Goal: Task Accomplishment & Management: Complete application form

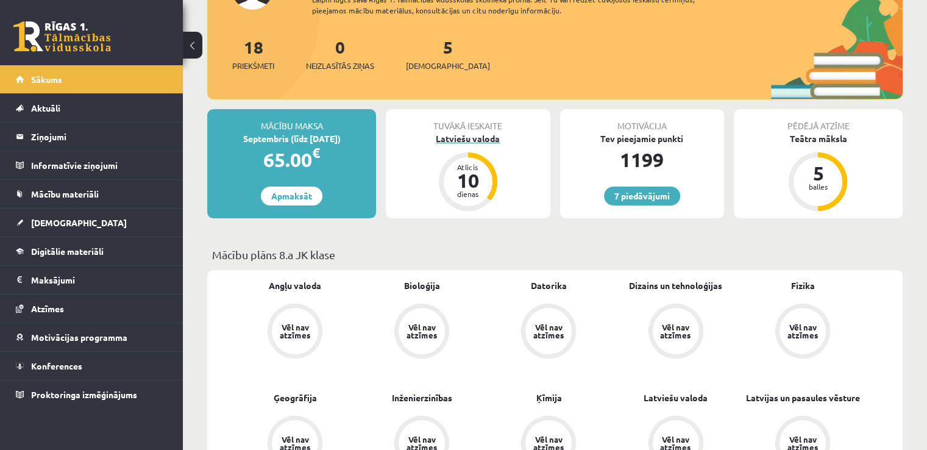
scroll to position [213, 0]
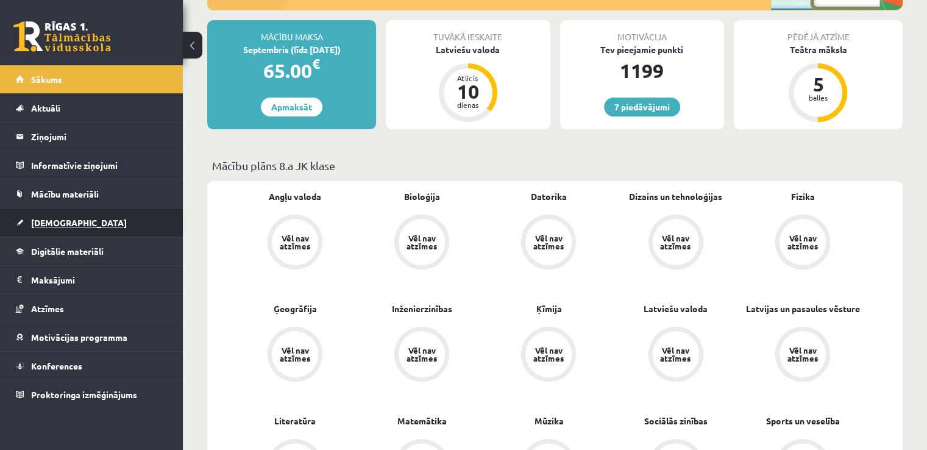
drag, startPoint x: 456, startPoint y: 321, endPoint x: 102, endPoint y: 225, distance: 366.3
click at [102, 225] on link "[DEMOGRAPHIC_DATA]" at bounding box center [92, 222] width 152 height 28
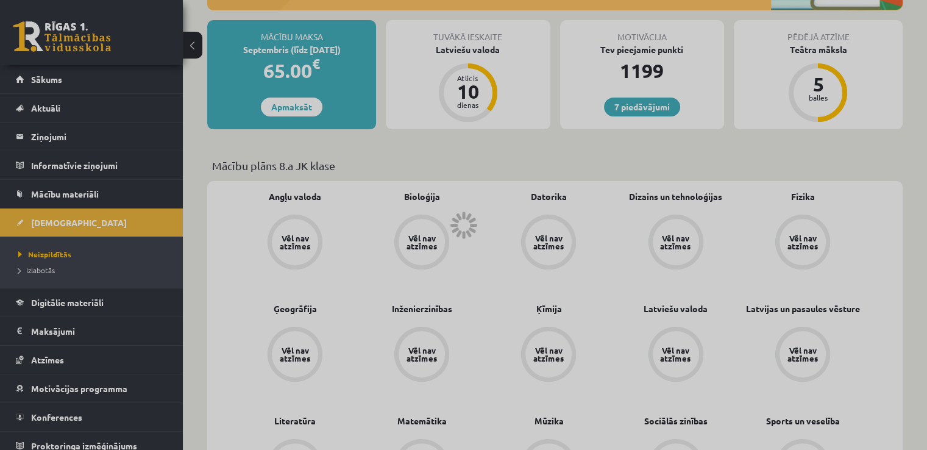
click at [102, 225] on div at bounding box center [463, 225] width 927 height 450
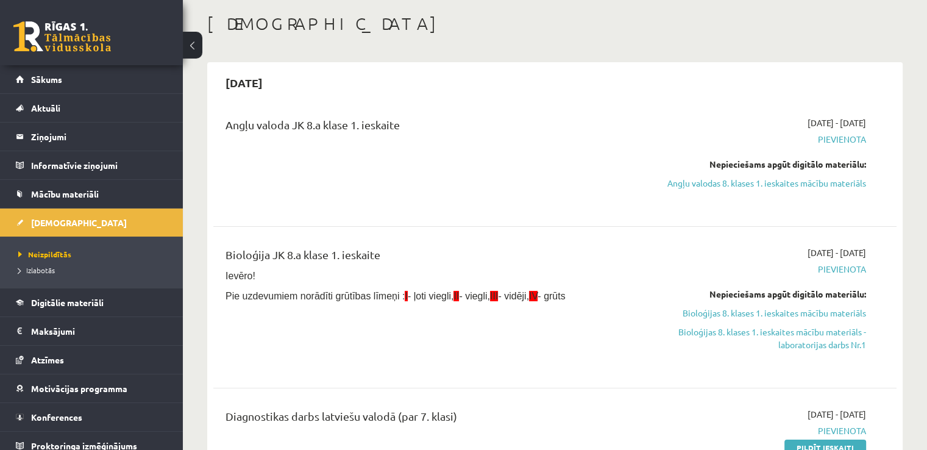
scroll to position [183, 0]
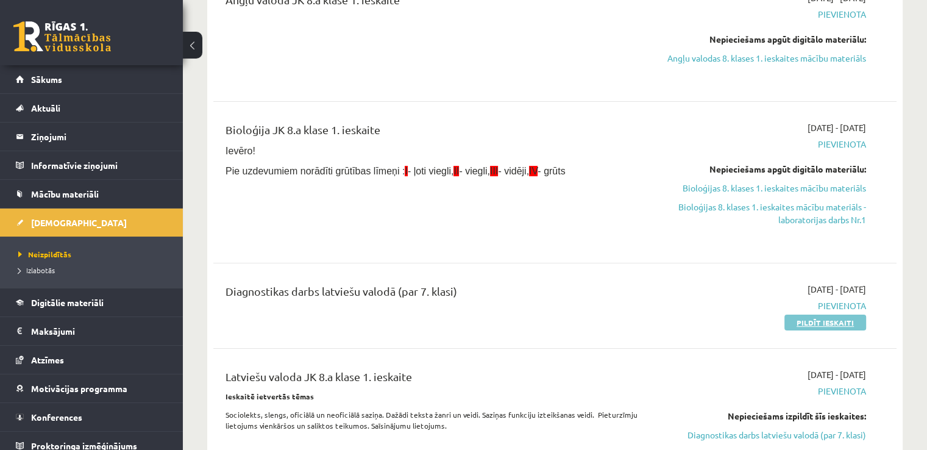
click at [831, 316] on link "Pildīt ieskaiti" at bounding box center [825, 322] width 82 height 16
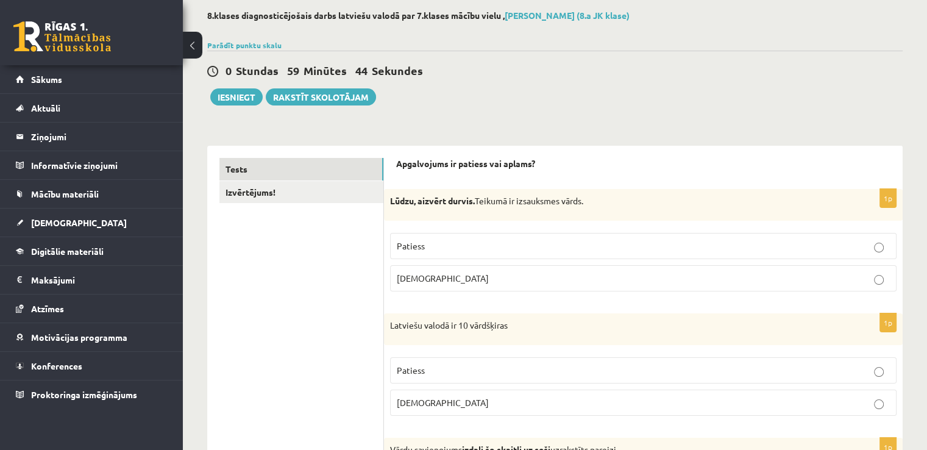
scroll to position [122, 0]
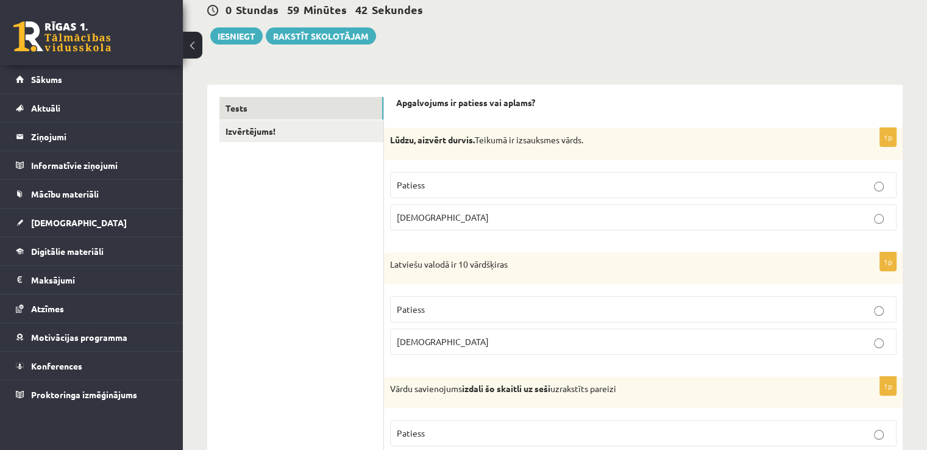
drag, startPoint x: 417, startPoint y: 239, endPoint x: 332, endPoint y: 258, distance: 86.6
drag, startPoint x: 386, startPoint y: 136, endPoint x: 441, endPoint y: 220, distance: 100.7
click at [441, 220] on div "1p Lūdzu, aizvērt durvis. Teikumā ir izsauksmes vārds. Patiess Aplams" at bounding box center [643, 184] width 519 height 112
copy div "Lūdzu, aizvērt durvis. Teikumā ir izsauksmes vārds. Patiess Aplams"
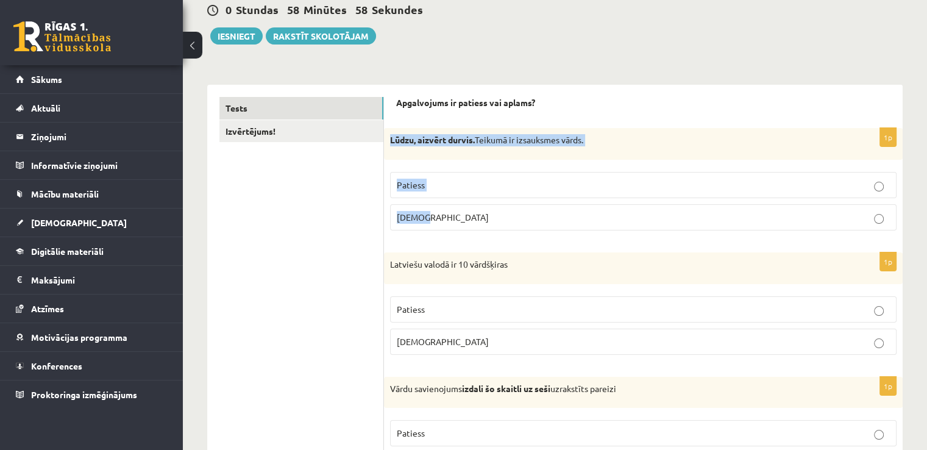
click at [434, 224] on label "Aplams" at bounding box center [643, 217] width 506 height 26
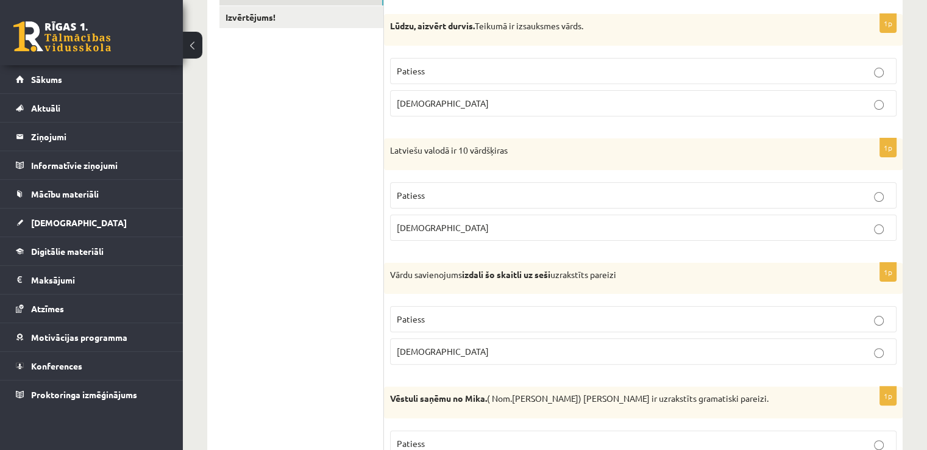
scroll to position [244, 0]
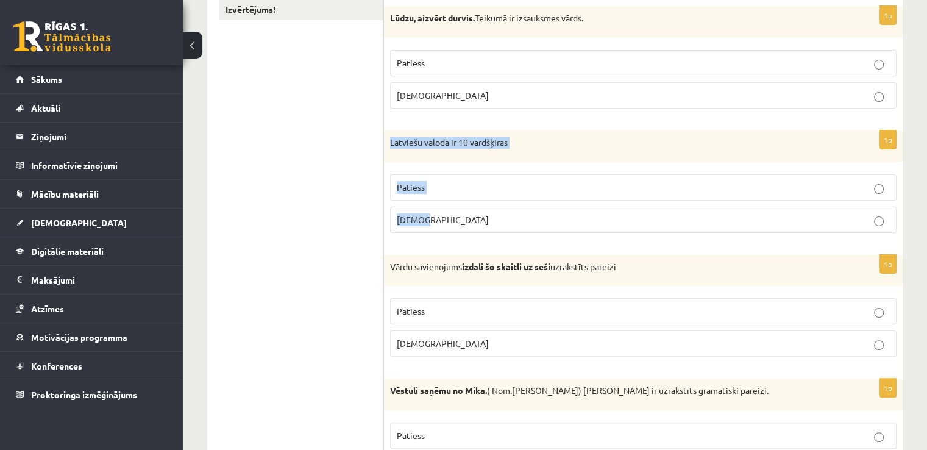
drag, startPoint x: 385, startPoint y: 138, endPoint x: 448, endPoint y: 219, distance: 102.4
click at [448, 219] on div "1p Latviešu valodā ir 10 vārdšķiras Patiess Aplams" at bounding box center [643, 186] width 519 height 112
copy div "Latviešu valodā ir 10 vārdšķiras Patiess Aplams"
click at [441, 219] on p "Aplams" at bounding box center [643, 219] width 493 height 13
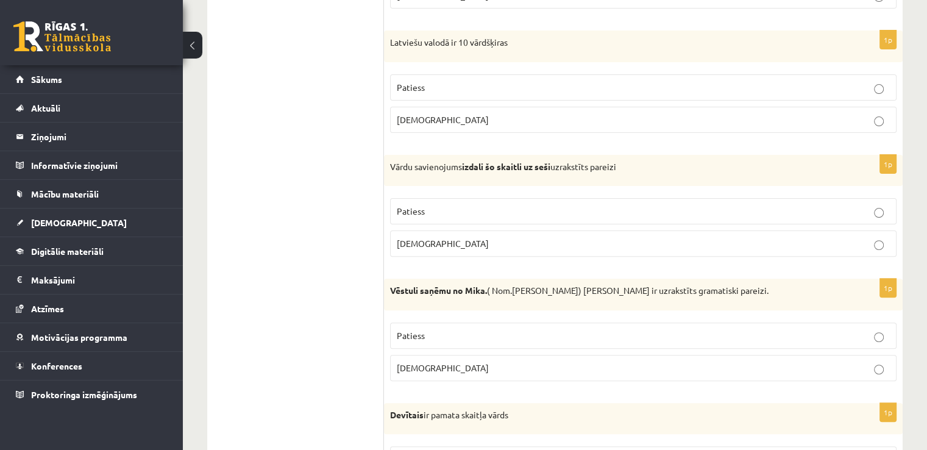
scroll to position [366, 0]
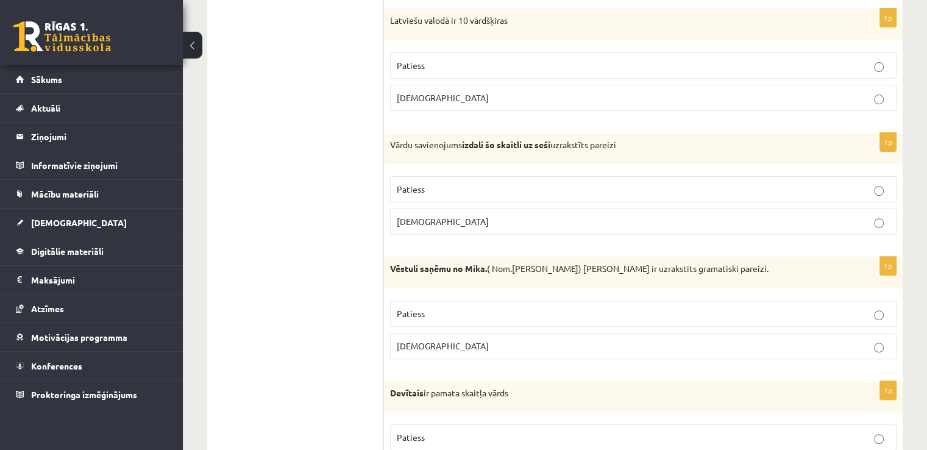
click at [493, 215] on p "Aplams" at bounding box center [643, 221] width 493 height 13
drag, startPoint x: 388, startPoint y: 135, endPoint x: 433, endPoint y: 218, distance: 94.6
click at [433, 218] on div "1p Vārdu savienojums izdali šo skaitli uz seši uzrakstīts pareizi Patiess Aplams" at bounding box center [643, 189] width 519 height 112
copy div "Vārdu savienojums izdali šo skaitli uz seši uzrakstīts pareizi Patiess Aplams"
click at [442, 218] on p "Aplams" at bounding box center [643, 221] width 493 height 13
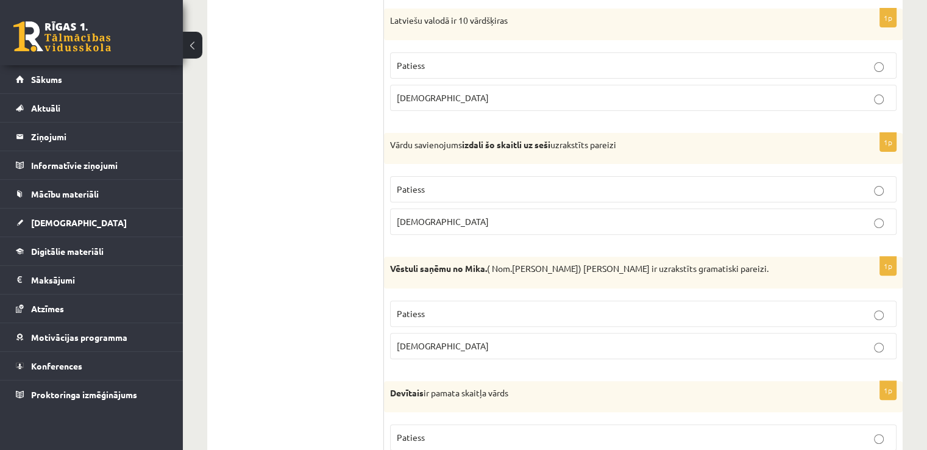
drag, startPoint x: 392, startPoint y: 293, endPoint x: 319, endPoint y: 296, distance: 73.2
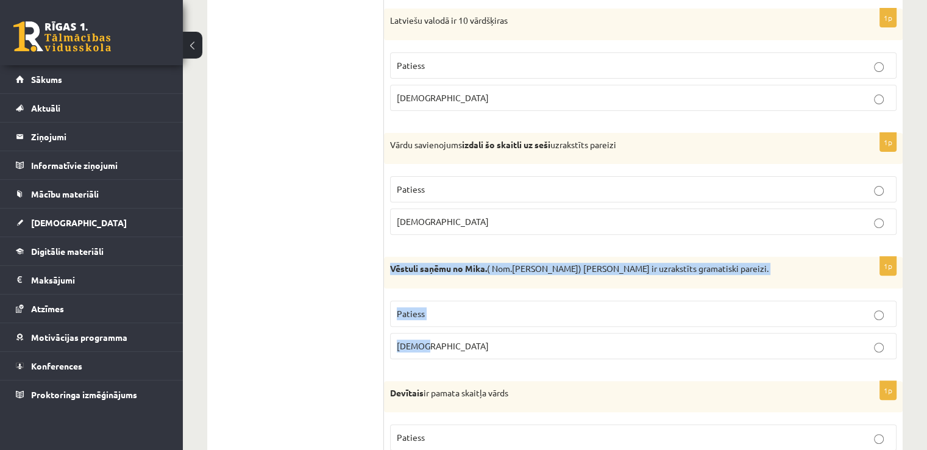
drag, startPoint x: 384, startPoint y: 266, endPoint x: 430, endPoint y: 345, distance: 91.8
click at [430, 346] on div "1p Vēstuli saņēmu no Mika. ( Nom.Mikus) Teikums ir uzrakstīts gramatiski pareiz…" at bounding box center [643, 313] width 519 height 112
copy div "Vēstuli saņēmu no Mika. ( Nom.Mikus) Teikums ir uzrakstīts gramatiski pareizi. …"
click at [481, 345] on p "Aplams" at bounding box center [643, 345] width 493 height 13
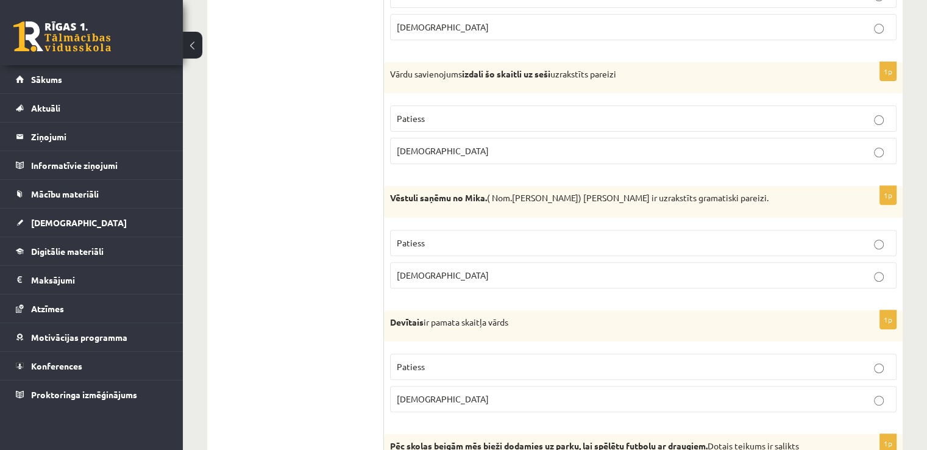
scroll to position [548, 0]
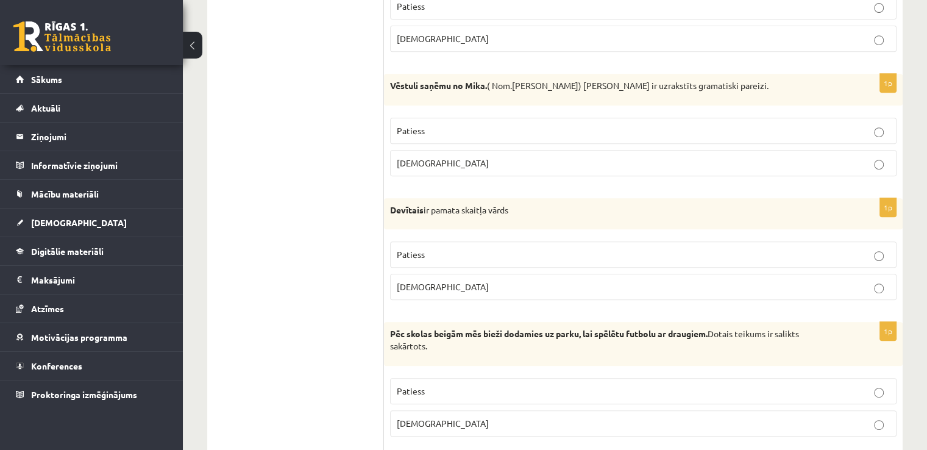
drag, startPoint x: 387, startPoint y: 208, endPoint x: 424, endPoint y: 275, distance: 77.2
drag, startPoint x: 388, startPoint y: 204, endPoint x: 427, endPoint y: 287, distance: 92.4
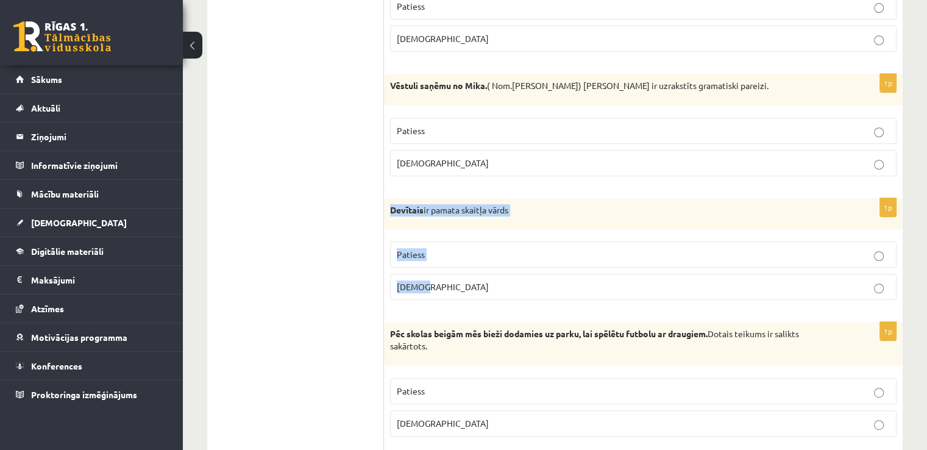
click at [427, 287] on div "1p Devītais ir pamata skaitļa vārds Patiess Aplams" at bounding box center [643, 254] width 519 height 112
copy div "Devītais ir pamata skaitļa vārds Patiess Aplams"
click at [429, 283] on p "Aplams" at bounding box center [643, 286] width 493 height 13
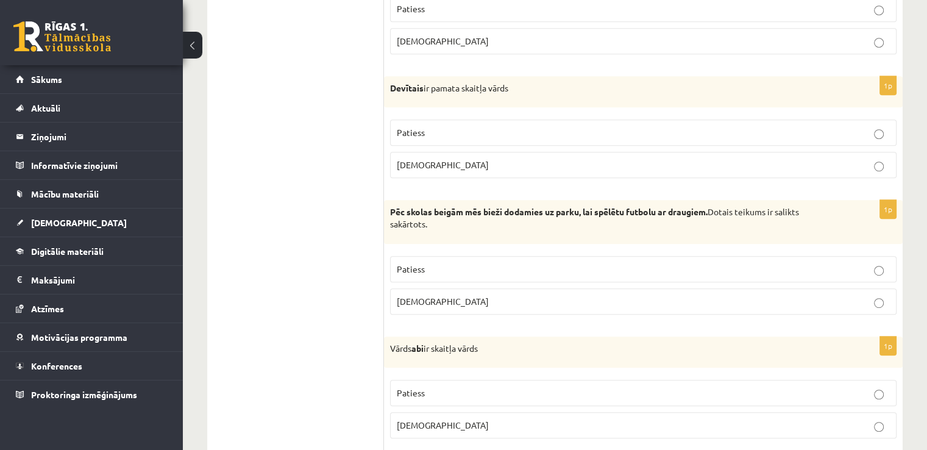
scroll to position [731, 0]
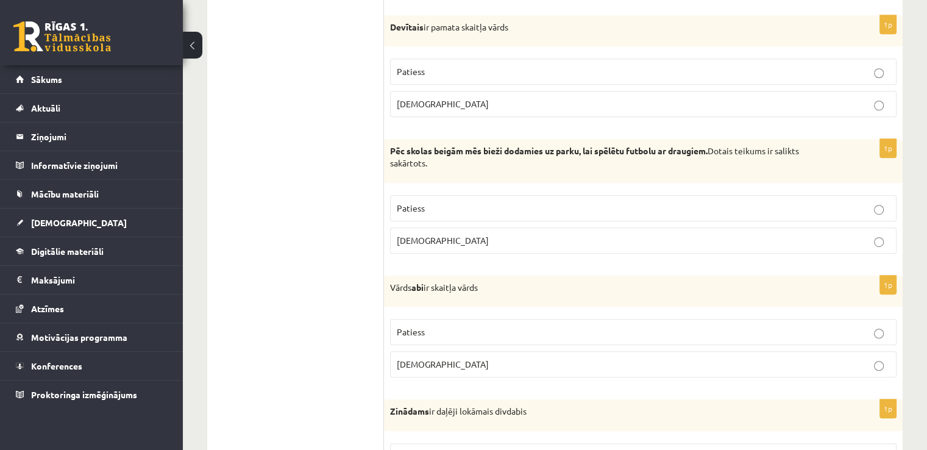
drag, startPoint x: 380, startPoint y: 139, endPoint x: 398, endPoint y: 170, distance: 36.1
drag, startPoint x: 377, startPoint y: 169, endPoint x: 377, endPoint y: 185, distance: 16.5
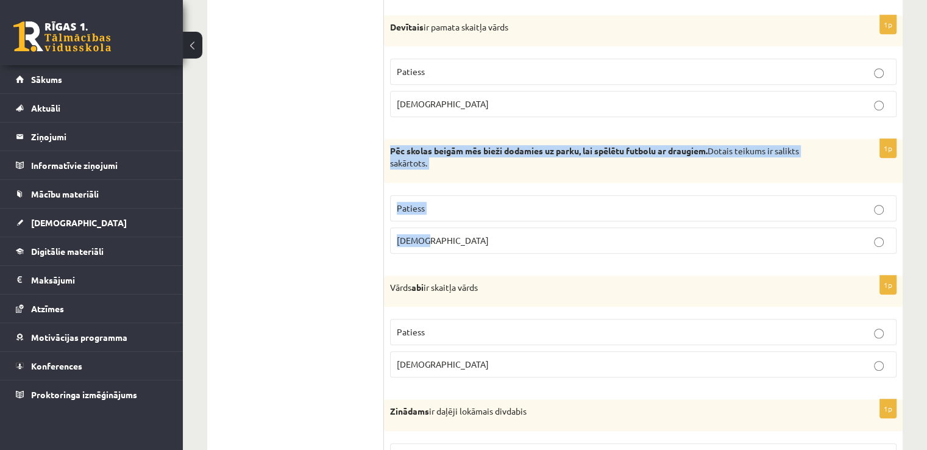
drag, startPoint x: 388, startPoint y: 147, endPoint x: 431, endPoint y: 232, distance: 95.6
click at [431, 232] on div "1p Pēc skolas beigām mēs bieži dodamies uz parku, lai spēlētu futbolu ar draugi…" at bounding box center [643, 201] width 519 height 124
copy div "Pēc skolas beigām mēs bieži dodamies uz parku, lai spēlētu futbolu ar draugiem.…"
click at [510, 202] on p "Patiess" at bounding box center [643, 208] width 493 height 13
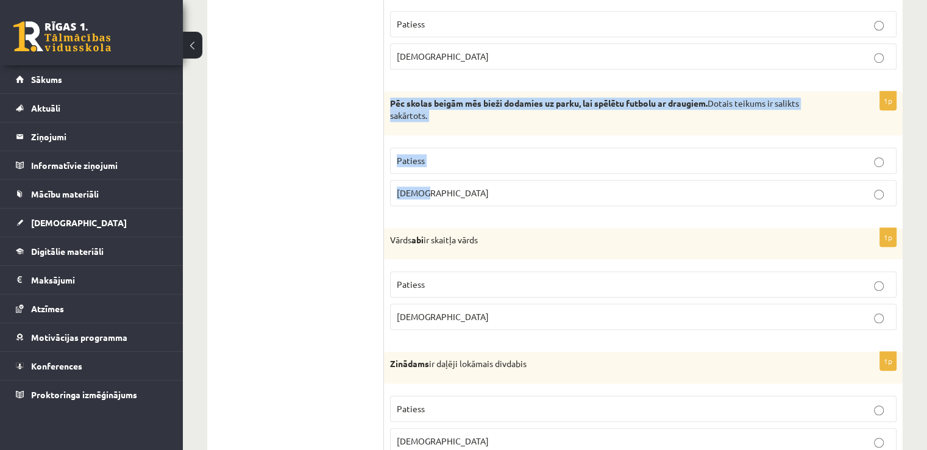
scroll to position [792, 0]
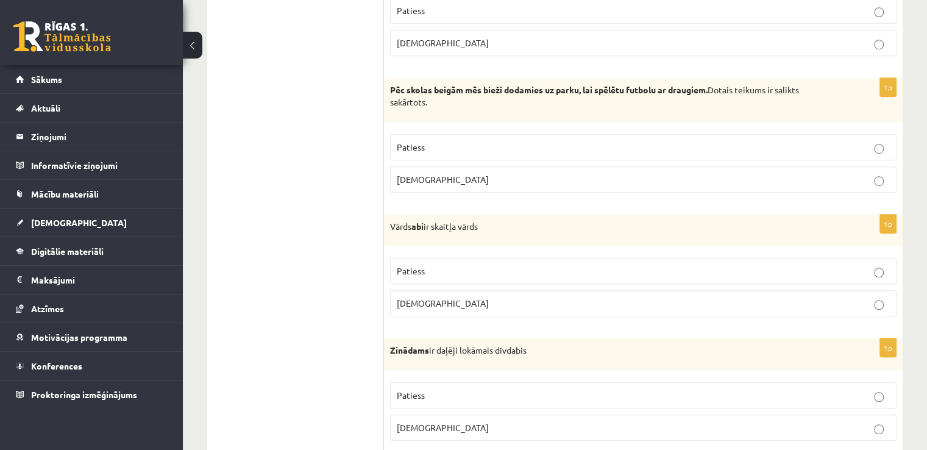
drag, startPoint x: 389, startPoint y: 221, endPoint x: 439, endPoint y: 305, distance: 97.3
click at [439, 305] on div "1p Vārds abi ir skaitļa vārds Patiess Aplams" at bounding box center [643, 270] width 519 height 112
copy div "Vārds abi ir skaitļa vārds Patiess Aplams"
click at [462, 300] on p "Aplams" at bounding box center [643, 303] width 493 height 13
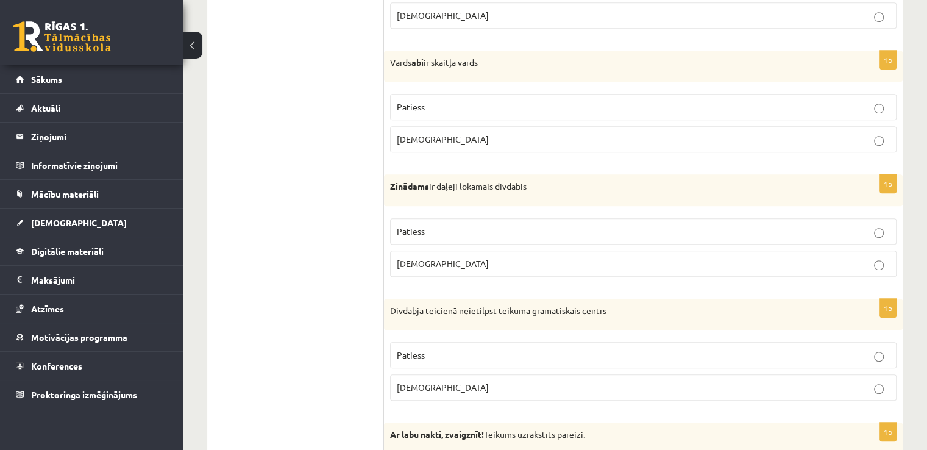
scroll to position [975, 0]
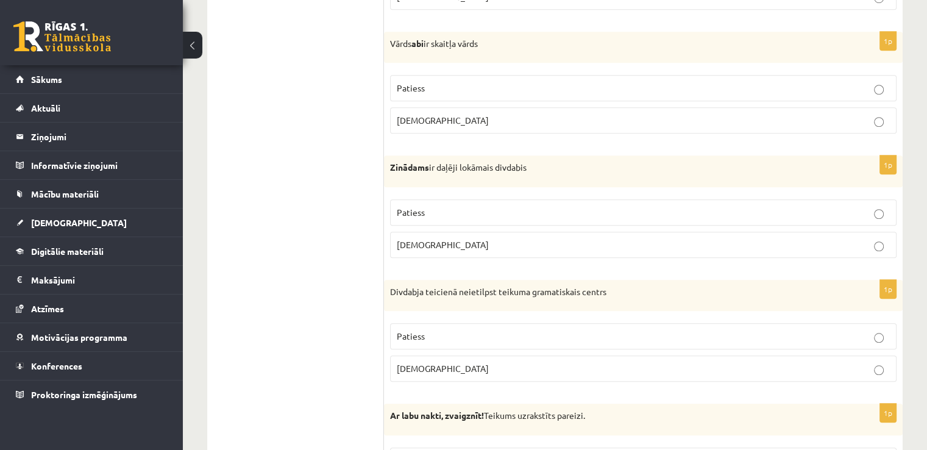
click at [433, 209] on p "Patiess" at bounding box center [643, 212] width 493 height 13
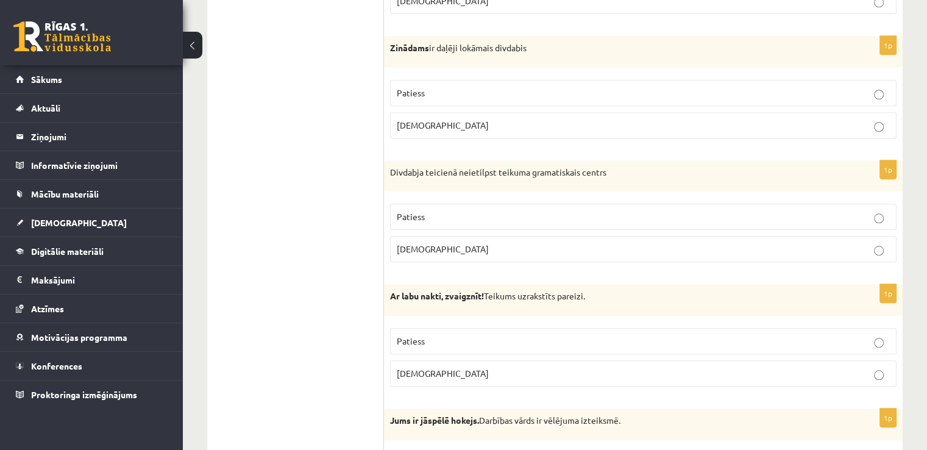
scroll to position [1097, 0]
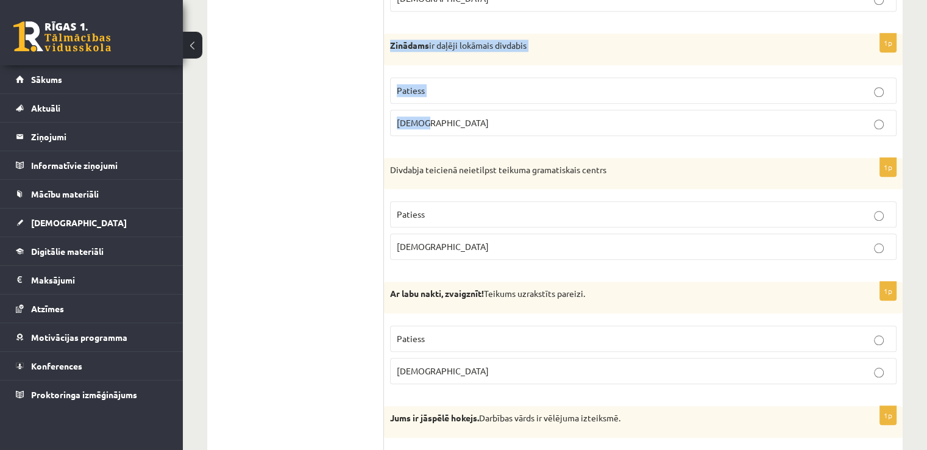
drag, startPoint x: 388, startPoint y: 37, endPoint x: 441, endPoint y: 133, distance: 109.4
click at [441, 133] on div "1p Zinādams ir daļēji lokāmais divdabis Patiess Aplams" at bounding box center [643, 90] width 519 height 112
drag, startPoint x: 442, startPoint y: 127, endPoint x: 367, endPoint y: 124, distance: 75.0
drag, startPoint x: 388, startPoint y: 37, endPoint x: 435, endPoint y: 124, distance: 99.2
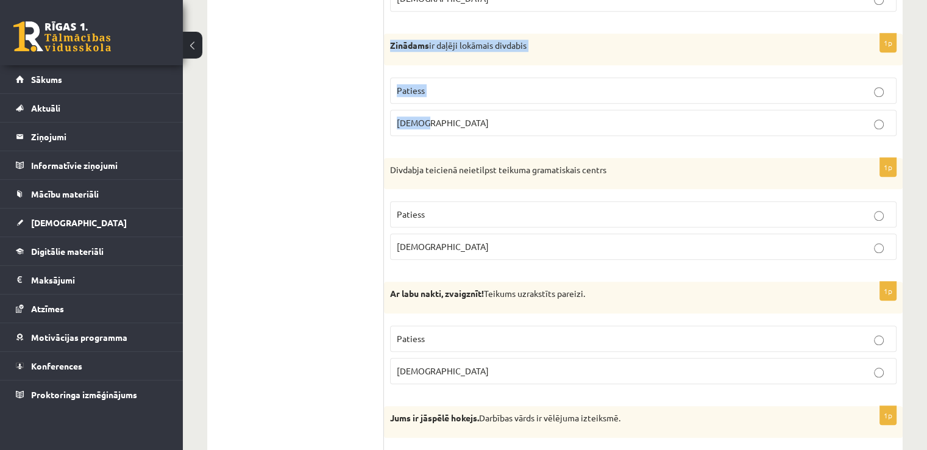
click at [435, 124] on div "1p Zinādams ir daļēji lokāmais divdabis Patiess Aplams" at bounding box center [643, 90] width 519 height 112
copy div "Zinādams ir daļēji lokāmais divdabis Patiess Aplams"
click at [423, 210] on span "Patiess" at bounding box center [411, 213] width 28 height 11
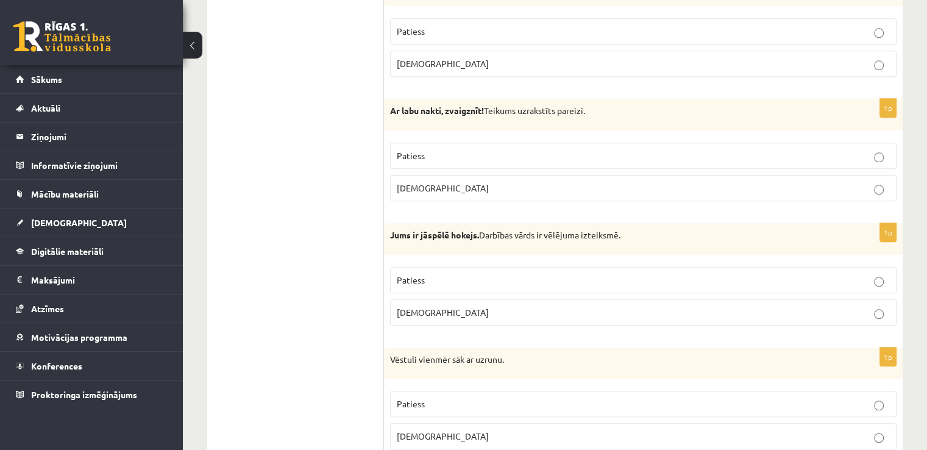
click at [420, 150] on span "Patiess" at bounding box center [411, 155] width 28 height 11
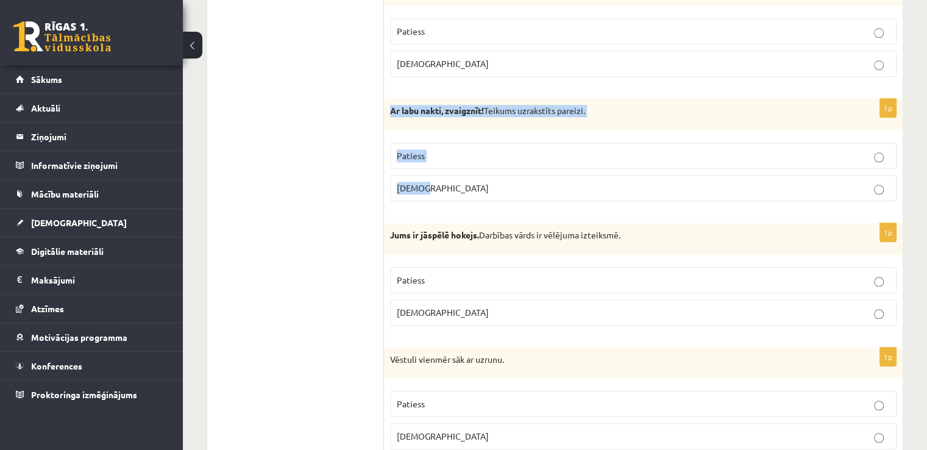
drag, startPoint x: 388, startPoint y: 101, endPoint x: 436, endPoint y: 192, distance: 103.3
click at [436, 193] on div "1p Ar labu nakti, zvaigznīt! Teikums uzrakstīts pareizi. Patiess Aplams" at bounding box center [643, 155] width 519 height 112
copy div "Ar labu nakti, zvaigznīt! Teikums uzrakstīts pareizi. Patiess Aplams"
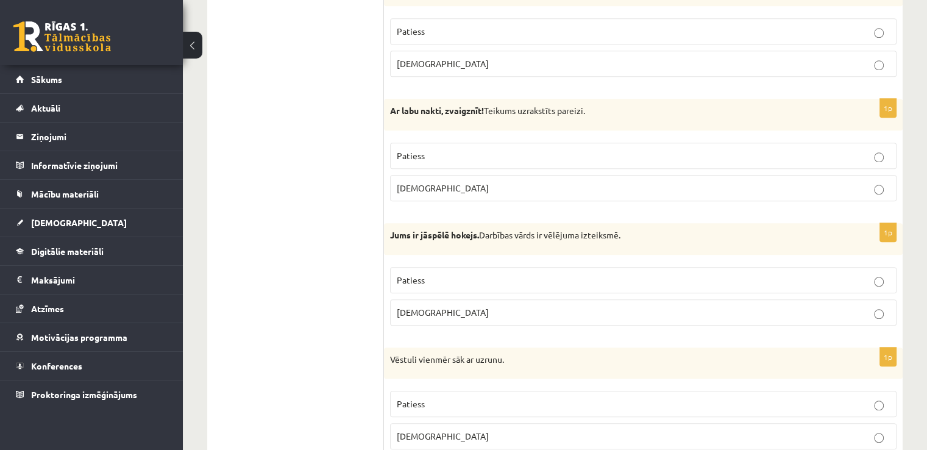
drag, startPoint x: 332, startPoint y: 296, endPoint x: 383, endPoint y: 281, distance: 52.8
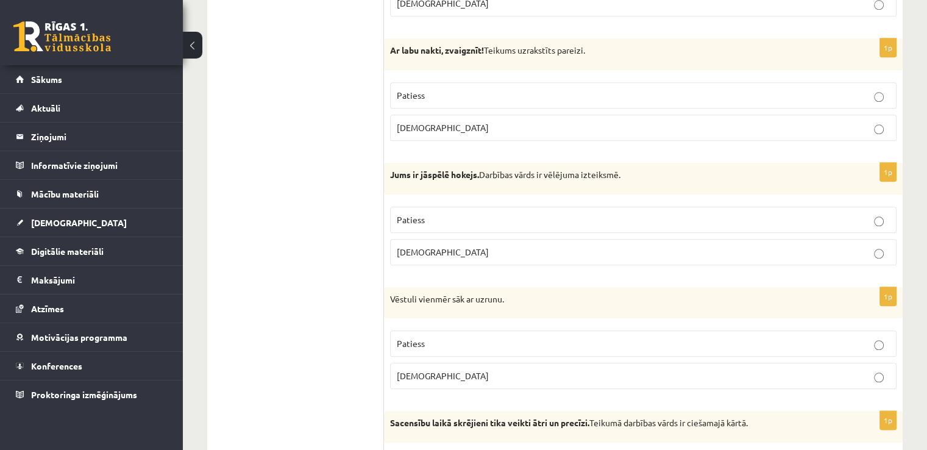
scroll to position [1340, 0]
click at [422, 214] on span "Patiess" at bounding box center [411, 218] width 28 height 11
click at [454, 219] on p "Patiess" at bounding box center [643, 219] width 493 height 13
click at [456, 245] on p "Aplams" at bounding box center [643, 251] width 493 height 13
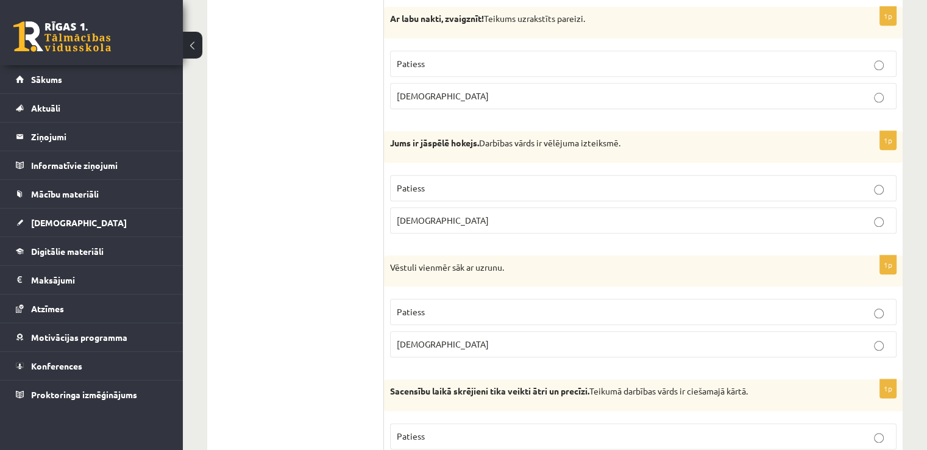
scroll to position [1401, 0]
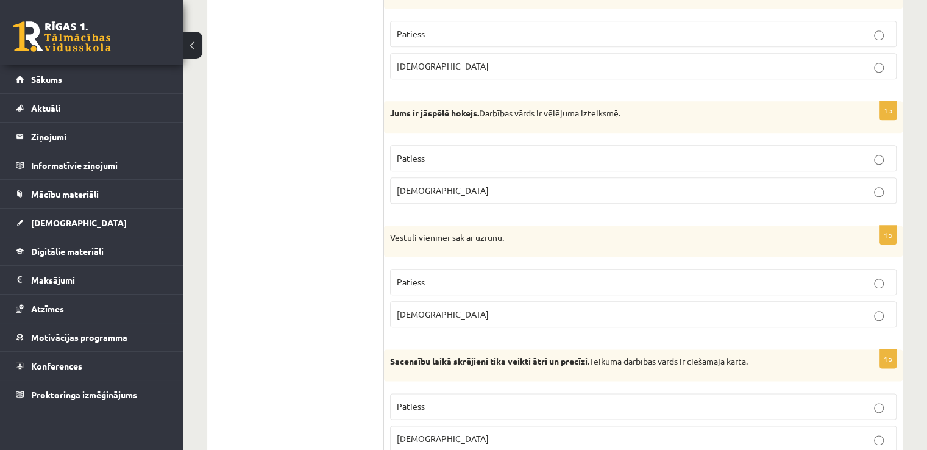
drag, startPoint x: 392, startPoint y: 231, endPoint x: 364, endPoint y: 253, distance: 35.6
click at [469, 283] on label "Patiess" at bounding box center [643, 282] width 506 height 26
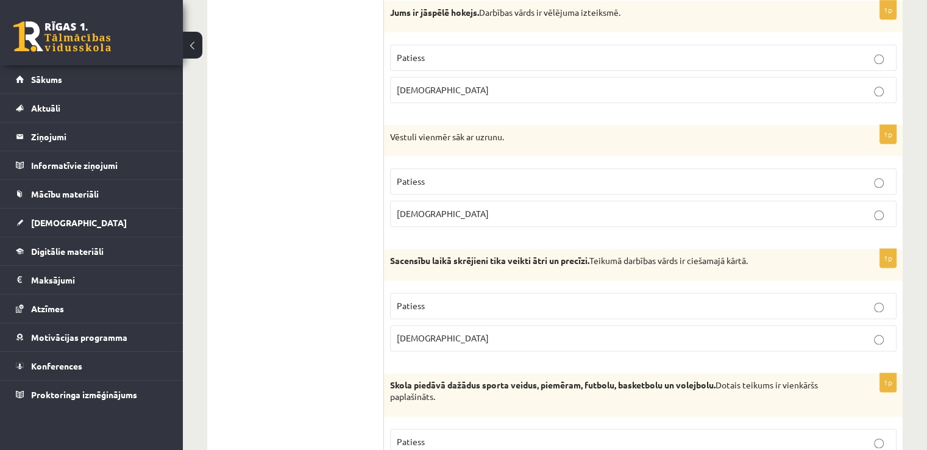
scroll to position [1523, 0]
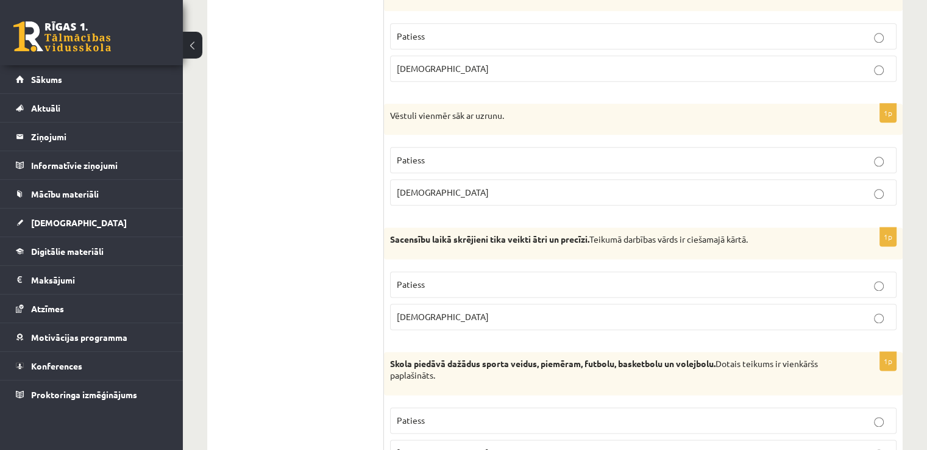
click at [515, 283] on p "Patiess" at bounding box center [643, 284] width 493 height 13
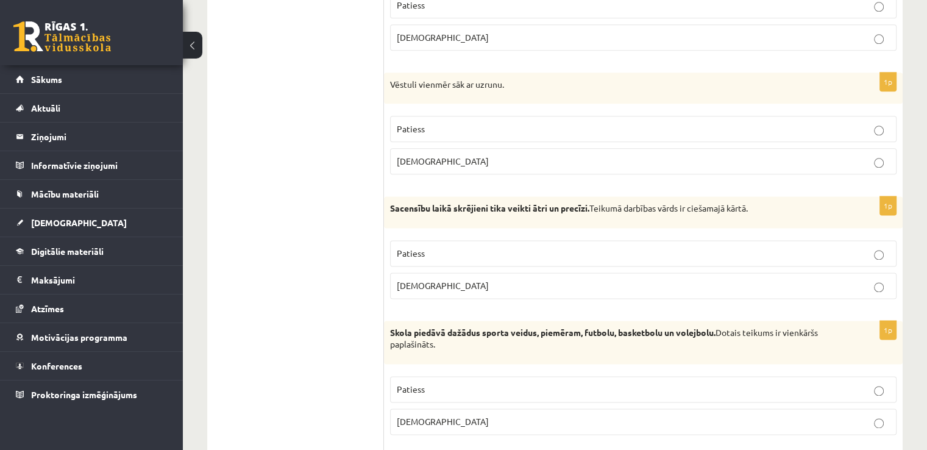
scroll to position [1584, 0]
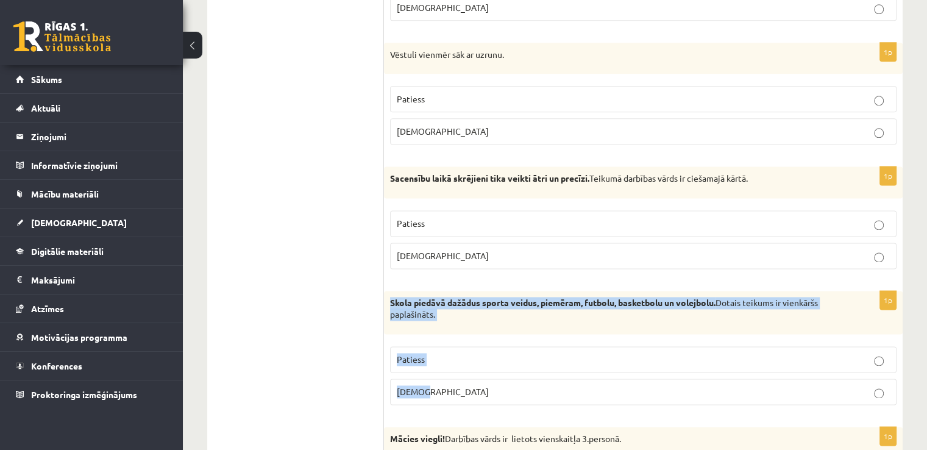
drag, startPoint x: 391, startPoint y: 291, endPoint x: 437, endPoint y: 372, distance: 93.6
click at [437, 372] on div "1p Skola piedāvā dažādus sporta veidus, piemēram, futbolu, basketbolu un volejb…" at bounding box center [643, 353] width 519 height 124
copy div "Skola piedāvā dažādus sporta veidus, piemēram, futbolu, basketbolu un volejbolu…"
click at [484, 385] on p "Aplams" at bounding box center [643, 391] width 493 height 13
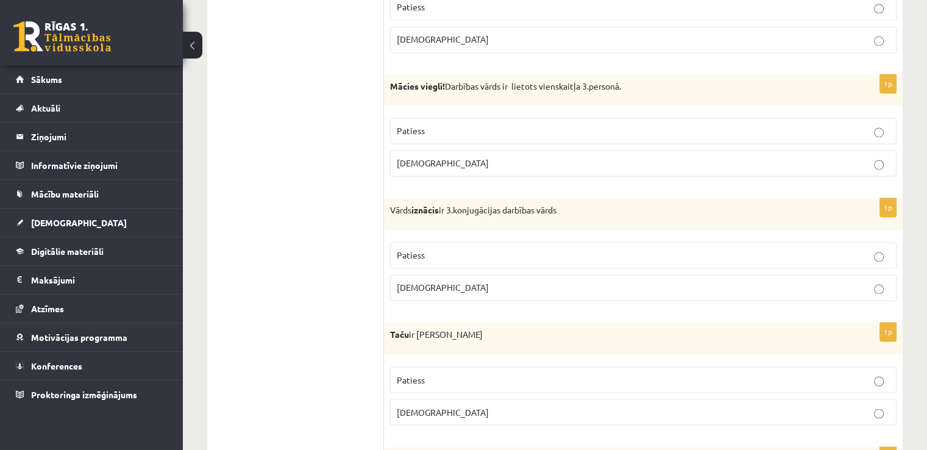
scroll to position [1950, 0]
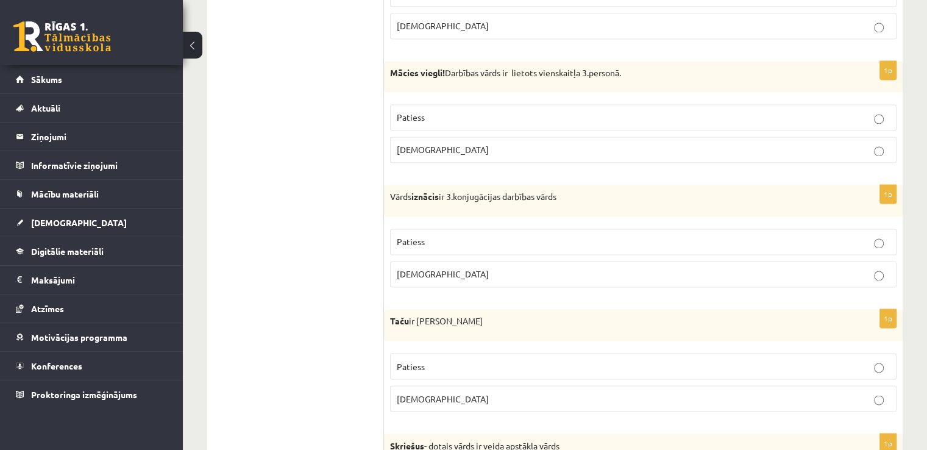
click at [459, 111] on p "Patiess" at bounding box center [643, 117] width 493 height 13
drag, startPoint x: 390, startPoint y: 59, endPoint x: 429, endPoint y: 141, distance: 91.0
click at [429, 141] on div "1p Mācies viegli! Darbības vārds ir lietots vienskaitļa 3.personā. Patiess Apla…" at bounding box center [643, 117] width 519 height 112
click at [489, 272] on p "Aplams" at bounding box center [643, 273] width 493 height 13
click at [473, 146] on p "Aplams" at bounding box center [643, 149] width 493 height 13
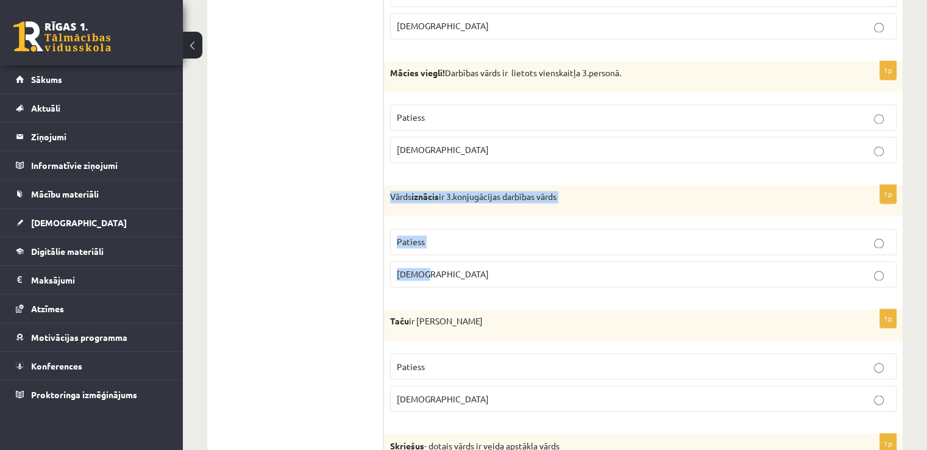
drag, startPoint x: 386, startPoint y: 186, endPoint x: 435, endPoint y: 266, distance: 93.5
click at [435, 266] on div "1p Vārds iznācis ir 3.konjugācijas darbības vārds Patiess Aplams" at bounding box center [643, 241] width 519 height 112
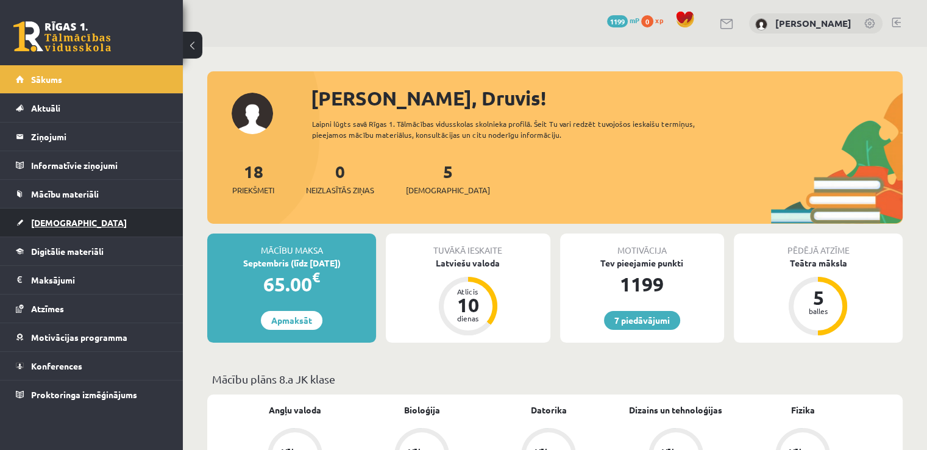
click at [61, 221] on span "[DEMOGRAPHIC_DATA]" at bounding box center [79, 222] width 96 height 11
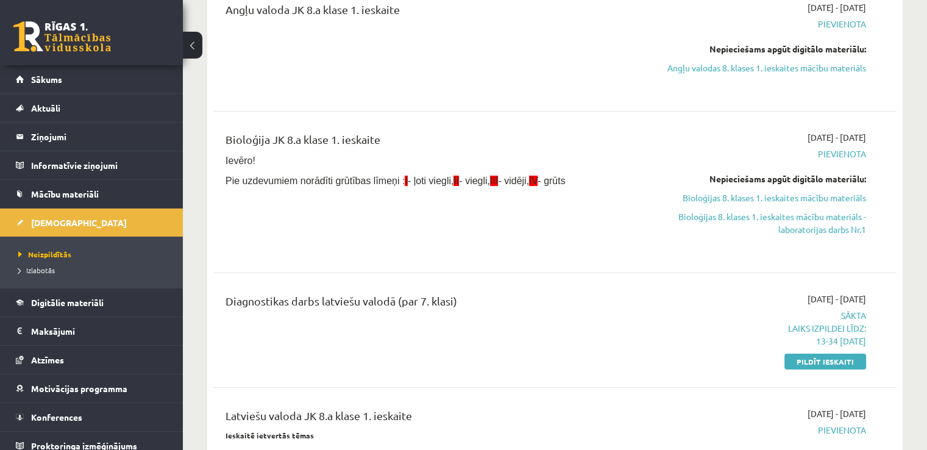
scroll to position [244, 0]
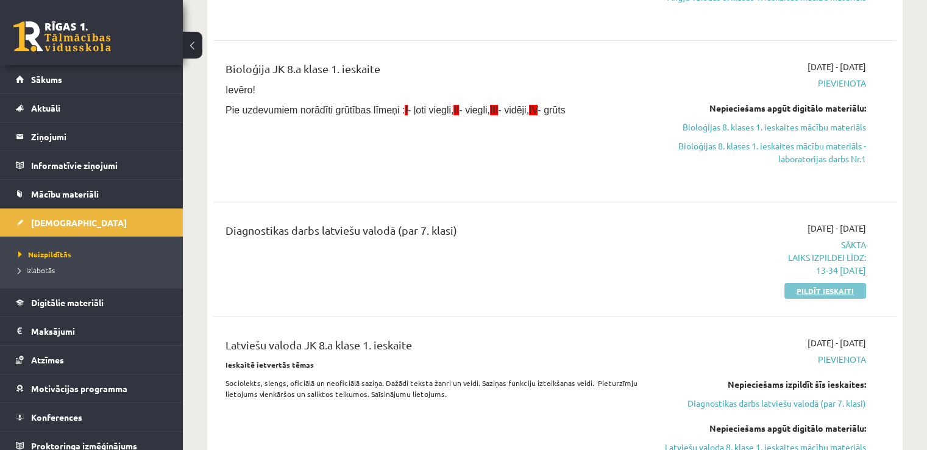
click at [814, 286] on link "Pildīt ieskaiti" at bounding box center [825, 291] width 82 height 16
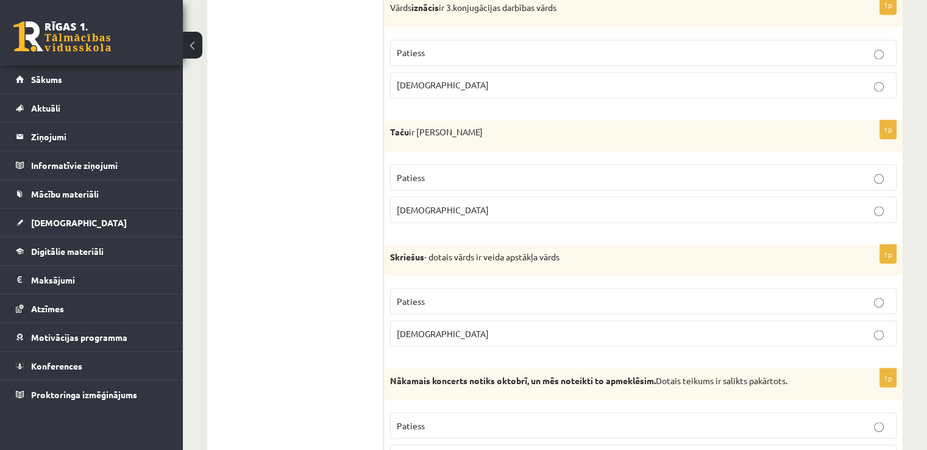
scroll to position [2228, 0]
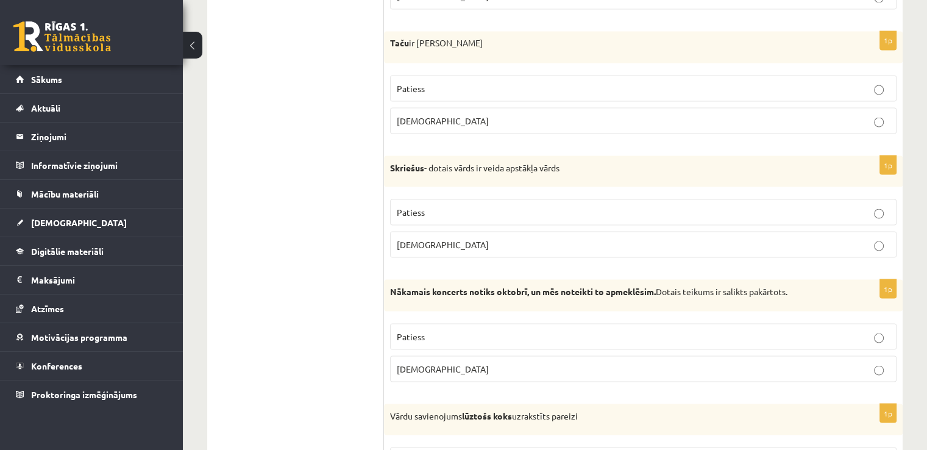
click at [489, 107] on label "Aplams" at bounding box center [643, 120] width 506 height 26
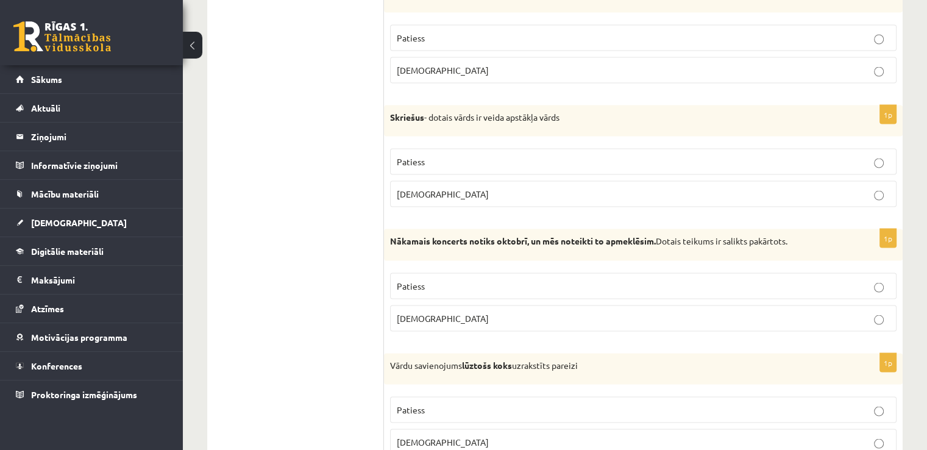
scroll to position [2349, 0]
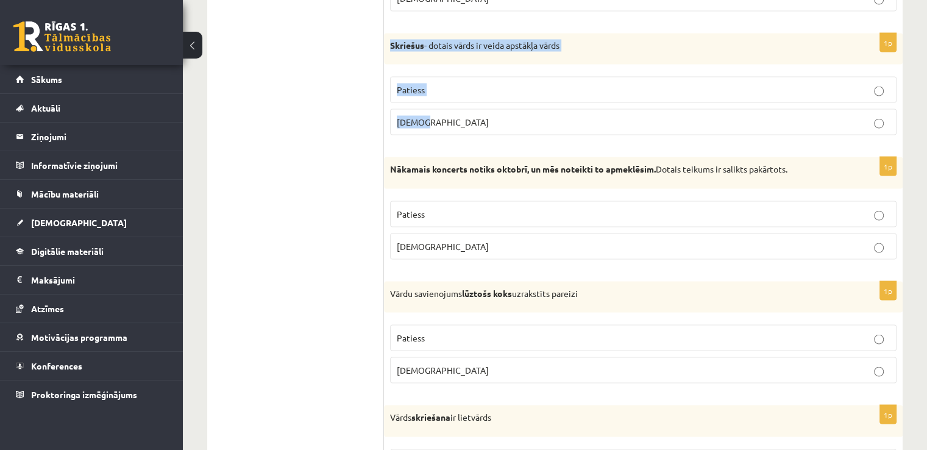
drag, startPoint x: 388, startPoint y: 33, endPoint x: 445, endPoint y: 107, distance: 93.8
click at [446, 108] on div "1p Skriešus - dotais vārds ir veida apstākļa vārds Patiess Aplams" at bounding box center [643, 90] width 519 height 112
copy div "Skriešus - dotais vārds ir veida apstākļa vārds Patiess Aplams"
click at [462, 240] on p "[DEMOGRAPHIC_DATA]" at bounding box center [643, 246] width 493 height 13
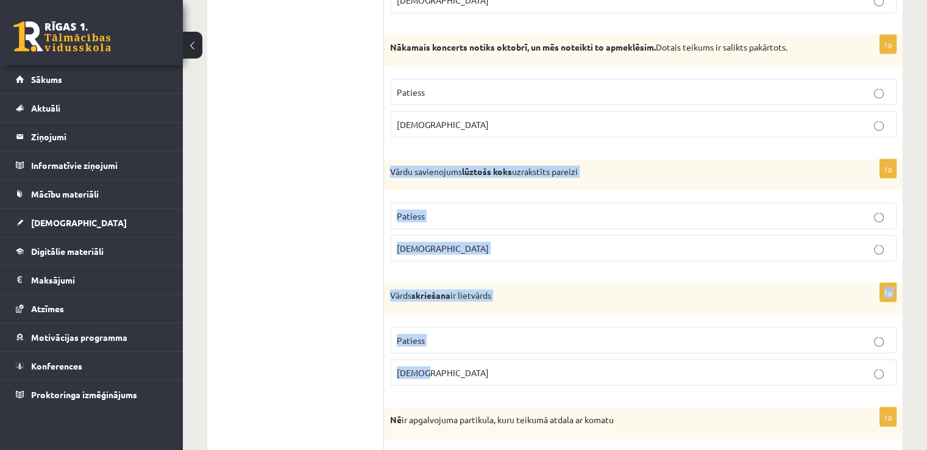
drag, startPoint x: 388, startPoint y: 153, endPoint x: 462, endPoint y: 368, distance: 227.8
copy form "Vārdu savienojums lūztošs koks uzrakstīts pareizi Patiess Aplams 1p Vārds skrie…"
click at [452, 242] on p "Aplams" at bounding box center [643, 248] width 493 height 13
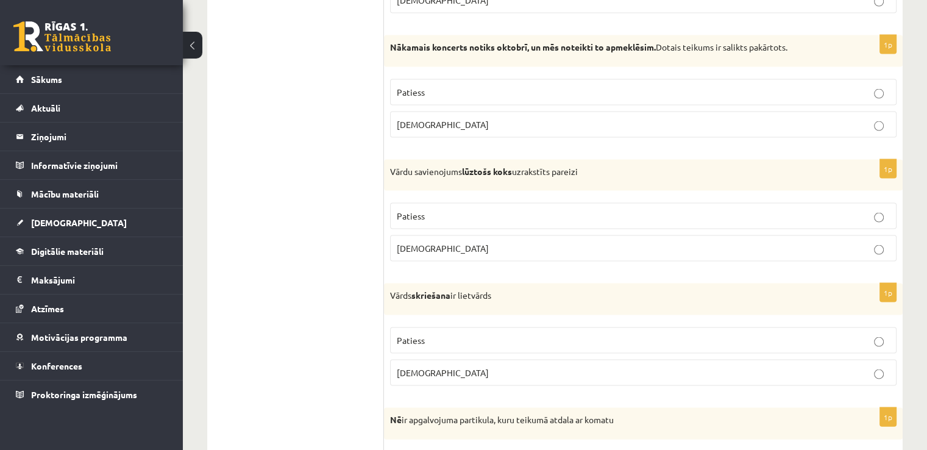
click at [452, 334] on p "Patiess" at bounding box center [643, 340] width 493 height 13
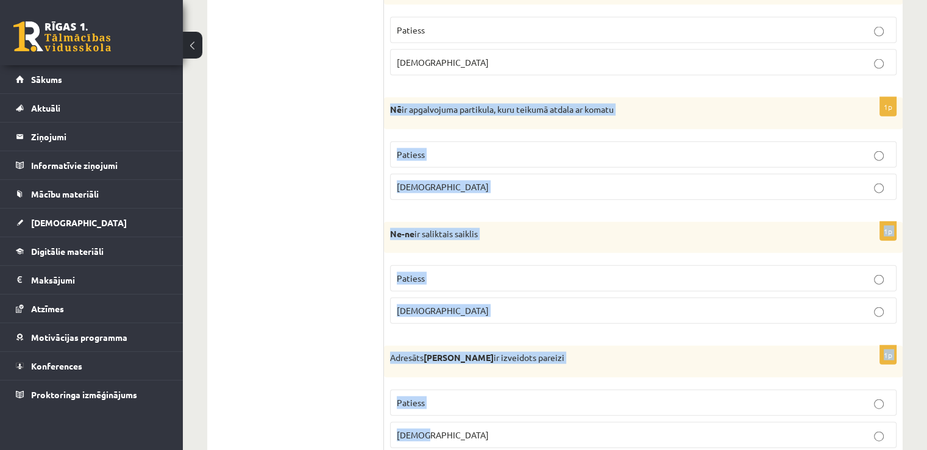
scroll to position [2788, 0]
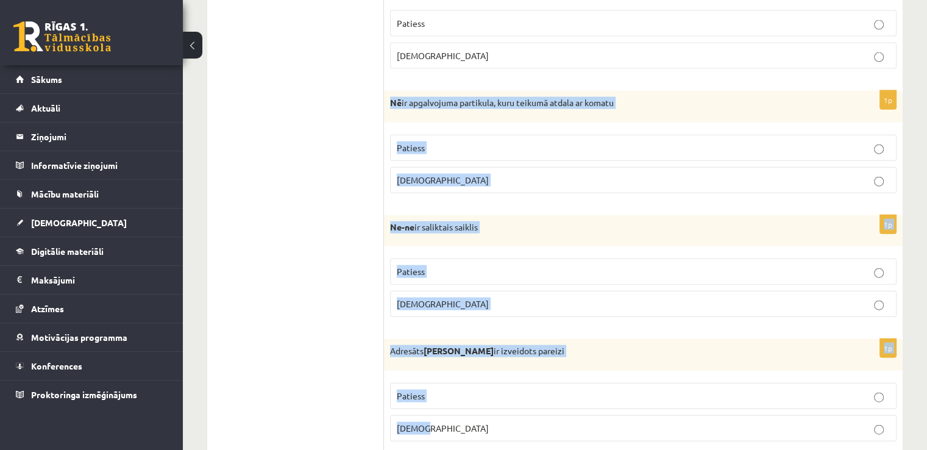
drag, startPoint x: 397, startPoint y: 130, endPoint x: 465, endPoint y: 412, distance: 291.0
copy form "Nē ir apgalvojuma partikula, kuru teikumā atdala ar komatu Patiess Aplams 1p Ne…"
click at [533, 174] on p "Aplams" at bounding box center [643, 180] width 493 height 13
click at [469, 258] on label "Patiess" at bounding box center [643, 271] width 506 height 26
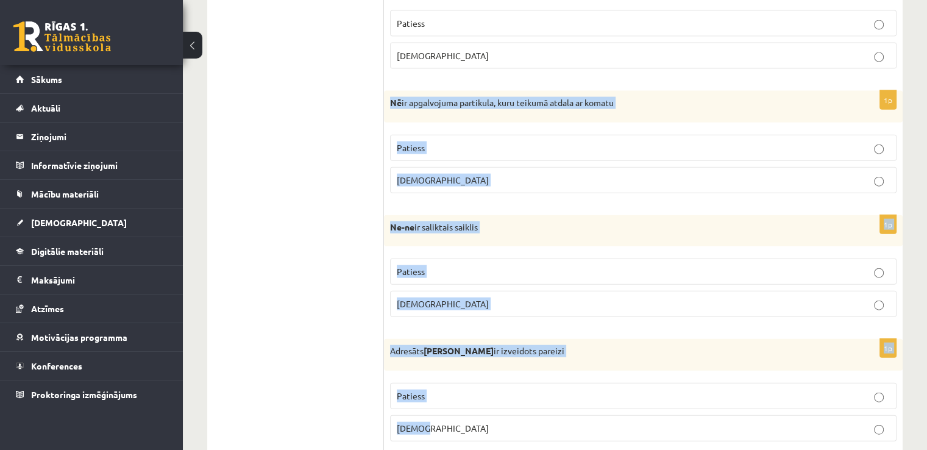
click at [435, 422] on p "Aplams" at bounding box center [643, 428] width 493 height 13
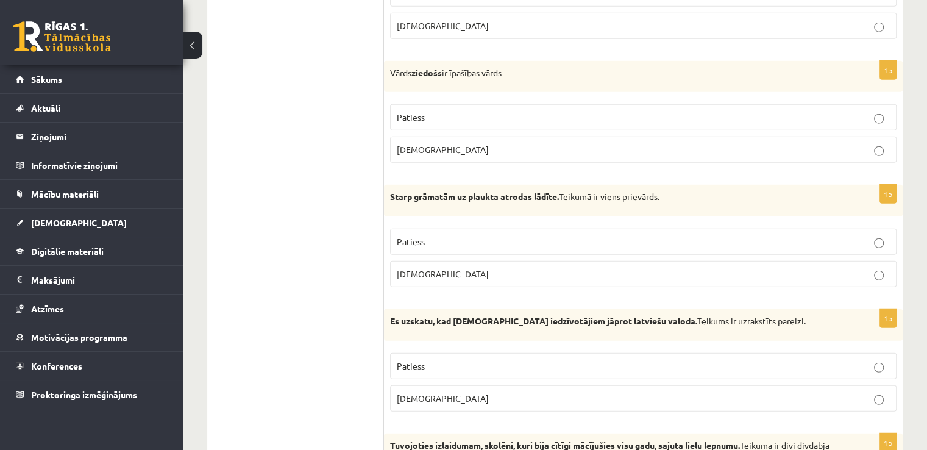
scroll to position [3154, 0]
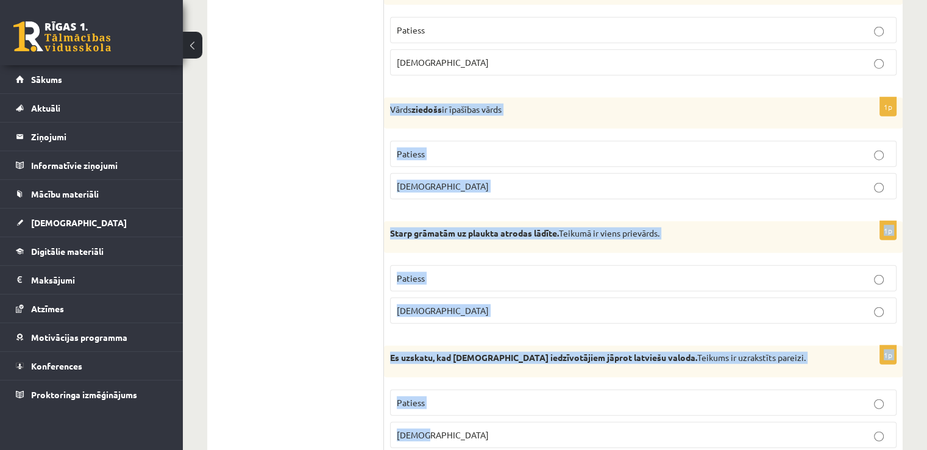
drag, startPoint x: 388, startPoint y: 90, endPoint x: 460, endPoint y: 416, distance: 334.5
copy form "Vārds ziedošs ir īpašības vārds Patiess Aplams 1p Starp grāmatām uz plaukta atr…"
drag, startPoint x: 509, startPoint y: 137, endPoint x: 483, endPoint y: 255, distance: 120.6
click at [509, 147] on p "Patiess" at bounding box center [643, 153] width 493 height 13
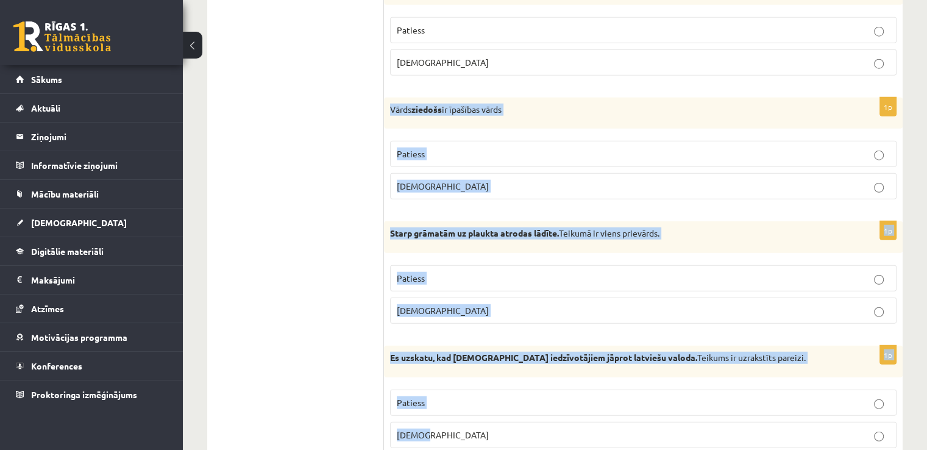
click at [472, 304] on p "Aplams" at bounding box center [643, 310] width 493 height 13
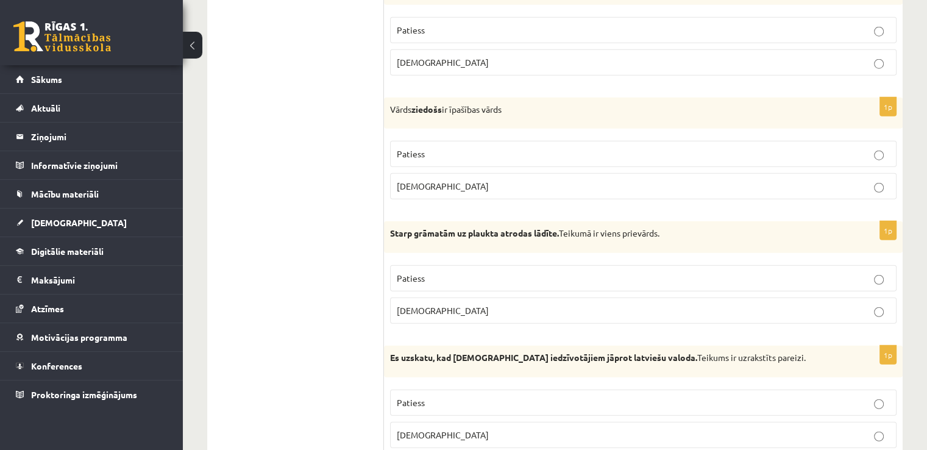
click at [465, 428] on p "Aplams" at bounding box center [643, 434] width 493 height 13
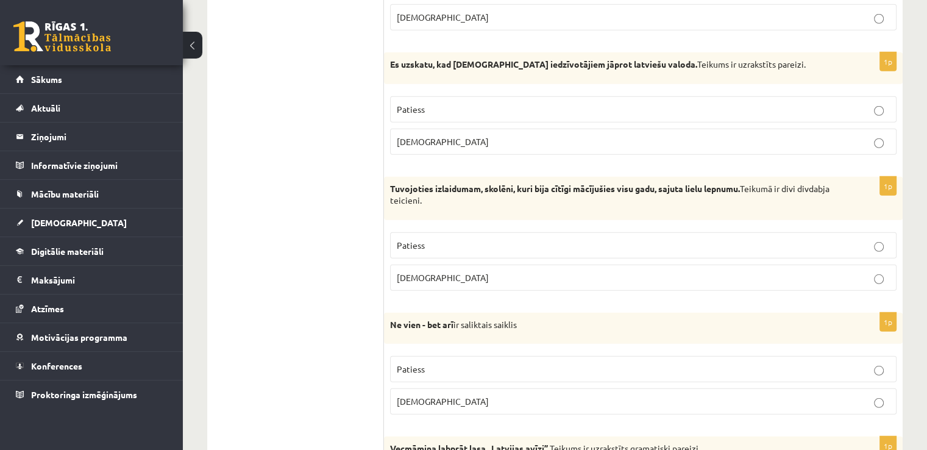
scroll to position [3458, 0]
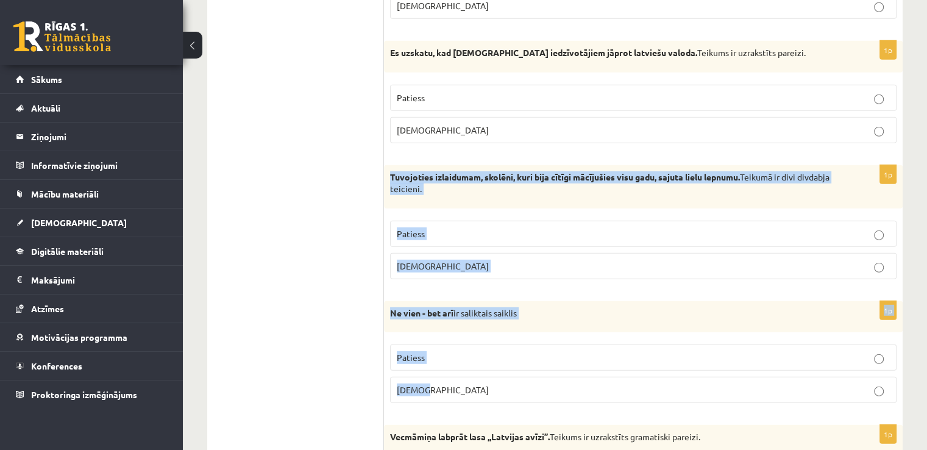
drag, startPoint x: 388, startPoint y: 147, endPoint x: 483, endPoint y: 374, distance: 245.8
copy form "Tuvojoties izlaidumam, skolēni, kuri bija cītīgi mācījušies visu gadu, sajuta l…"
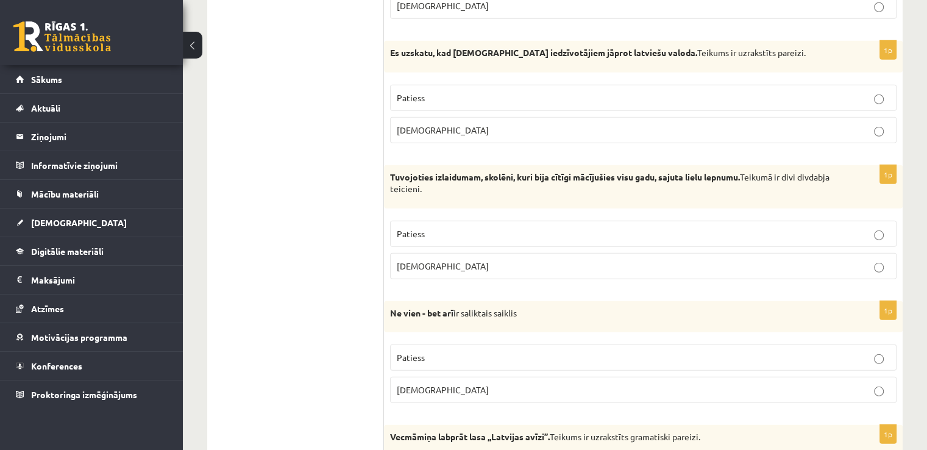
drag, startPoint x: 316, startPoint y: 363, endPoint x: 412, endPoint y: 301, distance: 114.1
drag, startPoint x: 459, startPoint y: 210, endPoint x: 465, endPoint y: 235, distance: 25.9
click at [464, 221] on label "Patiess" at bounding box center [643, 234] width 506 height 26
click at [453, 351] on p "Patiess" at bounding box center [643, 357] width 493 height 13
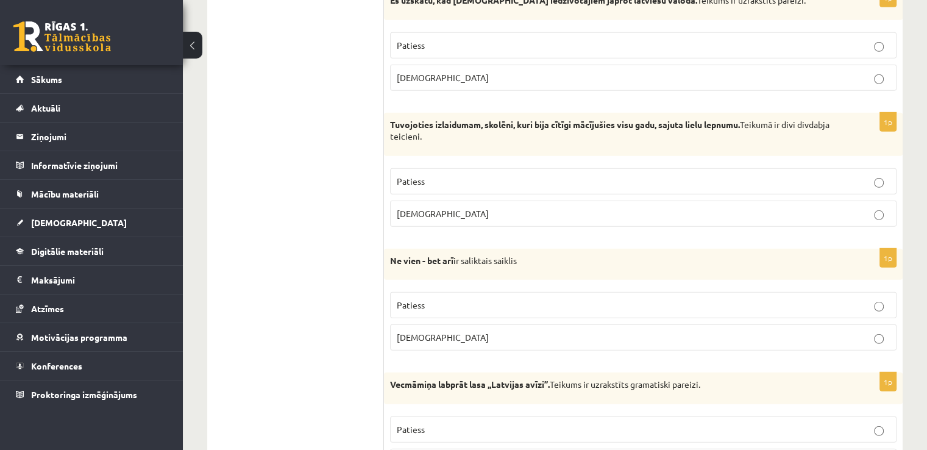
scroll to position [3568, 0]
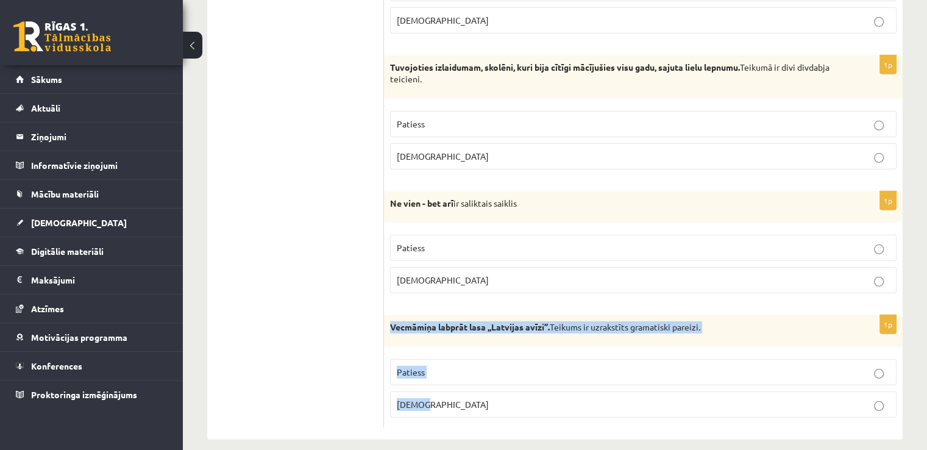
drag, startPoint x: 388, startPoint y: 306, endPoint x: 436, endPoint y: 398, distance: 103.8
click at [436, 398] on div "1p Vecmāmiņa labprāt lasa ,,Latvijas avīzi’’. Teikums ir uzrakstīts gramatiski …" at bounding box center [643, 371] width 519 height 112
copy div "Vecmāmiņa labprāt lasa ,,Latvijas avīzi’’. Teikums ir uzrakstīts gramatiski par…"
click at [448, 398] on p "Aplams" at bounding box center [643, 404] width 493 height 13
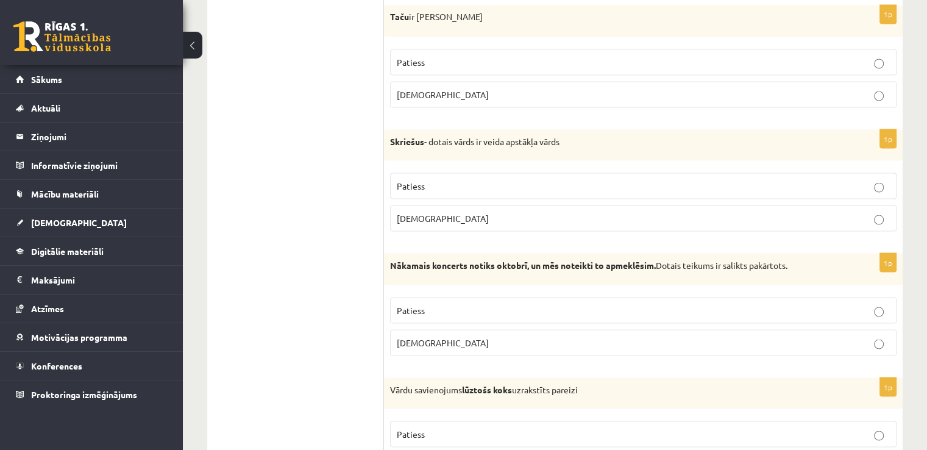
scroll to position [2254, 0]
drag, startPoint x: 384, startPoint y: 121, endPoint x: 451, endPoint y: 210, distance: 111.5
click at [451, 207] on div "1p Skriešus - dotais vārds ir veida apstākļa vārds Patiess Aplams" at bounding box center [643, 185] width 519 height 112
copy div "Skriešus - dotais vārds ir veida apstākļa vārds Patiess Aplams"
click at [473, 303] on p "Patiess" at bounding box center [643, 309] width 493 height 13
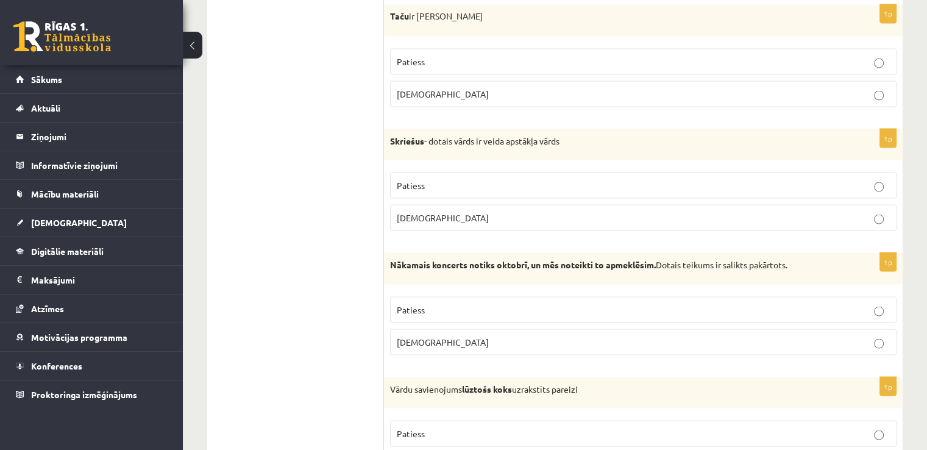
click at [475, 335] on p "Aplams" at bounding box center [643, 341] width 493 height 13
click at [489, 172] on label "Patiess" at bounding box center [643, 185] width 506 height 26
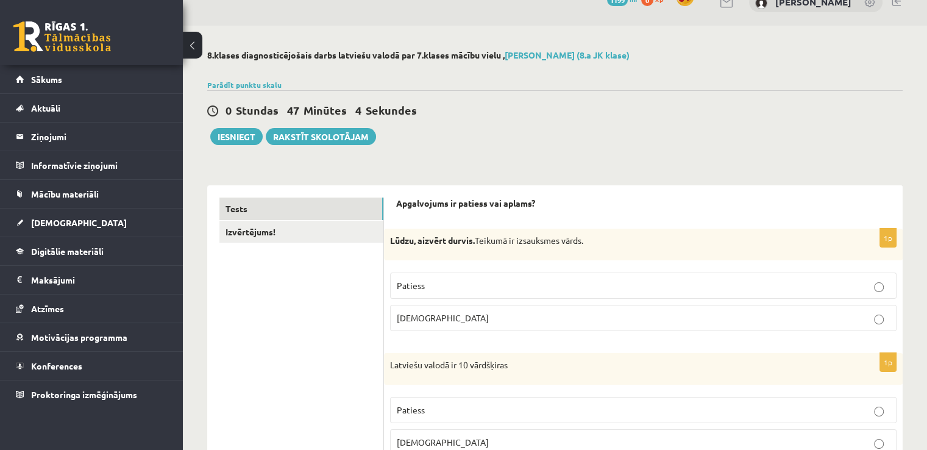
scroll to position [0, 0]
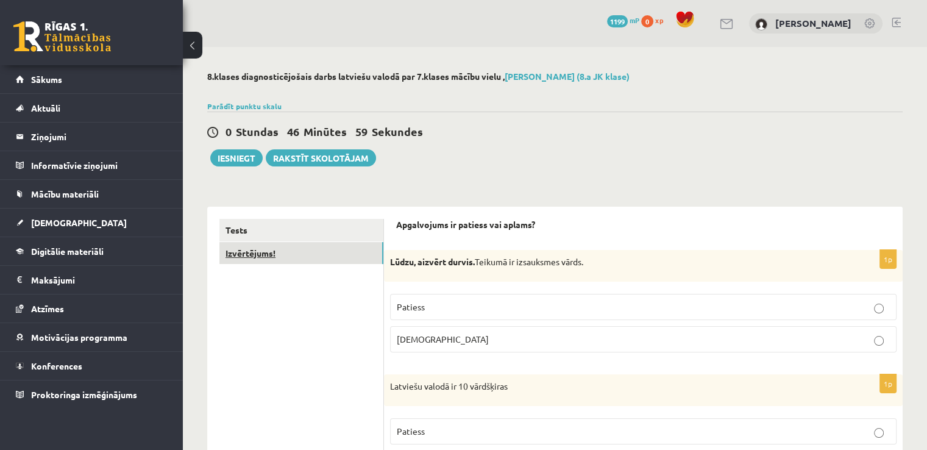
click at [297, 255] on link "Izvērtējums!" at bounding box center [301, 253] width 164 height 23
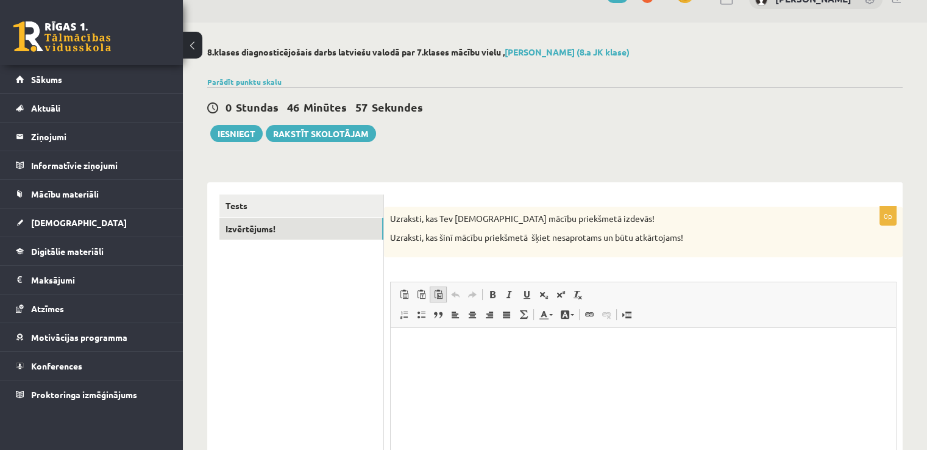
click at [436, 289] on span at bounding box center [438, 294] width 10 height 10
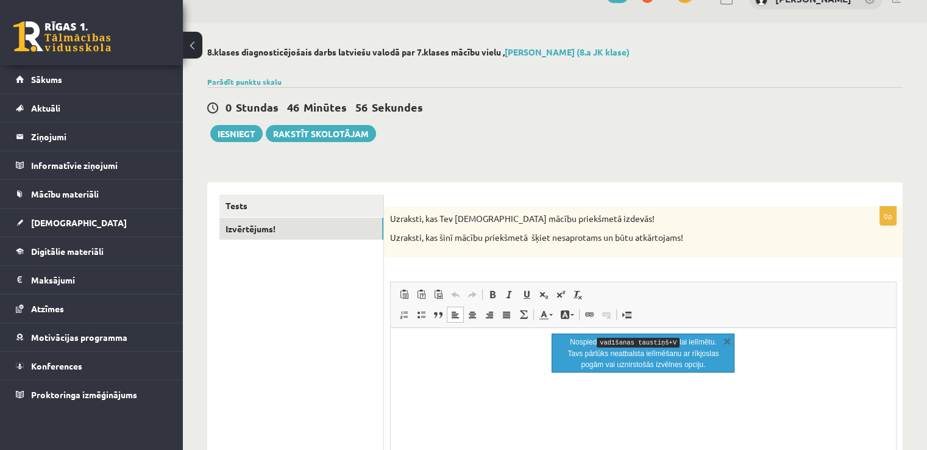
drag, startPoint x: 435, startPoint y: 375, endPoint x: 435, endPoint y: 368, distance: 6.7
click at [435, 365] on html at bounding box center [643, 346] width 505 height 37
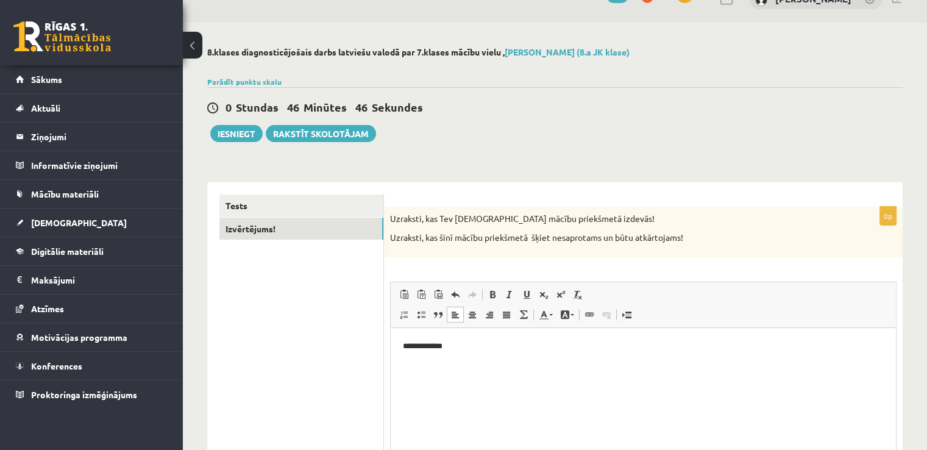
click at [434, 344] on p "**********" at bounding box center [643, 346] width 481 height 13
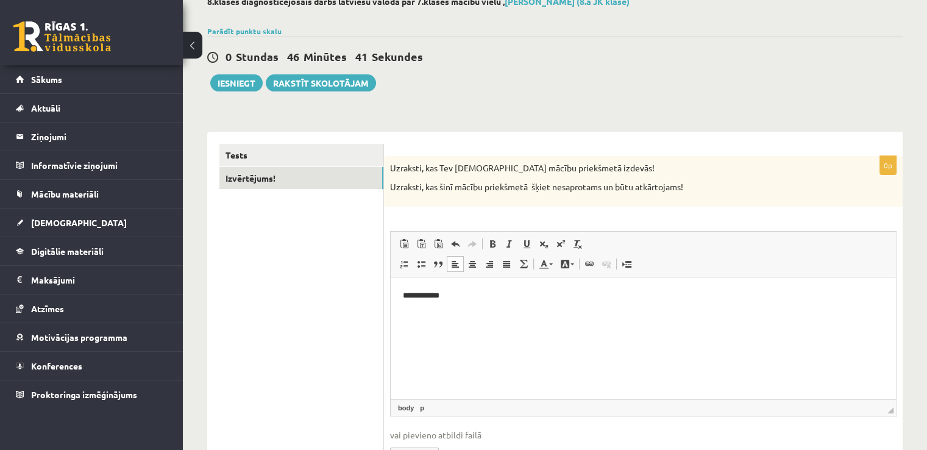
scroll to position [146, 0]
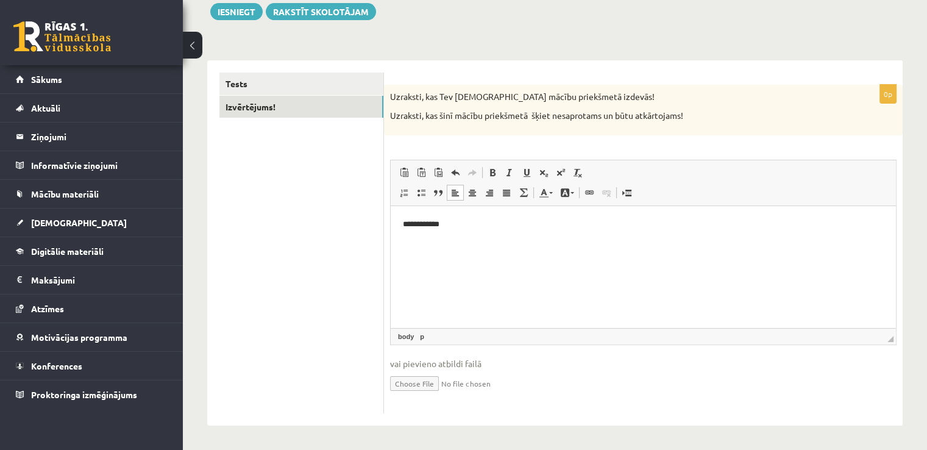
click at [411, 243] on html "**********" at bounding box center [643, 224] width 505 height 37
click at [459, 218] on p "**********" at bounding box center [643, 224] width 481 height 13
click at [235, 11] on button "Iesniegt" at bounding box center [236, 11] width 52 height 17
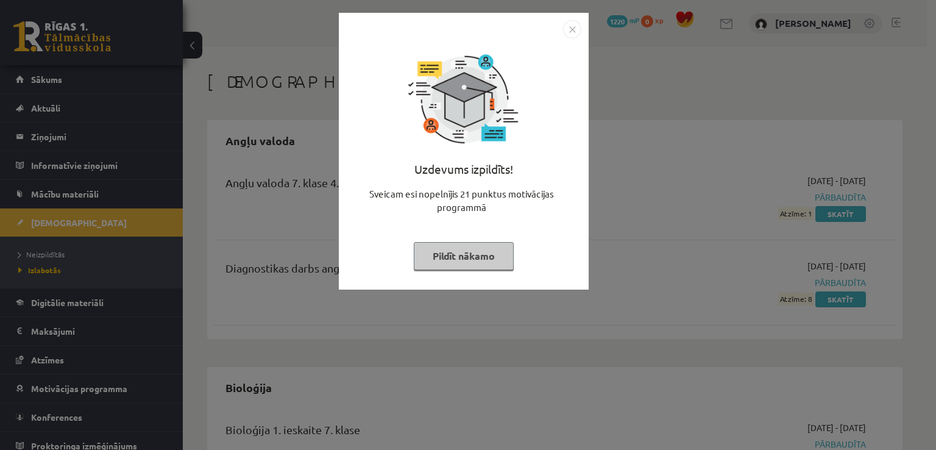
click at [570, 23] on img "Close" at bounding box center [572, 29] width 18 height 18
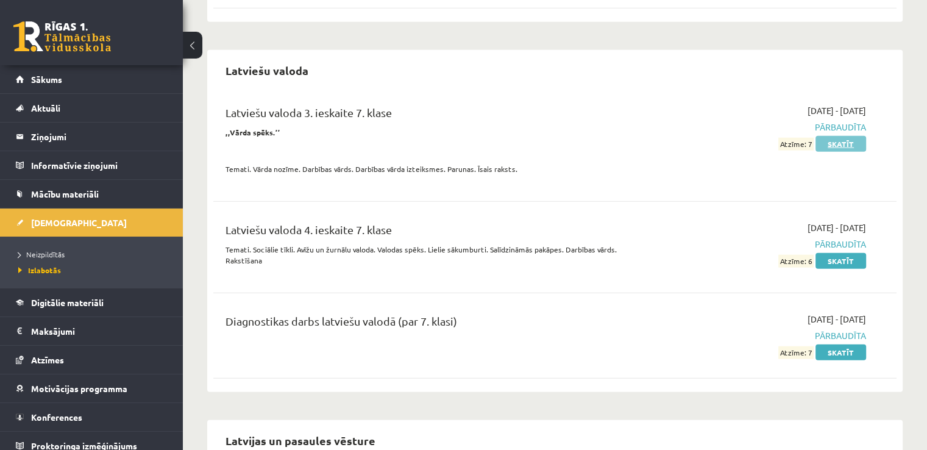
scroll to position [2986, 0]
click at [49, 251] on span "Neizpildītās" at bounding box center [41, 254] width 46 height 10
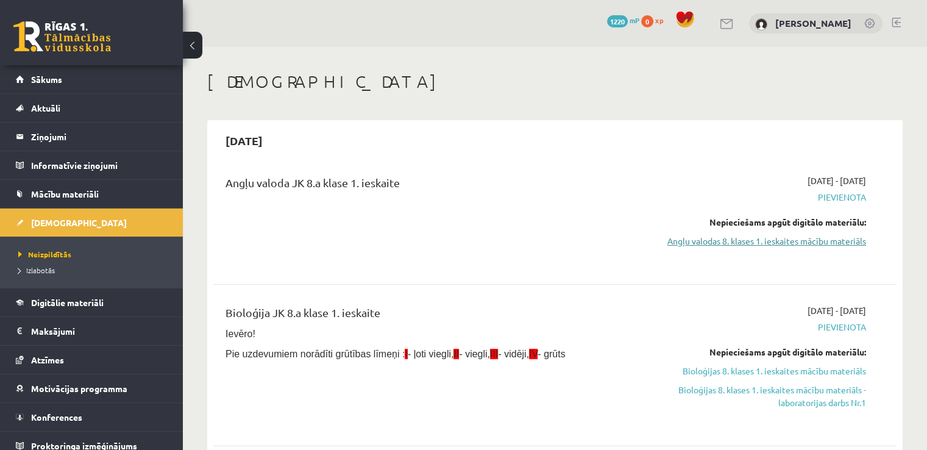
click at [718, 236] on link "Angļu valodas 8. klases 1. ieskaites mācību materiāls" at bounding box center [765, 241] width 201 height 13
click at [726, 239] on link "Angļu valodas 8. klases 1. ieskaites mācību materiāls" at bounding box center [765, 241] width 201 height 13
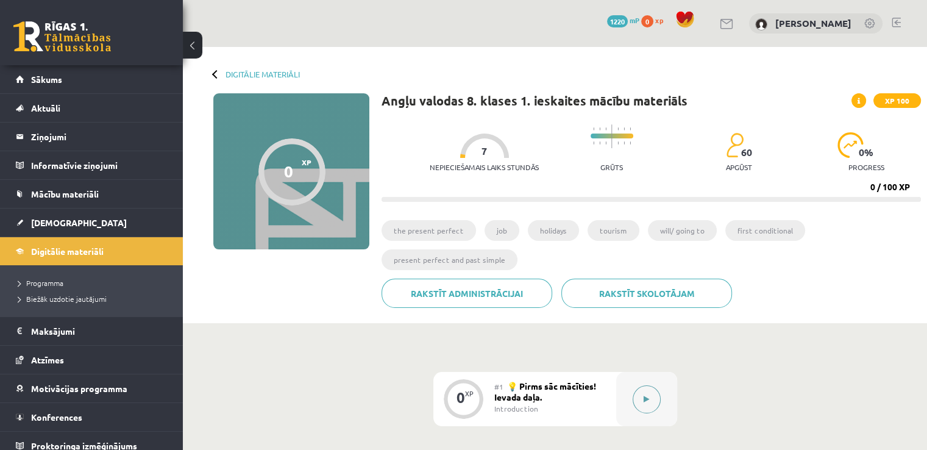
click at [643, 397] on icon at bounding box center [645, 398] width 5 height 7
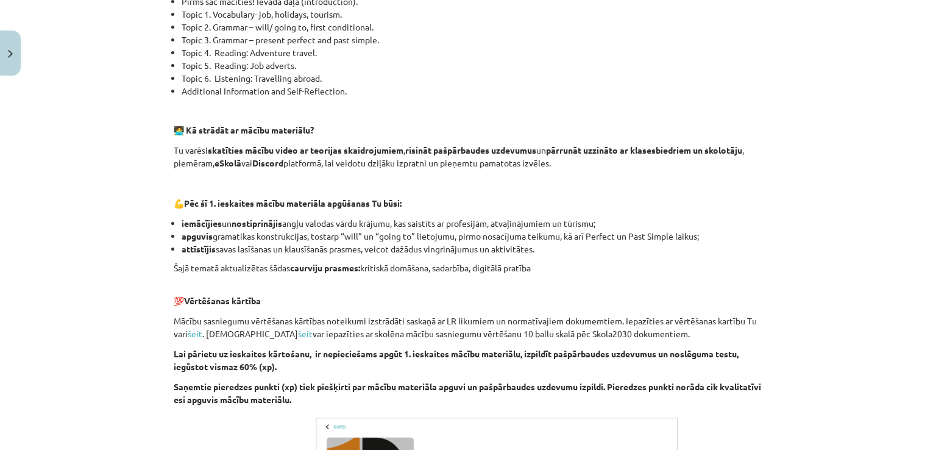
scroll to position [848, 0]
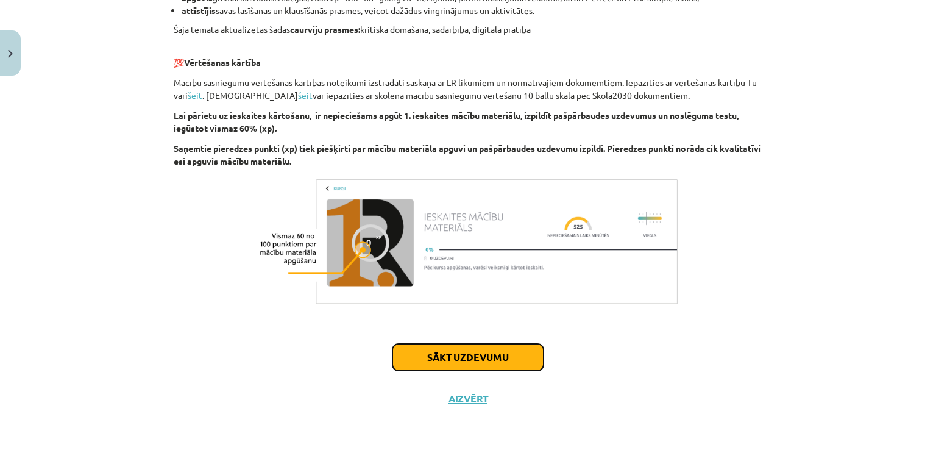
click at [429, 349] on button "Sākt uzdevumu" at bounding box center [467, 357] width 151 height 27
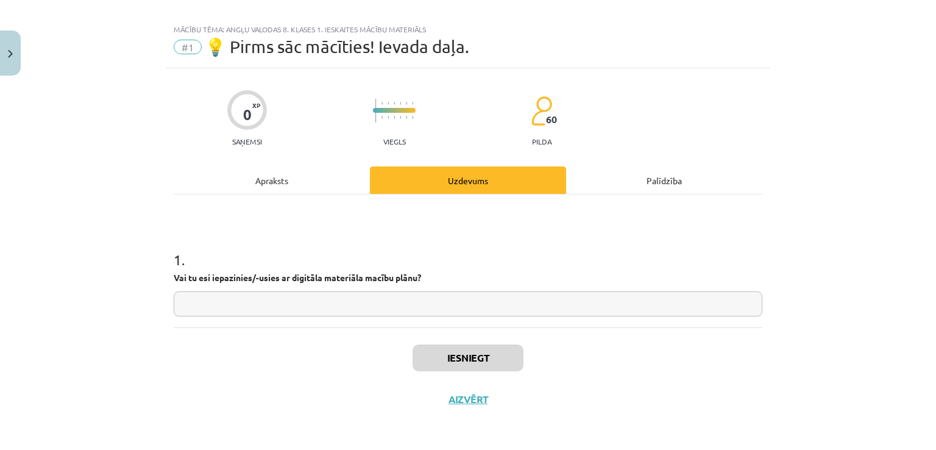
click at [246, 300] on input "text" at bounding box center [468, 303] width 589 height 25
type input "**"
click at [471, 354] on button "Iesniegt" at bounding box center [467, 357] width 111 height 27
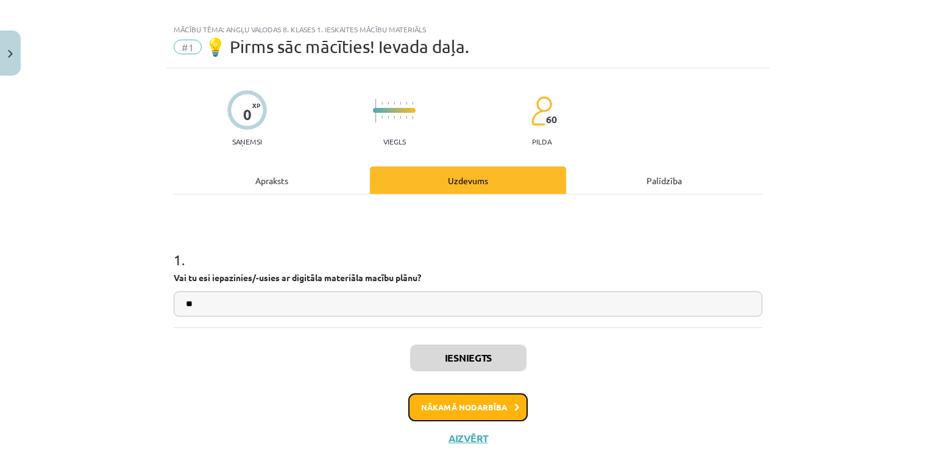
click at [453, 400] on button "Nākamā nodarbība" at bounding box center [467, 407] width 119 height 28
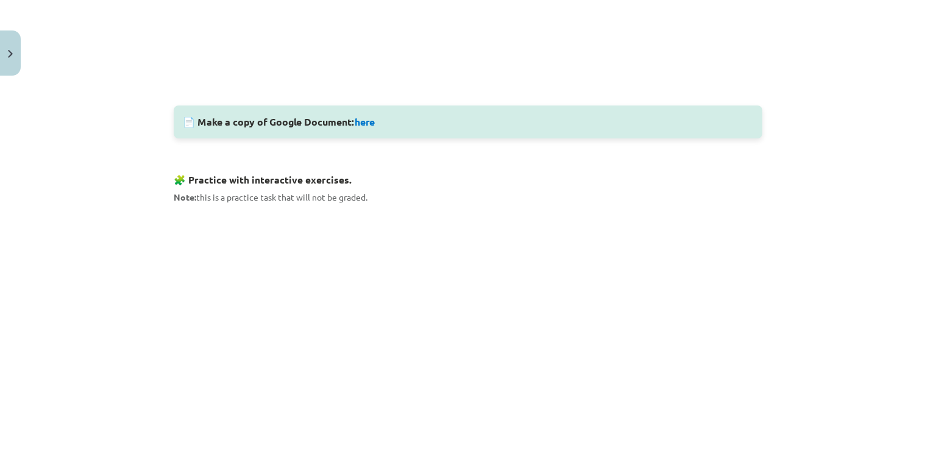
scroll to position [518, 0]
drag, startPoint x: 914, startPoint y: 218, endPoint x: 935, endPoint y: 81, distance: 138.1
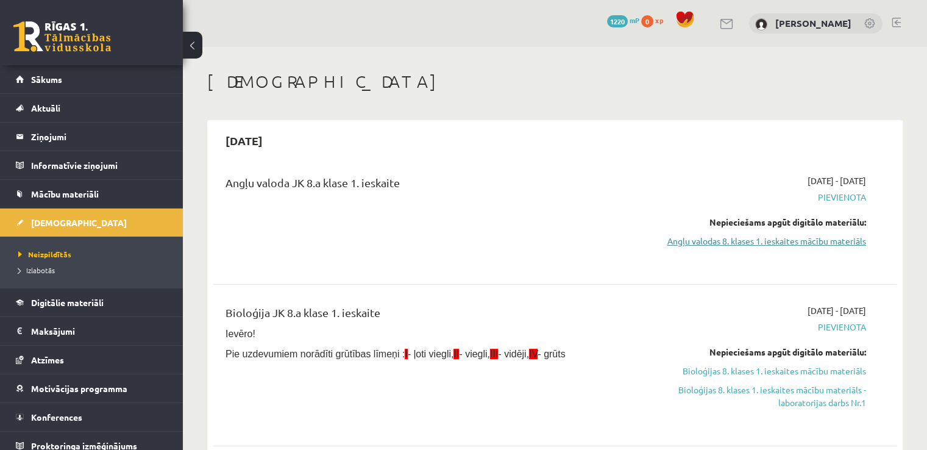
click at [787, 239] on link "Angļu valodas 8. klases 1. ieskaites mācību materiāls" at bounding box center [765, 241] width 201 height 13
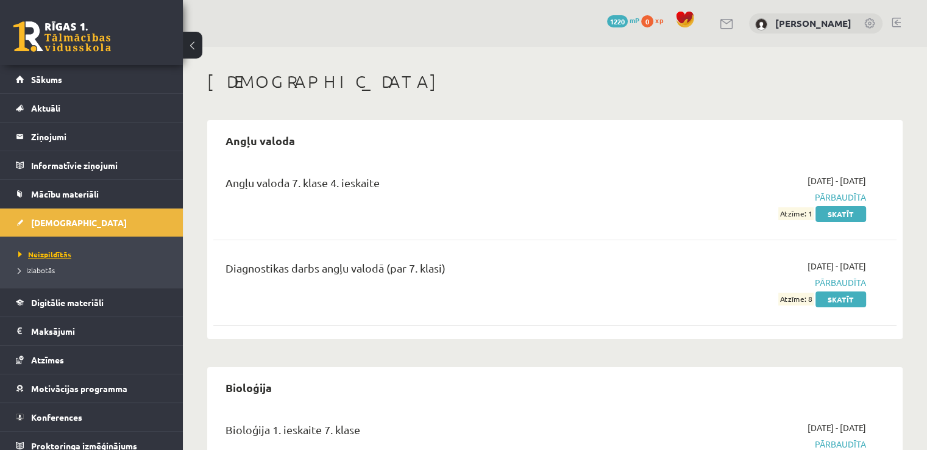
click at [48, 250] on span "Neizpildītās" at bounding box center [44, 254] width 53 height 10
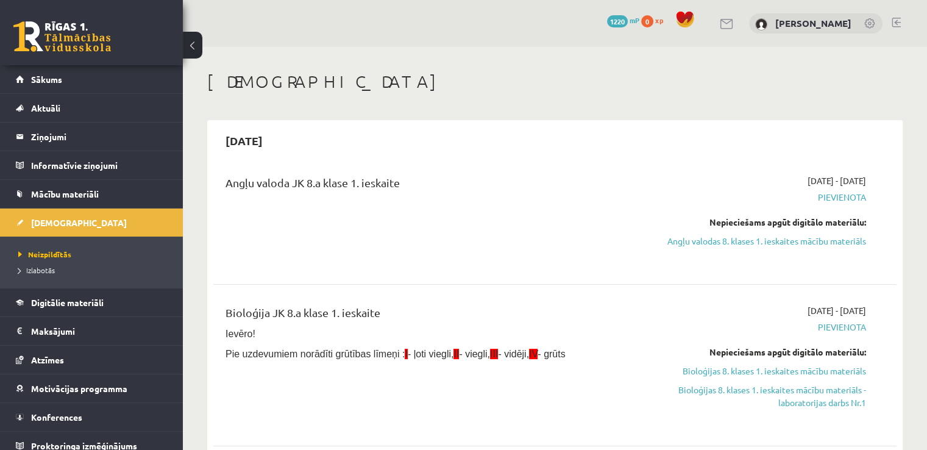
drag, startPoint x: 756, startPoint y: 244, endPoint x: 524, endPoint y: 63, distance: 294.2
click at [756, 244] on link "Angļu valodas 8. klases 1. ieskaites mācību materiāls" at bounding box center [765, 241] width 201 height 13
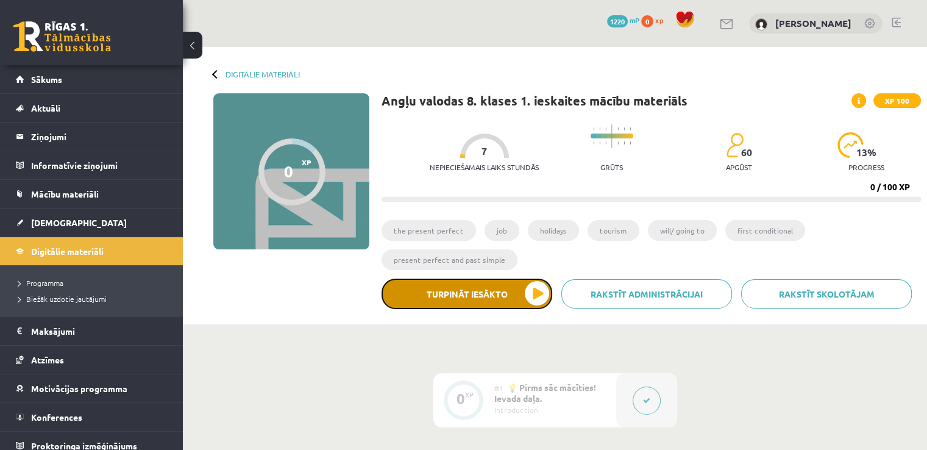
click at [509, 291] on button "Turpināt iesākto" at bounding box center [466, 293] width 171 height 30
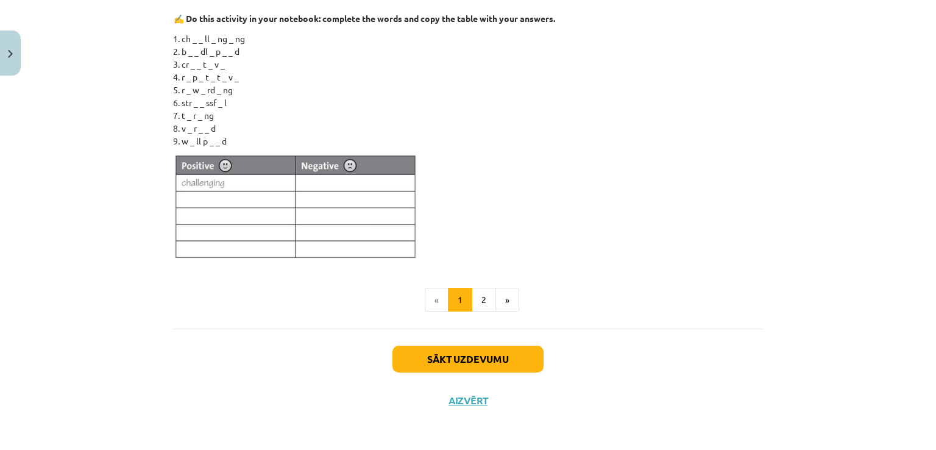
scroll to position [879, 0]
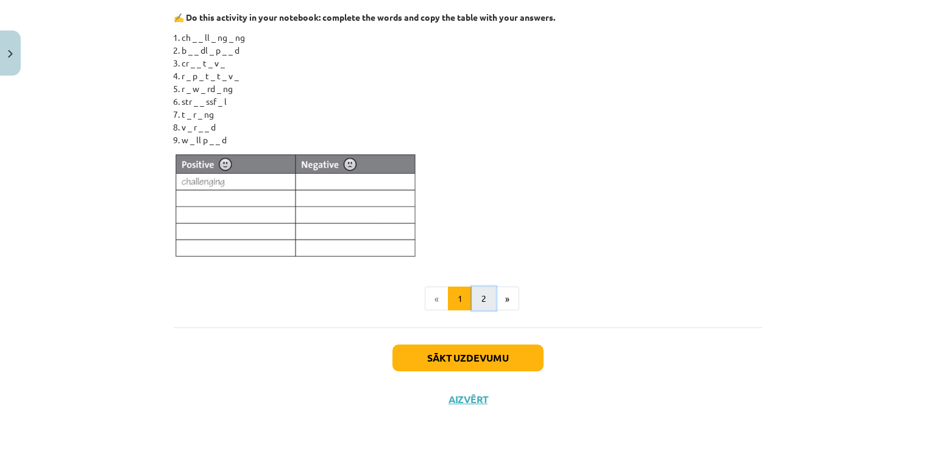
click at [483, 302] on button "2" at bounding box center [484, 298] width 24 height 24
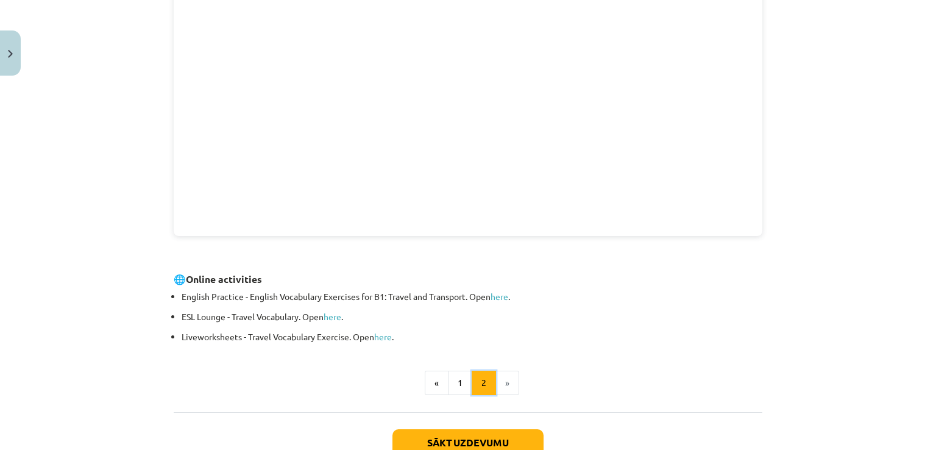
scroll to position [433, 0]
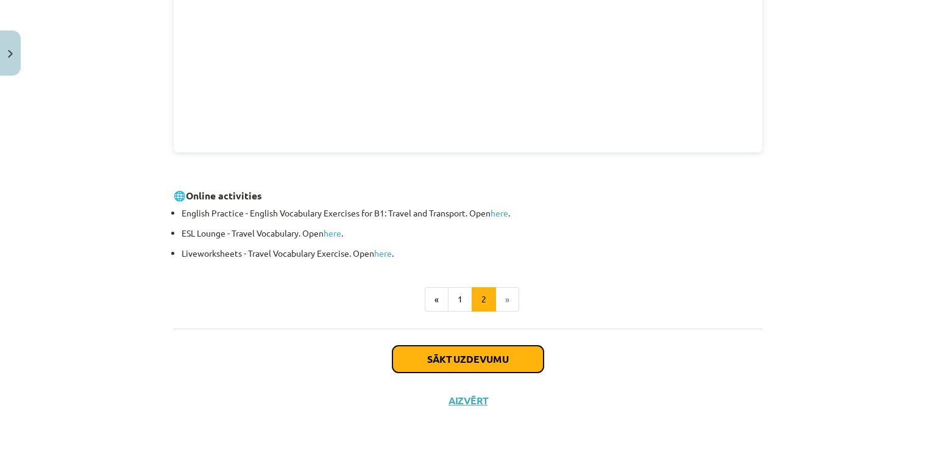
click at [484, 363] on button "Sākt uzdevumu" at bounding box center [467, 358] width 151 height 27
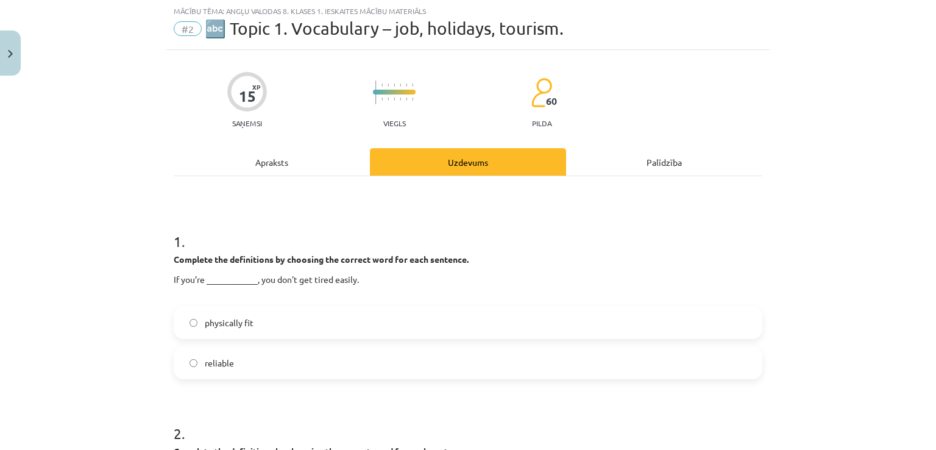
scroll to position [30, 0]
click at [322, 319] on label "physically fit" at bounding box center [468, 323] width 586 height 30
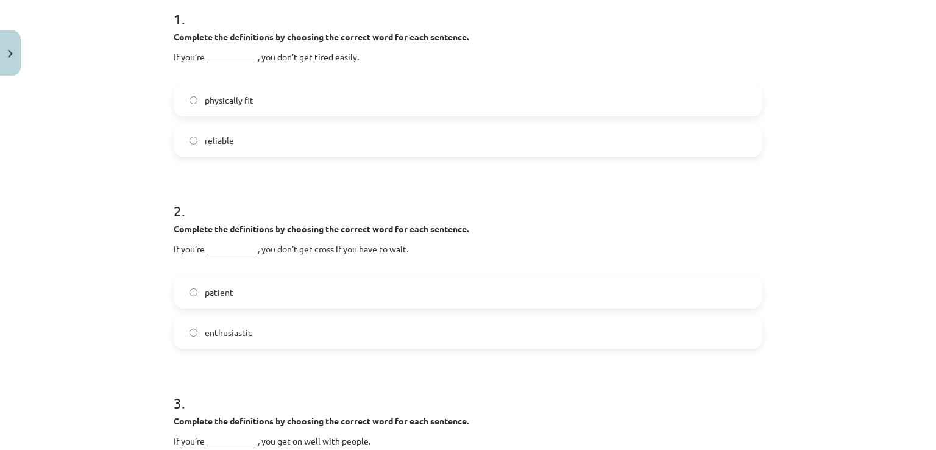
scroll to position [274, 0]
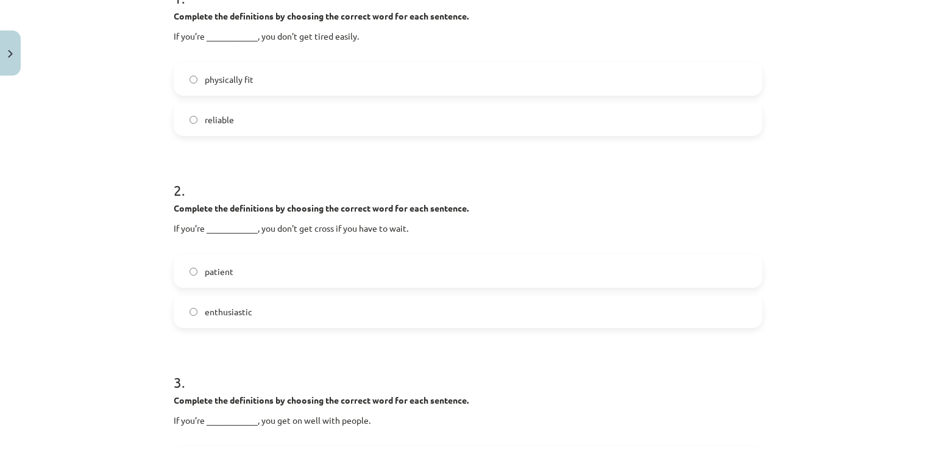
click at [225, 301] on label "enthusiastic" at bounding box center [468, 311] width 586 height 30
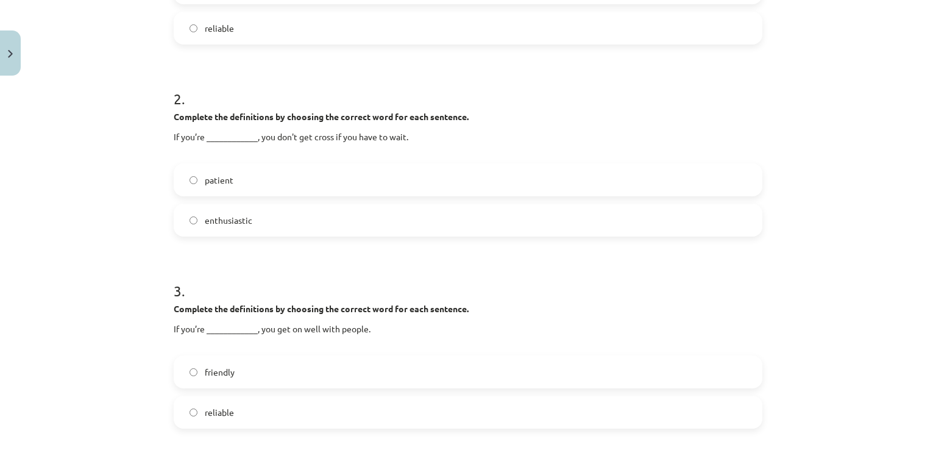
scroll to position [427, 0]
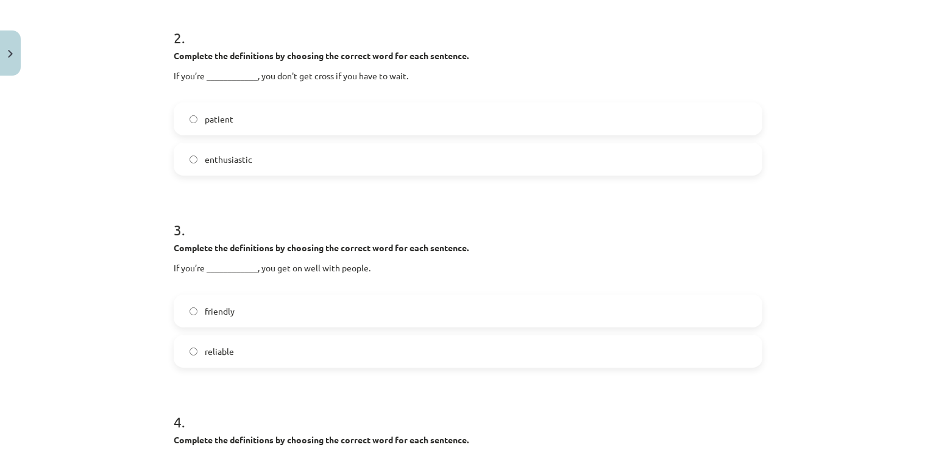
click at [286, 307] on label "friendly" at bounding box center [468, 311] width 586 height 30
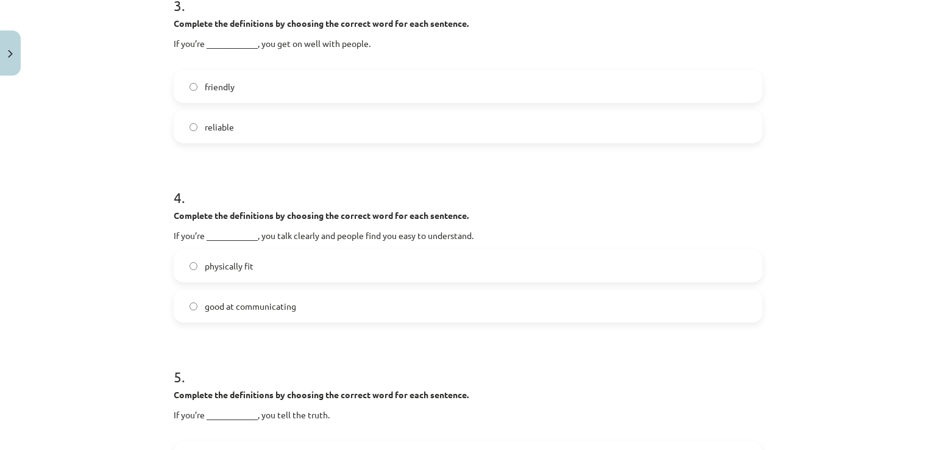
scroll to position [670, 0]
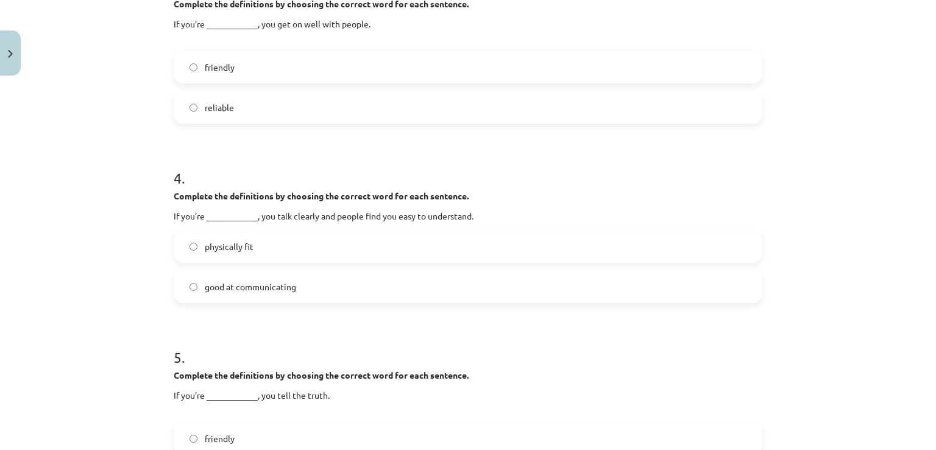
click at [266, 293] on label "good at communicating" at bounding box center [468, 286] width 586 height 30
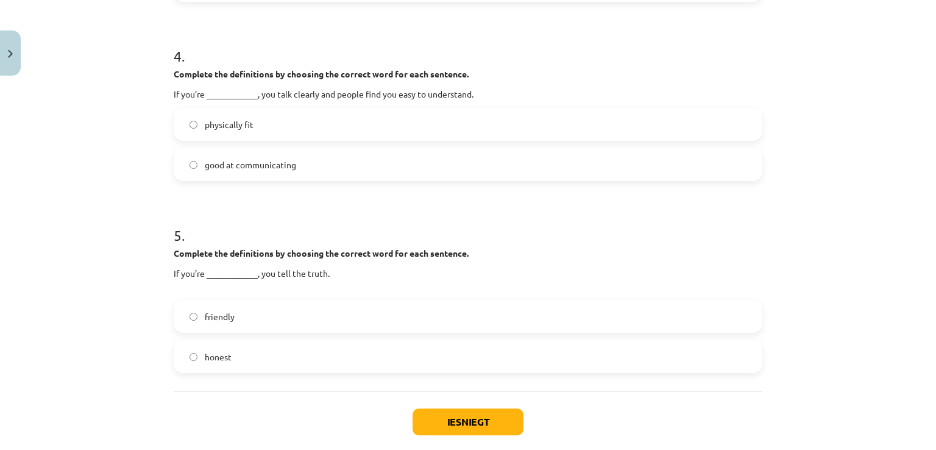
scroll to position [853, 0]
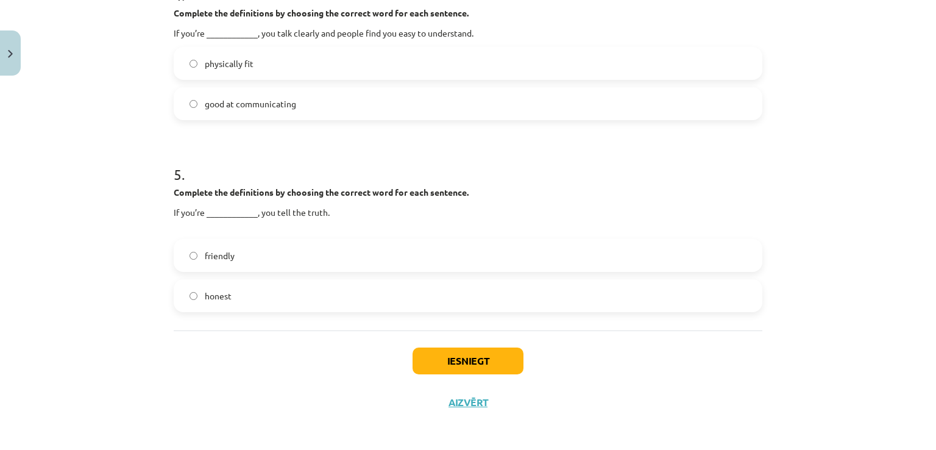
click at [239, 293] on label "honest" at bounding box center [468, 295] width 586 height 30
click at [464, 361] on button "Iesniegt" at bounding box center [467, 360] width 111 height 27
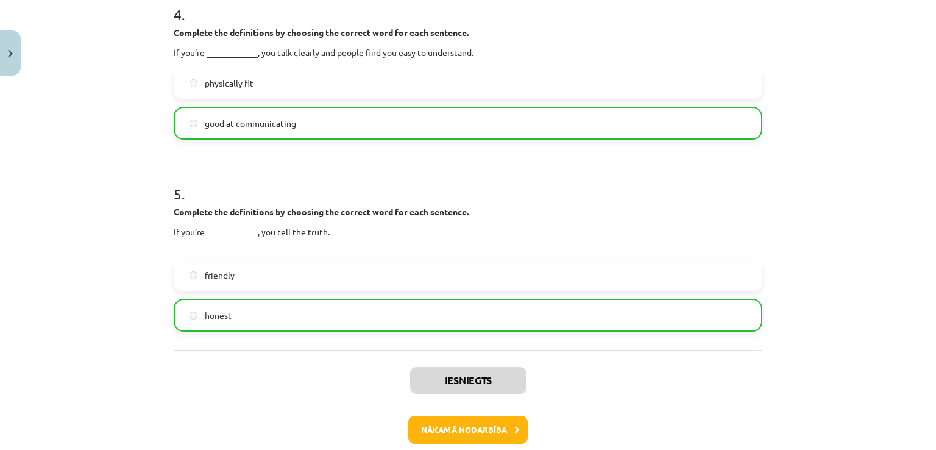
scroll to position [894, 0]
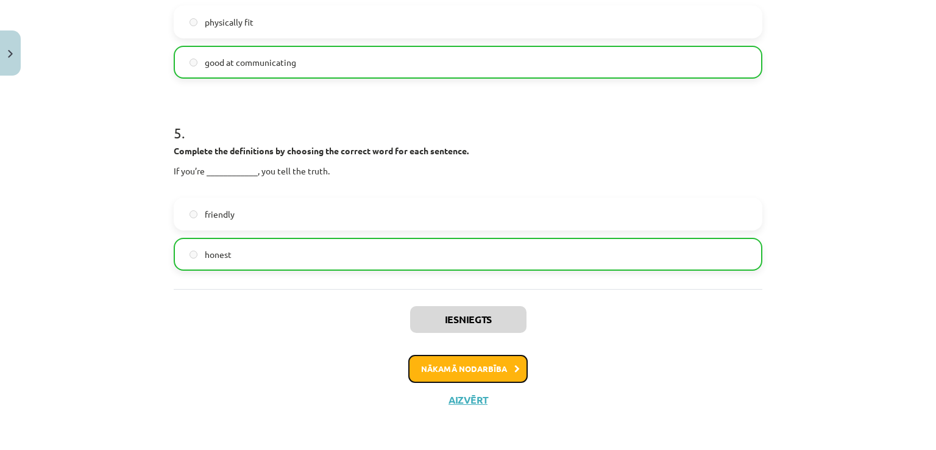
click at [478, 358] on button "Nākamā nodarbība" at bounding box center [467, 369] width 119 height 28
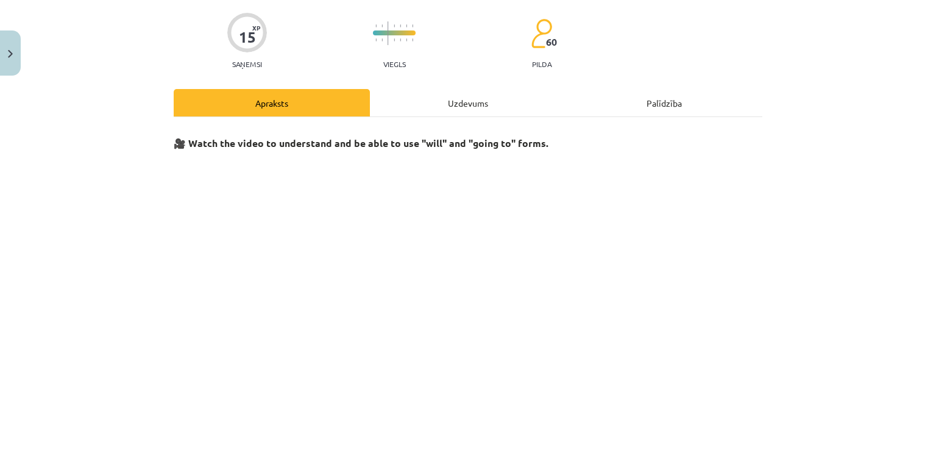
scroll to position [30, 0]
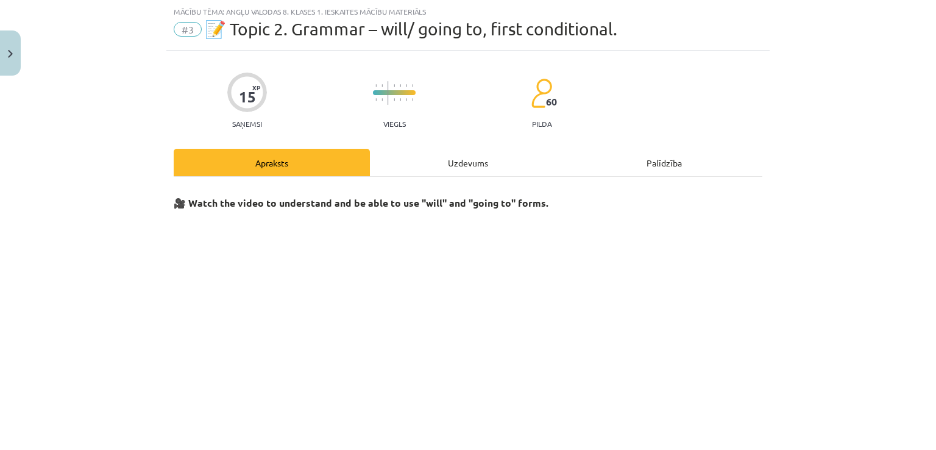
click at [456, 158] on div "Uzdevums" at bounding box center [468, 162] width 196 height 27
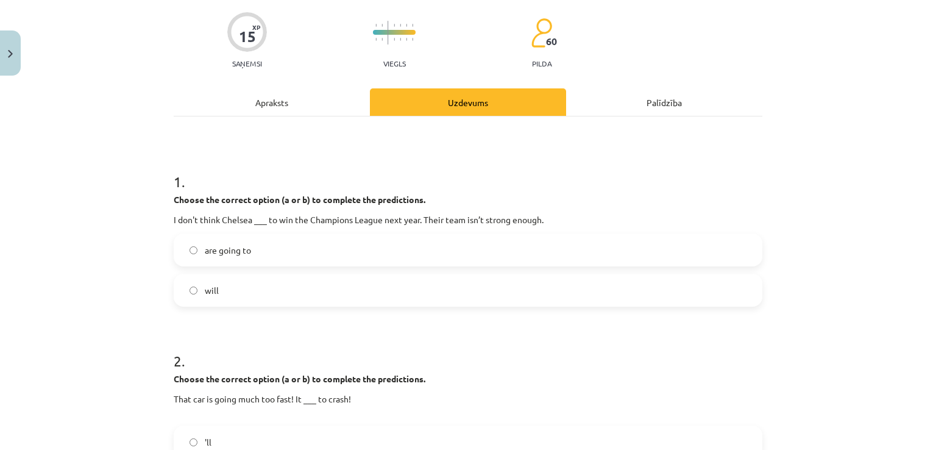
scroll to position [91, 0]
click at [242, 259] on label "are going to" at bounding box center [468, 249] width 586 height 30
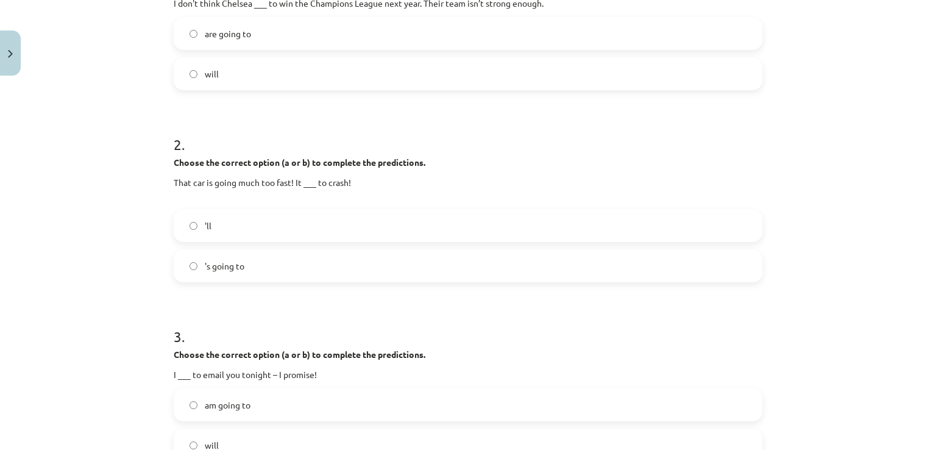
scroll to position [335, 0]
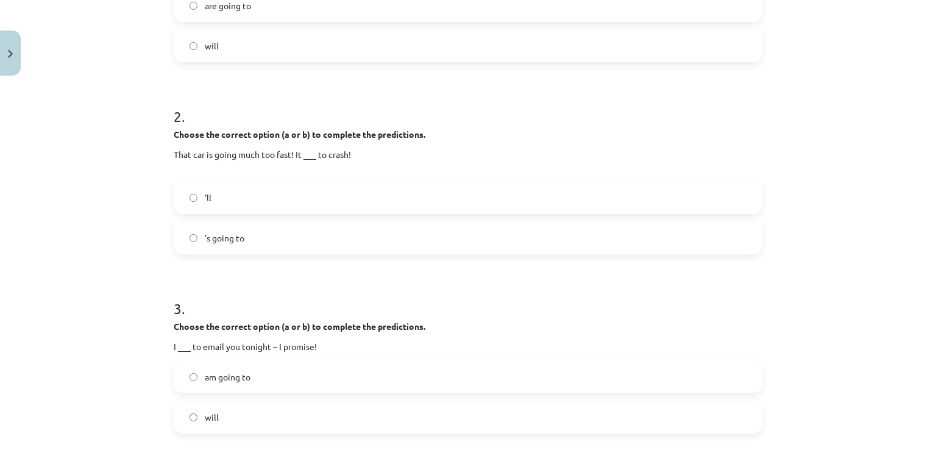
click at [272, 192] on label "'ll" at bounding box center [468, 197] width 586 height 30
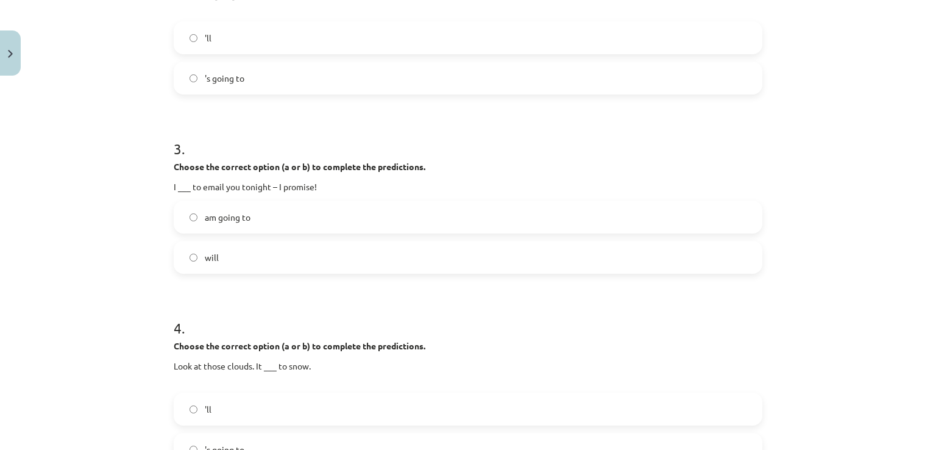
scroll to position [518, 0]
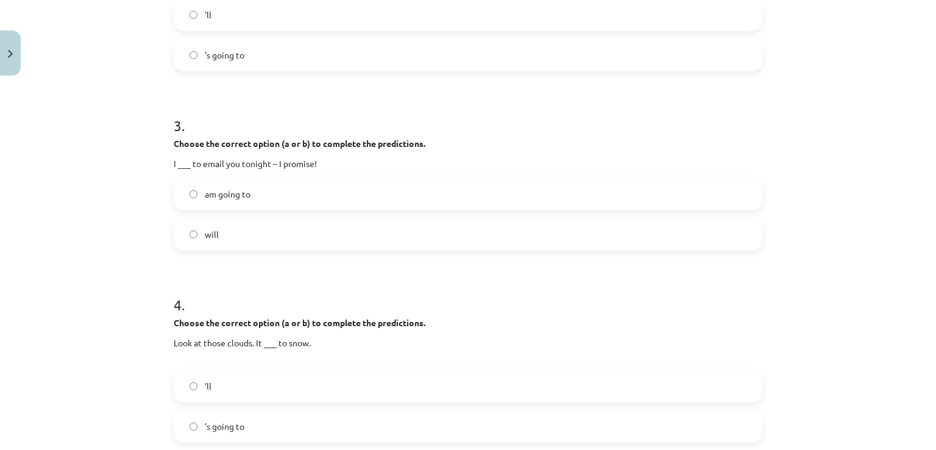
click at [241, 198] on span "am going to" at bounding box center [228, 194] width 46 height 13
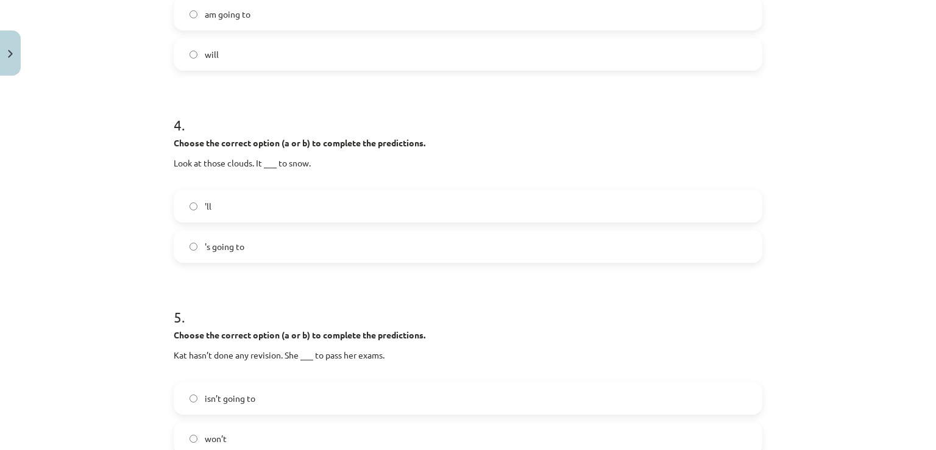
scroll to position [701, 0]
click at [250, 241] on label "'s going to" at bounding box center [468, 243] width 586 height 30
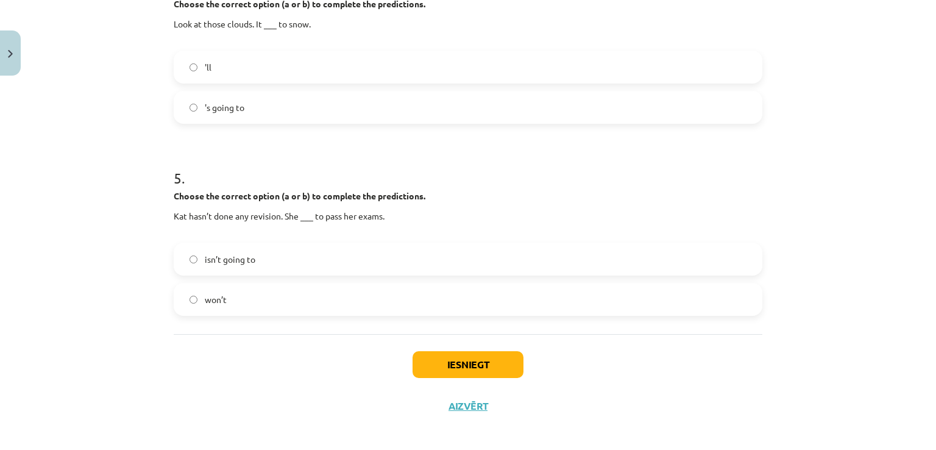
scroll to position [843, 0]
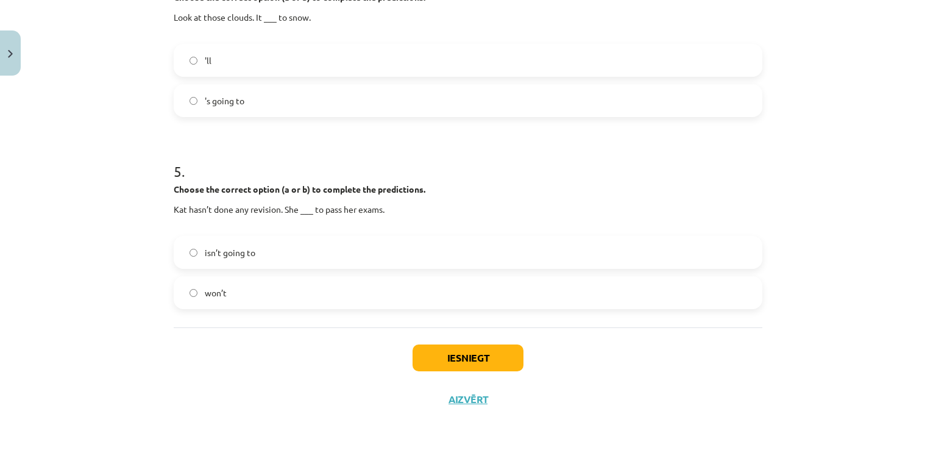
click at [275, 246] on label "isn’t going to" at bounding box center [468, 252] width 586 height 30
click at [427, 352] on button "Iesniegt" at bounding box center [467, 357] width 111 height 27
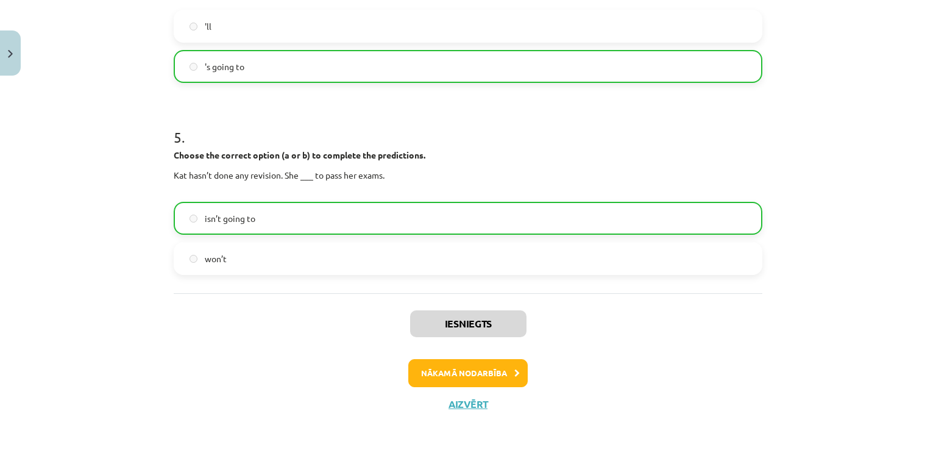
scroll to position [882, 0]
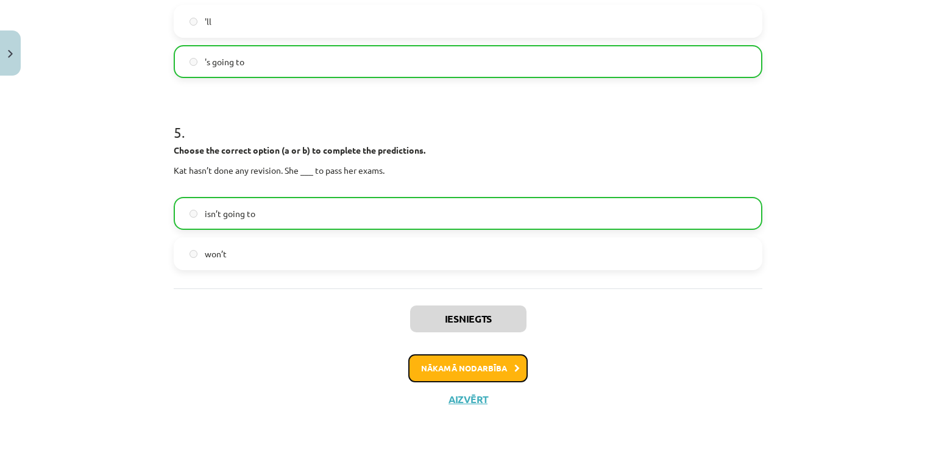
click at [465, 364] on button "Nākamā nodarbība" at bounding box center [467, 368] width 119 height 28
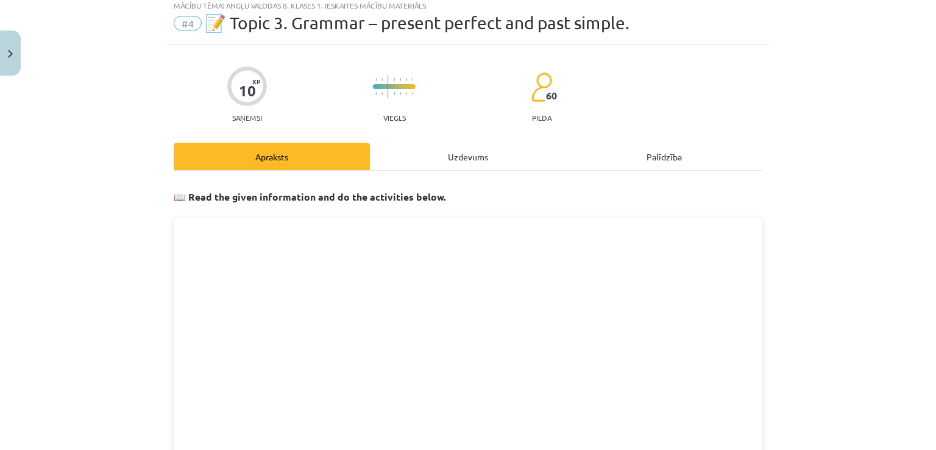
scroll to position [30, 0]
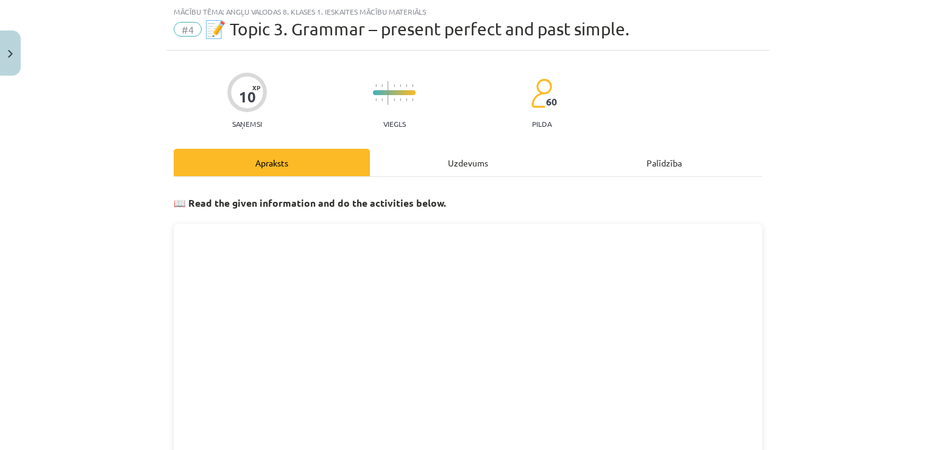
click at [474, 157] on div "Uzdevums" at bounding box center [468, 162] width 196 height 27
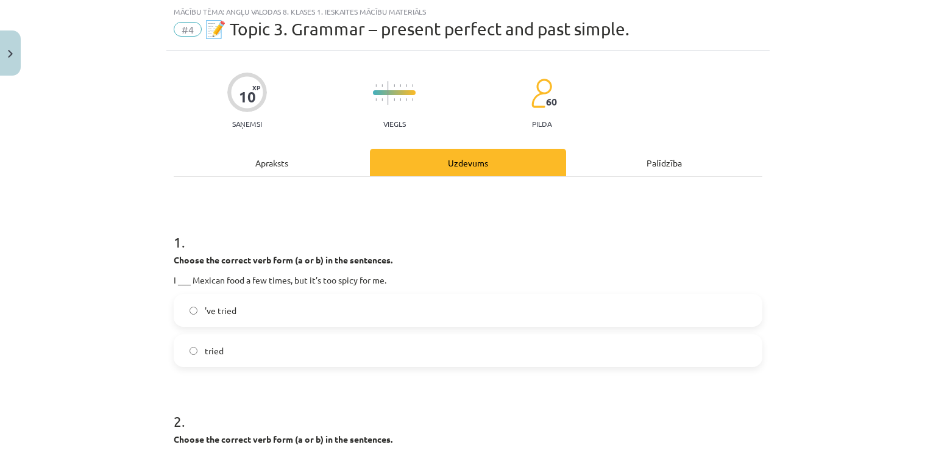
scroll to position [91, 0]
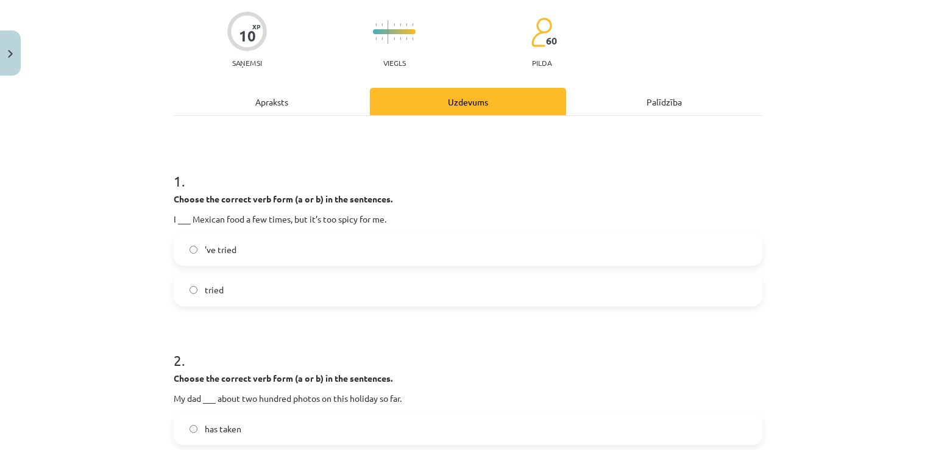
click at [237, 251] on label "'ve tried" at bounding box center [468, 249] width 586 height 30
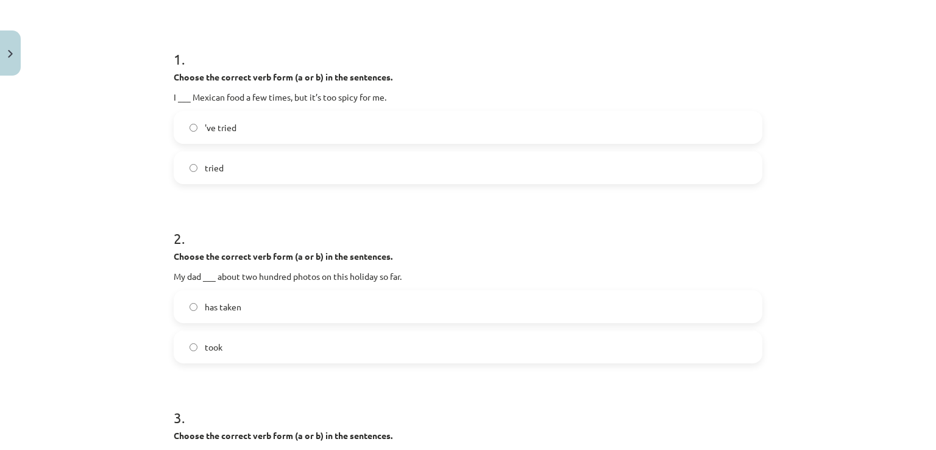
scroll to position [274, 0]
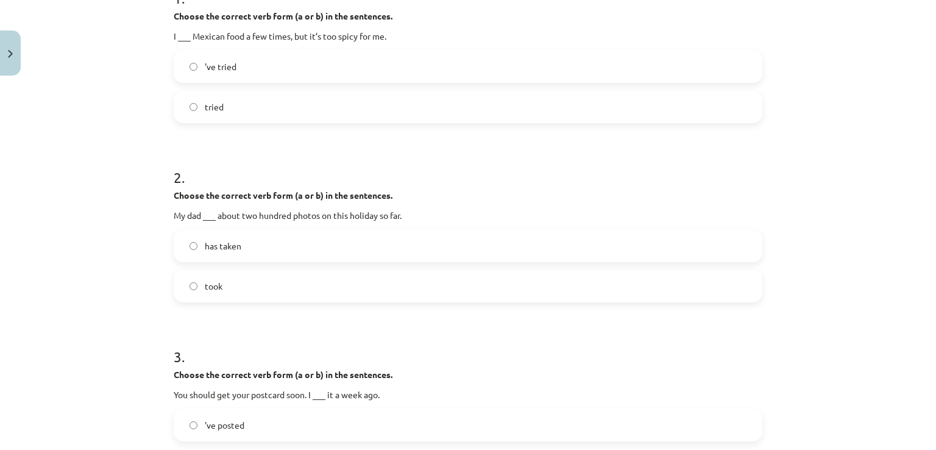
click at [250, 281] on label "took" at bounding box center [468, 286] width 586 height 30
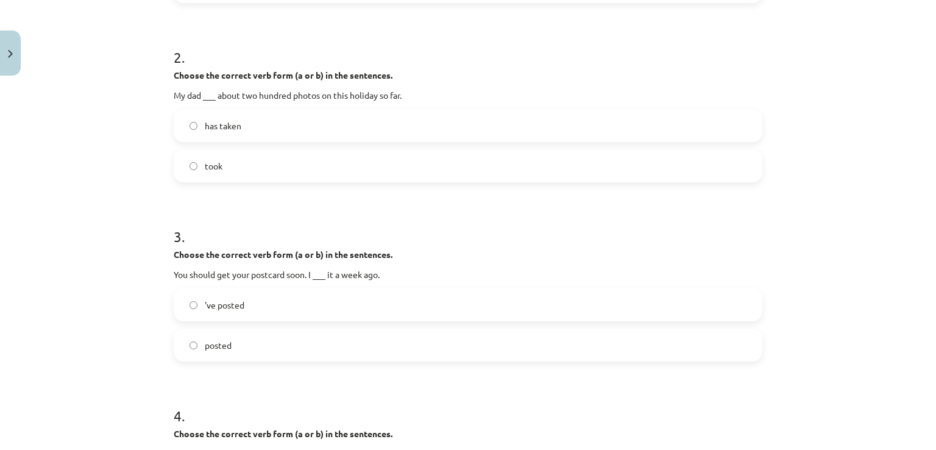
scroll to position [457, 0]
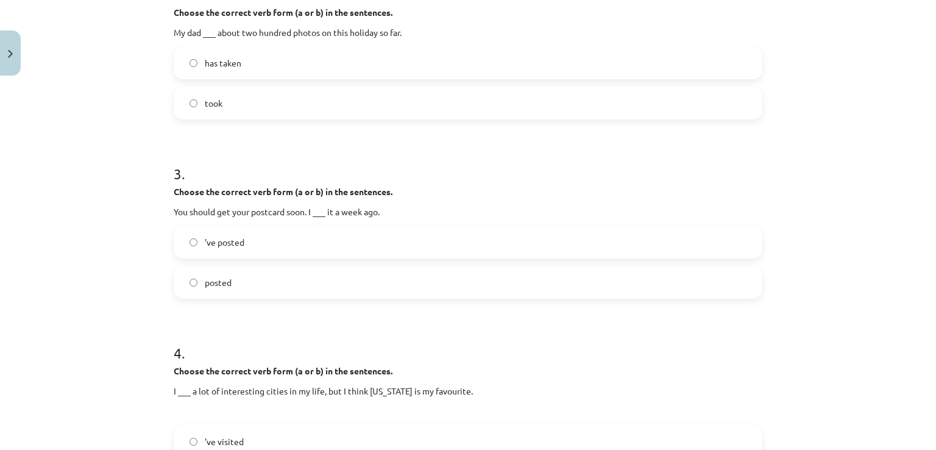
click at [224, 276] on span "posted" at bounding box center [218, 282] width 27 height 13
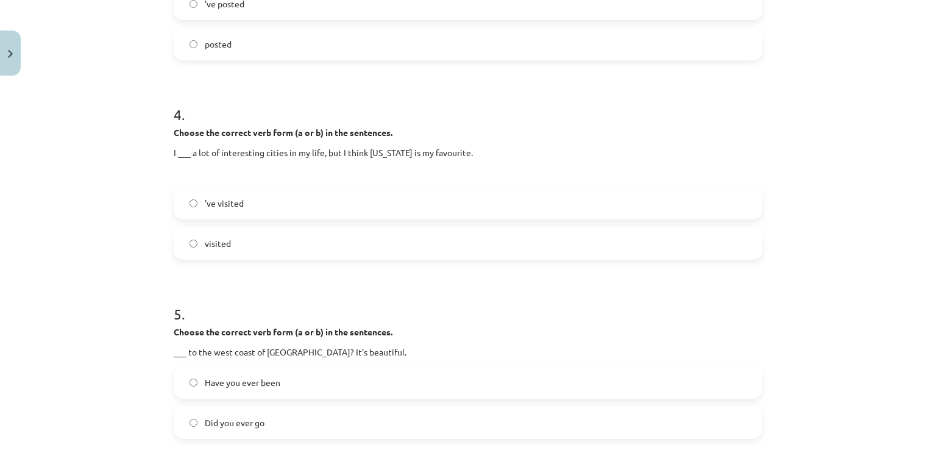
scroll to position [701, 0]
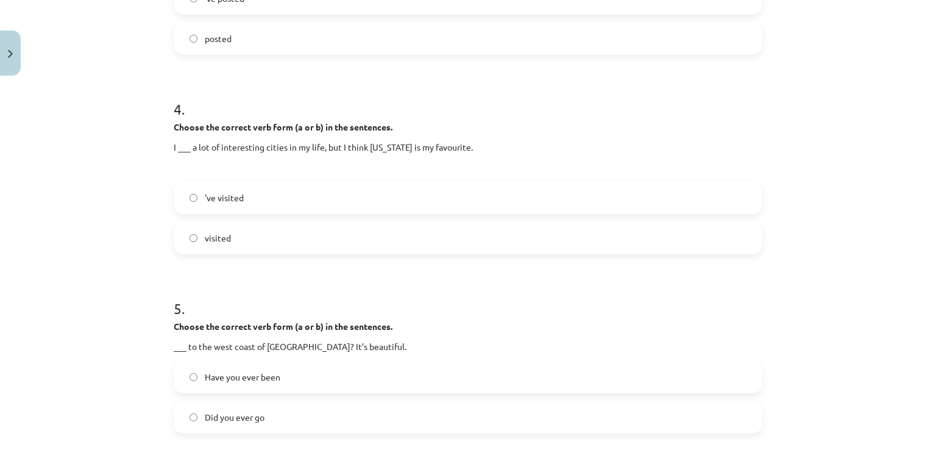
click at [239, 234] on label "visited" at bounding box center [468, 237] width 586 height 30
click at [207, 196] on span "'ve visited" at bounding box center [224, 197] width 39 height 13
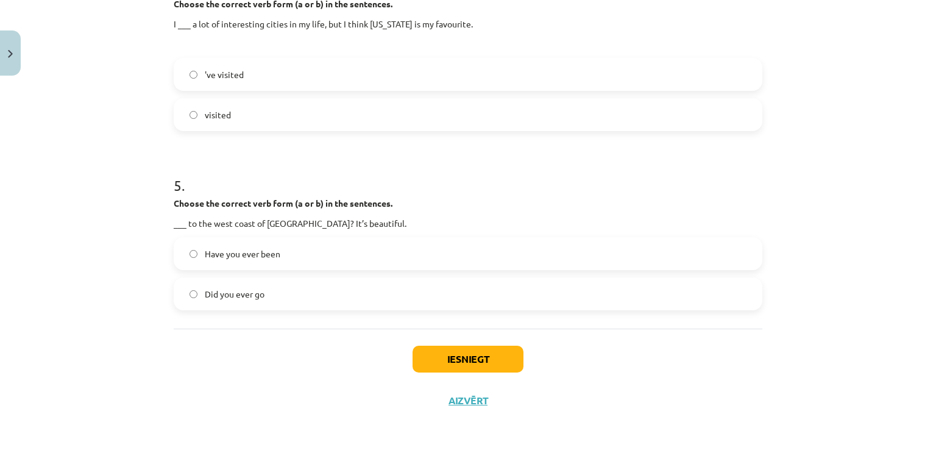
scroll to position [826, 0]
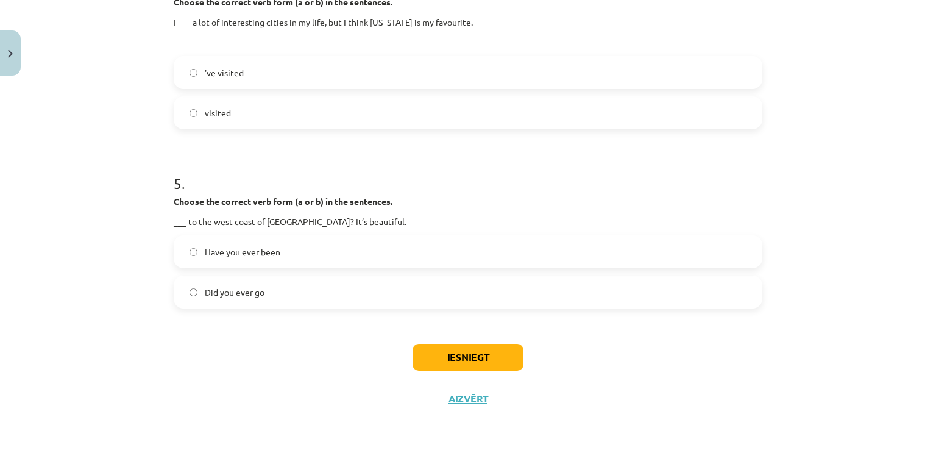
click at [271, 252] on span "Have you ever been" at bounding box center [243, 252] width 76 height 13
click at [455, 349] on button "Iesniegt" at bounding box center [467, 357] width 111 height 27
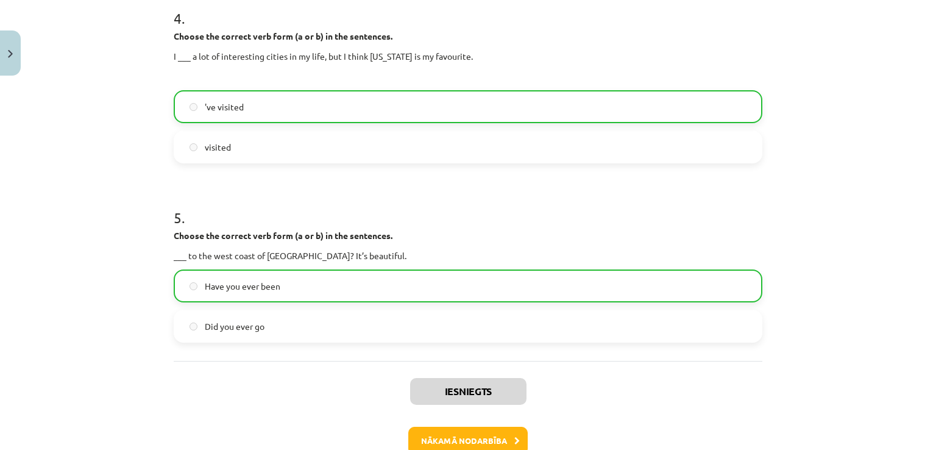
scroll to position [863, 0]
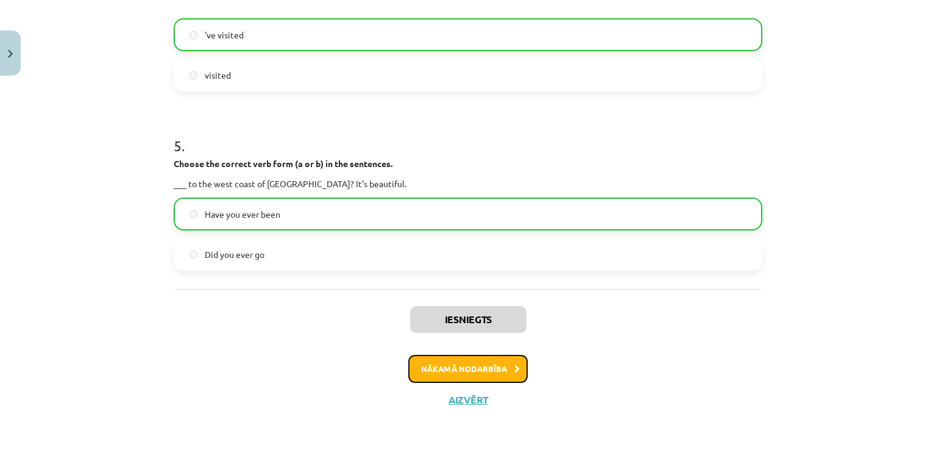
click at [465, 365] on button "Nākamā nodarbība" at bounding box center [467, 369] width 119 height 28
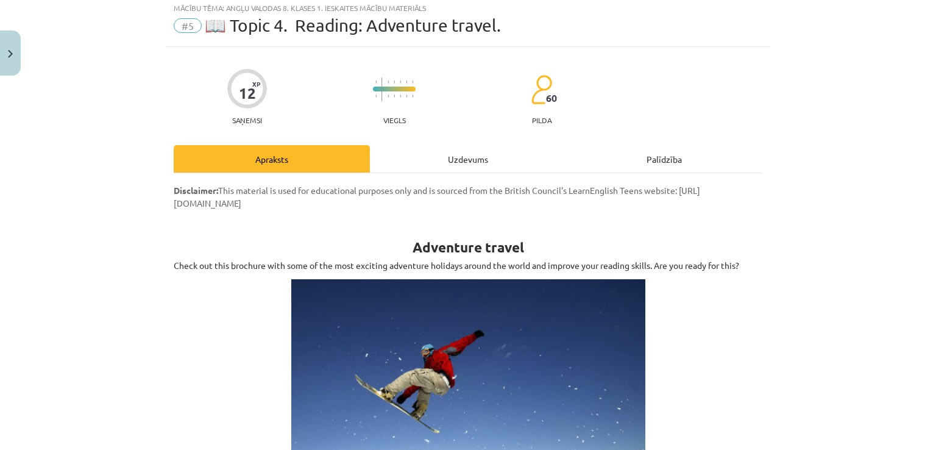
scroll to position [30, 0]
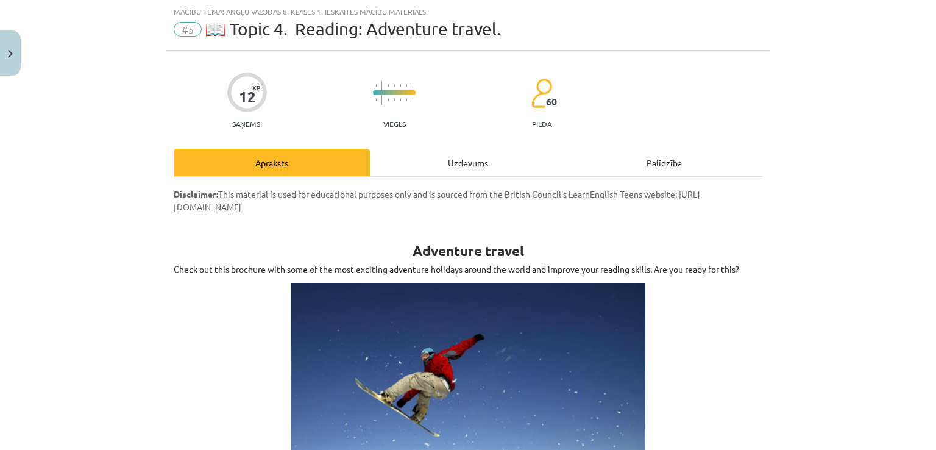
click at [442, 165] on div "Uzdevums" at bounding box center [468, 162] width 196 height 27
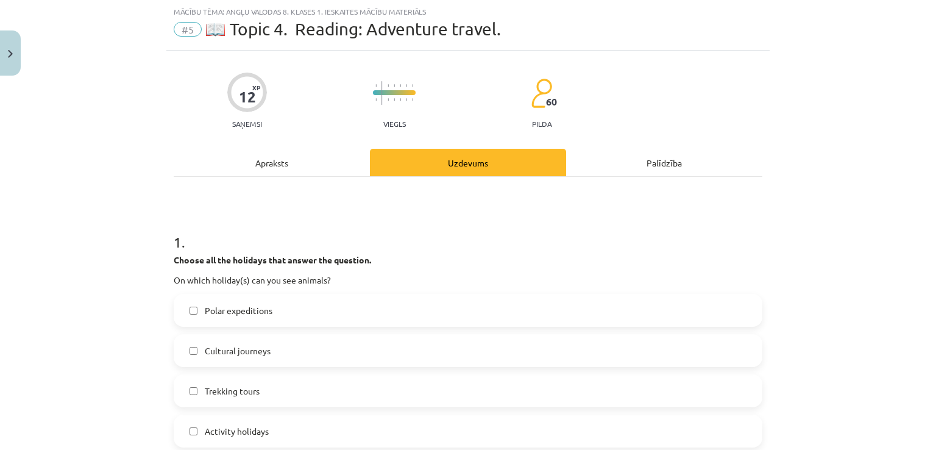
scroll to position [152, 0]
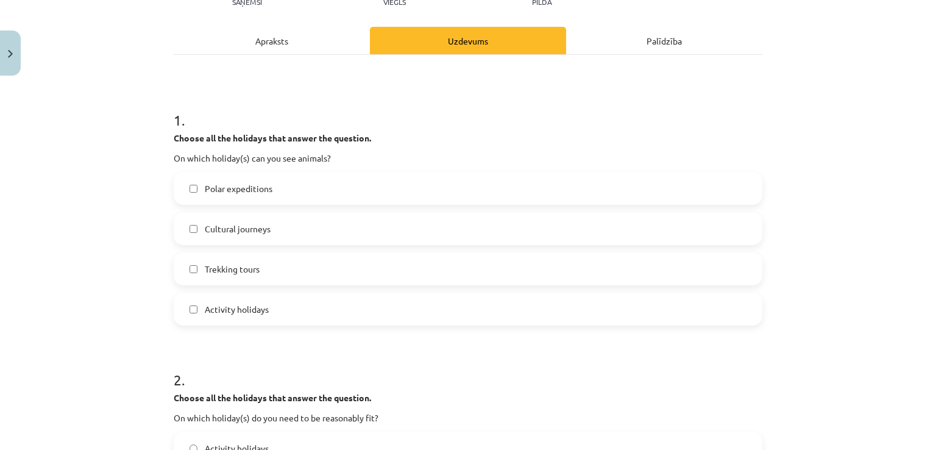
click at [299, 181] on label "Polar expeditions" at bounding box center [468, 188] width 586 height 30
click at [295, 264] on label "Trekking tours" at bounding box center [468, 268] width 586 height 30
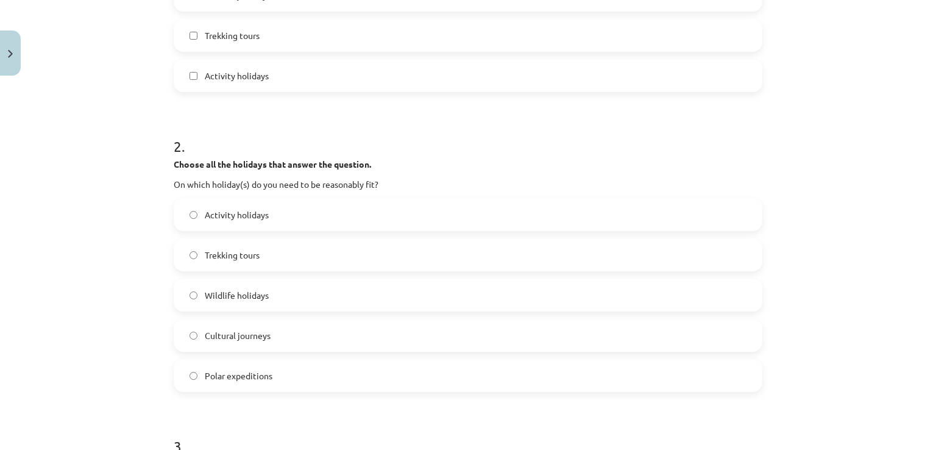
scroll to position [457, 0]
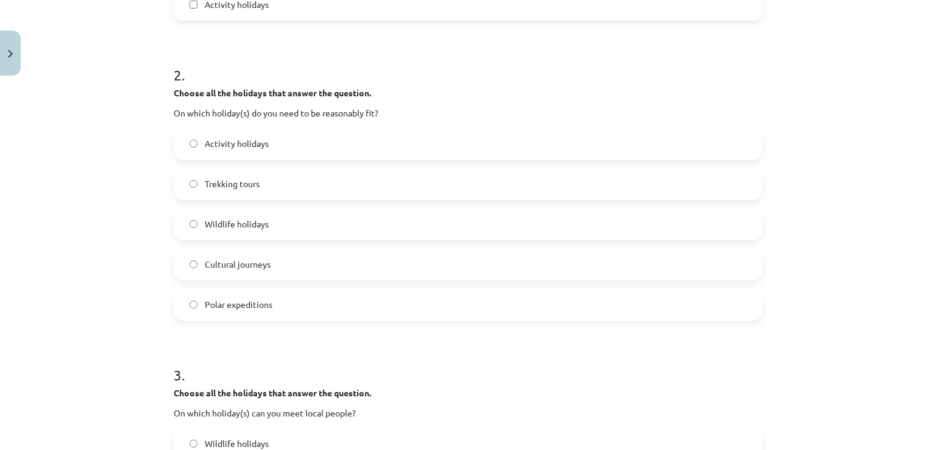
click at [331, 130] on label "Activity holidays" at bounding box center [468, 143] width 586 height 30
click at [260, 147] on span "Activity holidays" at bounding box center [237, 143] width 64 height 13
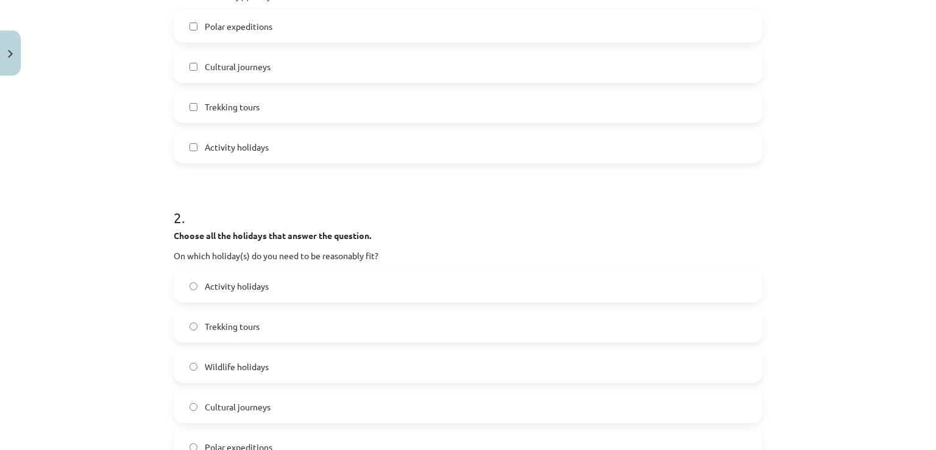
scroll to position [213, 0]
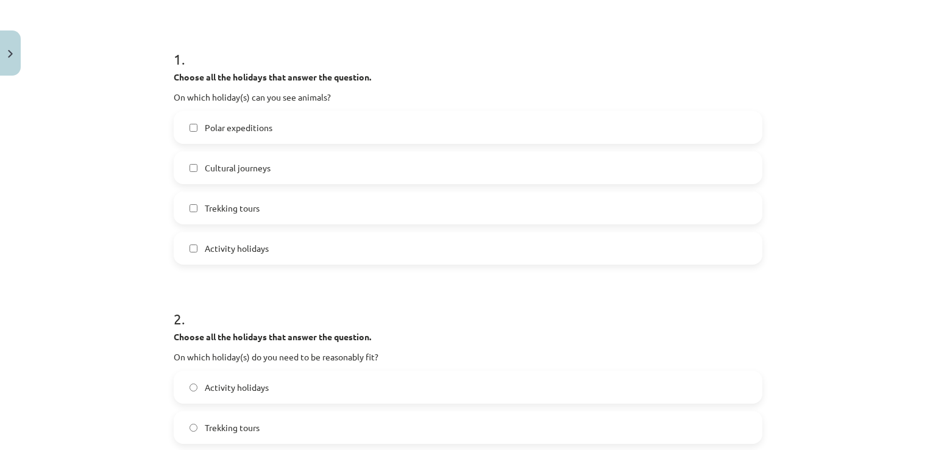
click at [222, 202] on span "Trekking tours" at bounding box center [232, 208] width 55 height 13
drag, startPoint x: 255, startPoint y: 128, endPoint x: 246, endPoint y: 144, distance: 18.8
click at [255, 129] on span "Polar expeditions" at bounding box center [239, 127] width 68 height 13
click at [261, 116] on label "Polar expeditions" at bounding box center [468, 127] width 586 height 30
click at [269, 205] on label "Trekking tours" at bounding box center [468, 208] width 586 height 30
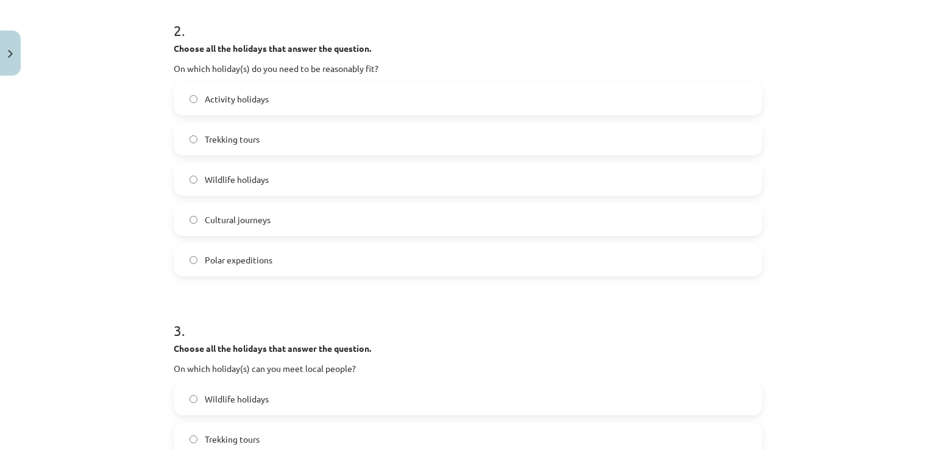
scroll to position [518, 0]
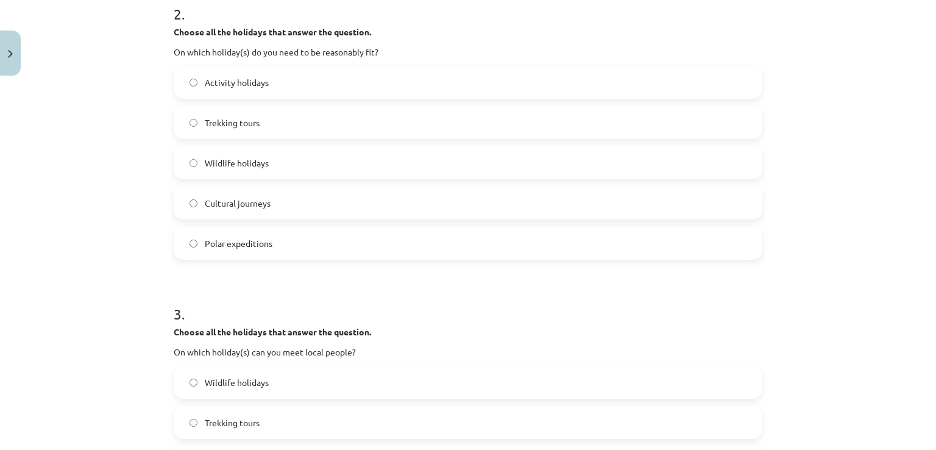
click at [232, 199] on span "Cultural journeys" at bounding box center [238, 203] width 66 height 13
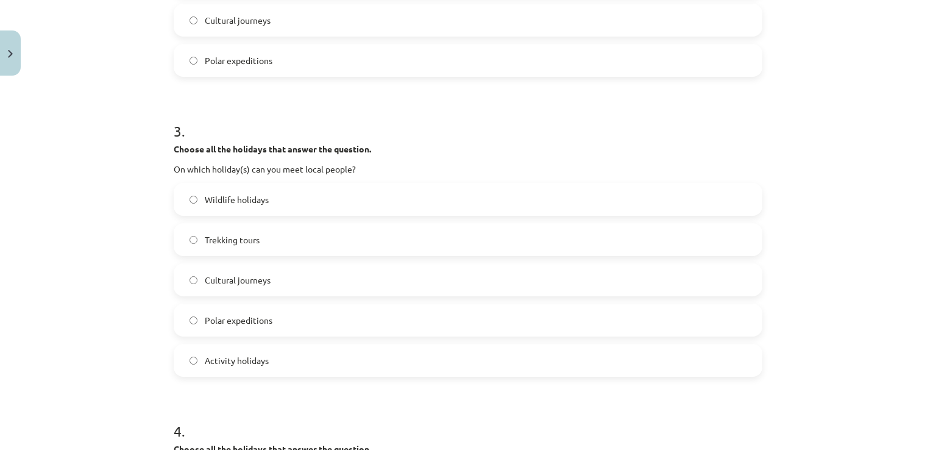
scroll to position [823, 0]
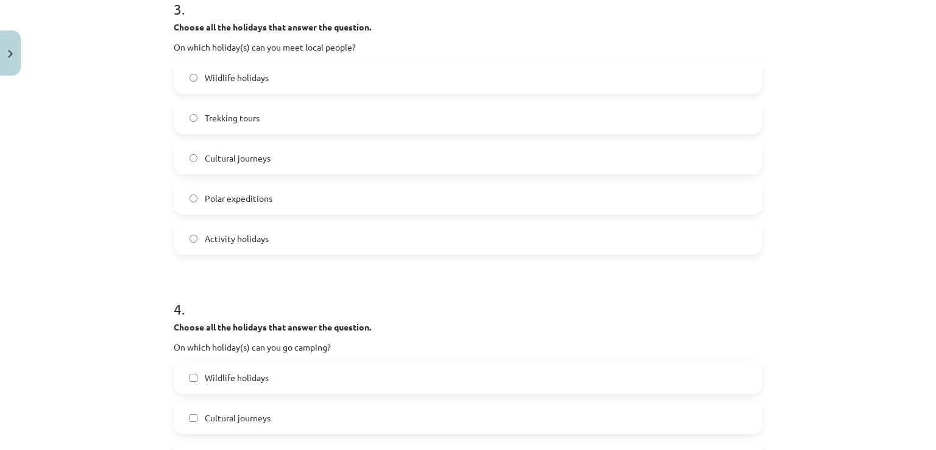
click at [253, 165] on label "Cultural journeys" at bounding box center [468, 158] width 586 height 30
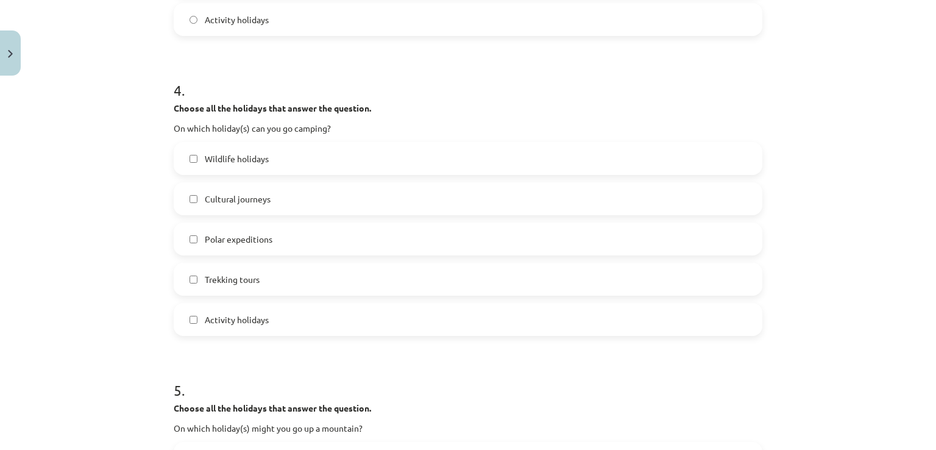
scroll to position [1127, 0]
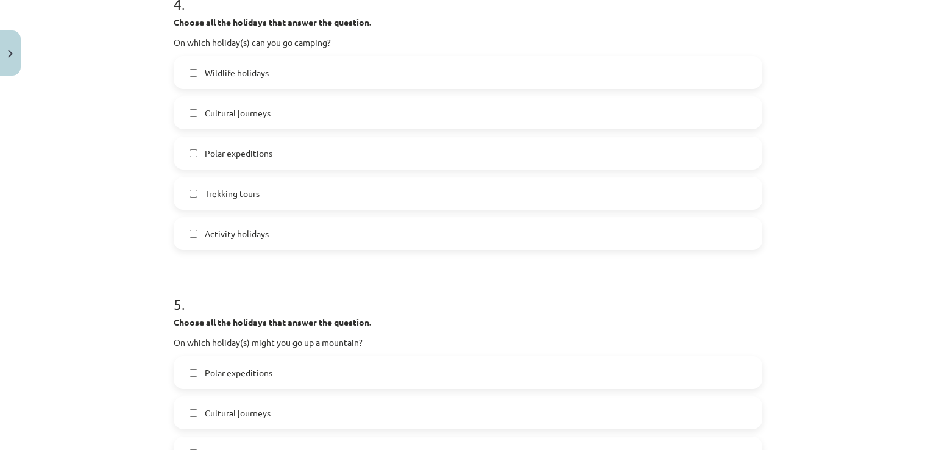
click at [237, 108] on span "Cultural journeys" at bounding box center [238, 113] width 66 height 13
click at [238, 196] on span "Trekking tours" at bounding box center [232, 193] width 55 height 13
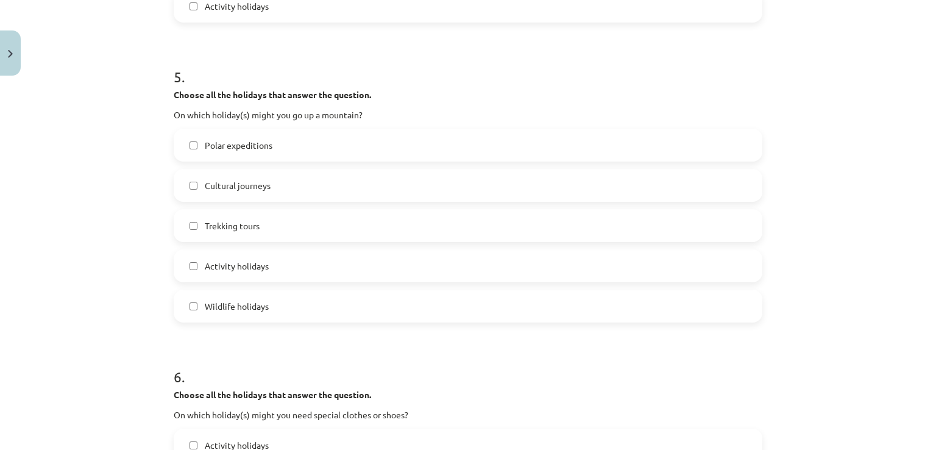
scroll to position [1432, 0]
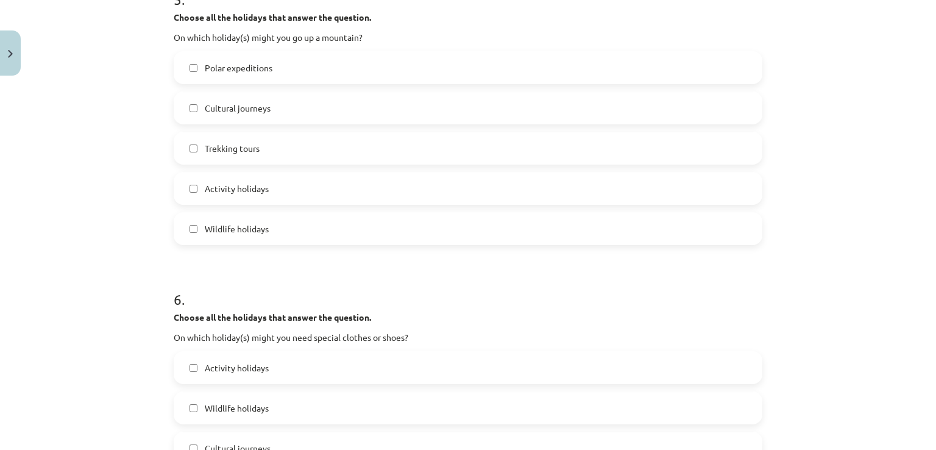
click at [247, 142] on span "Trekking tours" at bounding box center [232, 148] width 55 height 13
click at [225, 65] on span "Polar expeditions" at bounding box center [239, 68] width 68 height 13
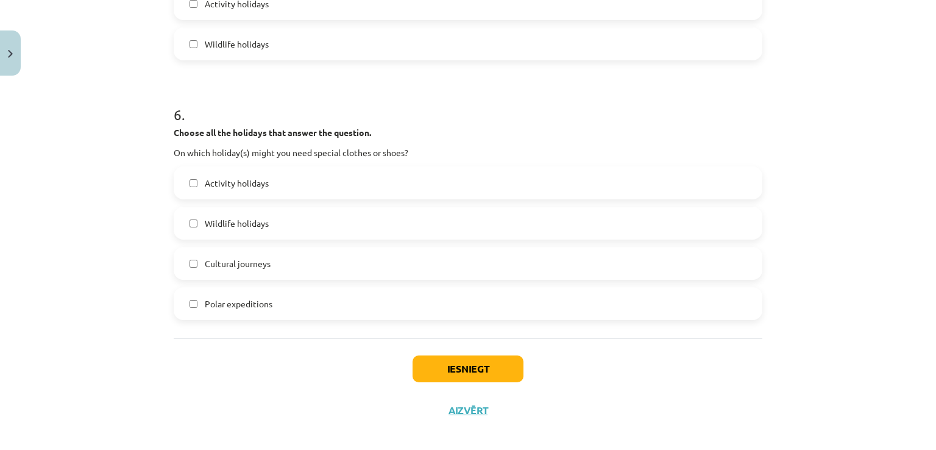
scroll to position [1628, 0]
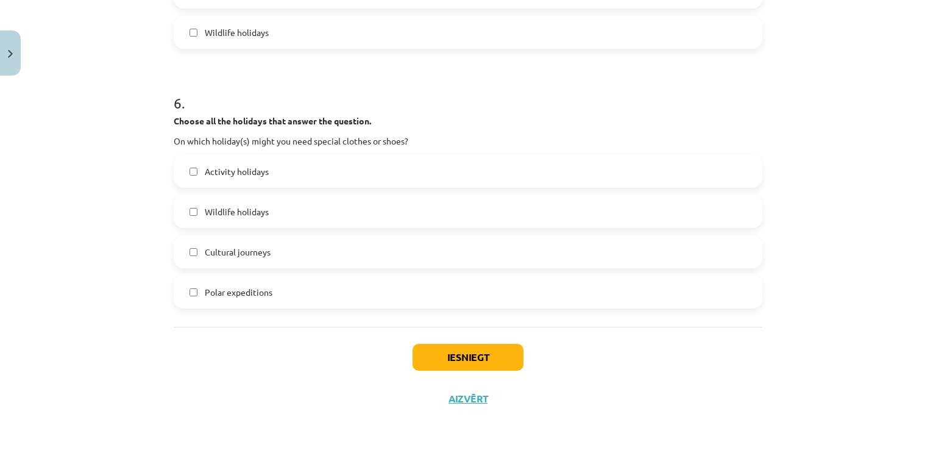
click at [213, 169] on span "Activity holidays" at bounding box center [237, 171] width 64 height 13
click at [236, 286] on span "Polar expeditions" at bounding box center [239, 292] width 68 height 13
click at [441, 353] on button "Iesniegt" at bounding box center [467, 357] width 111 height 27
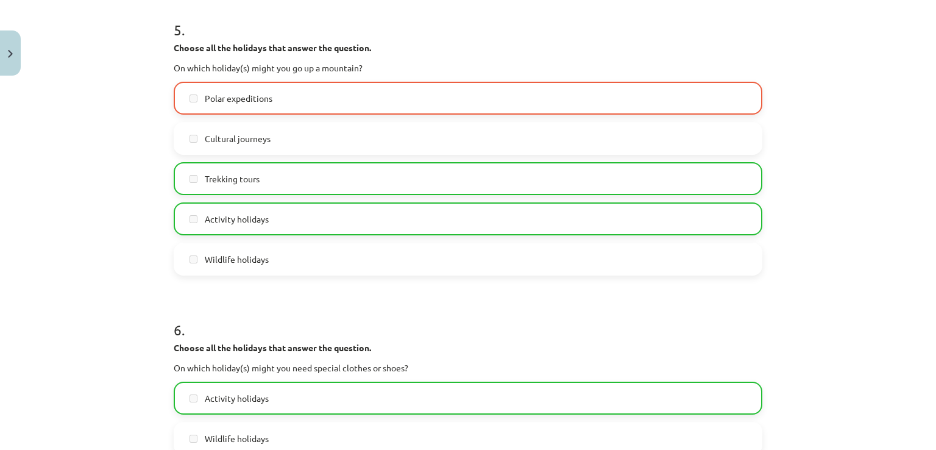
scroll to position [1666, 0]
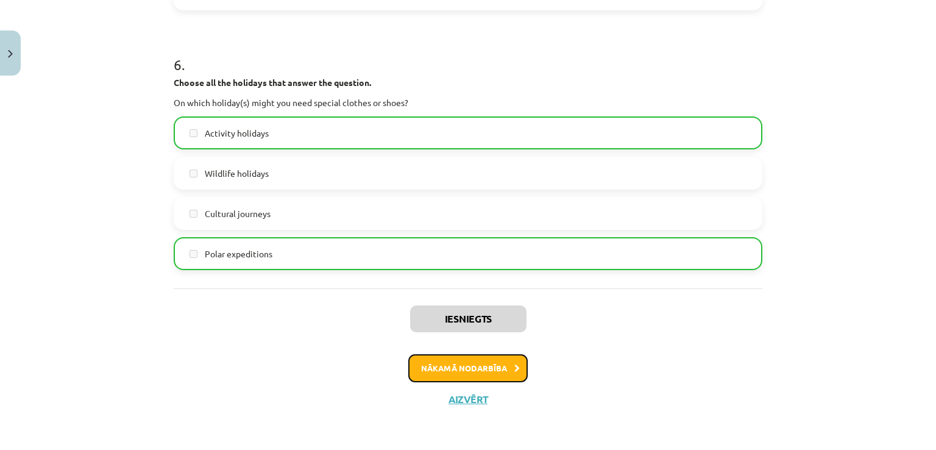
click at [462, 357] on button "Nākamā nodarbība" at bounding box center [467, 368] width 119 height 28
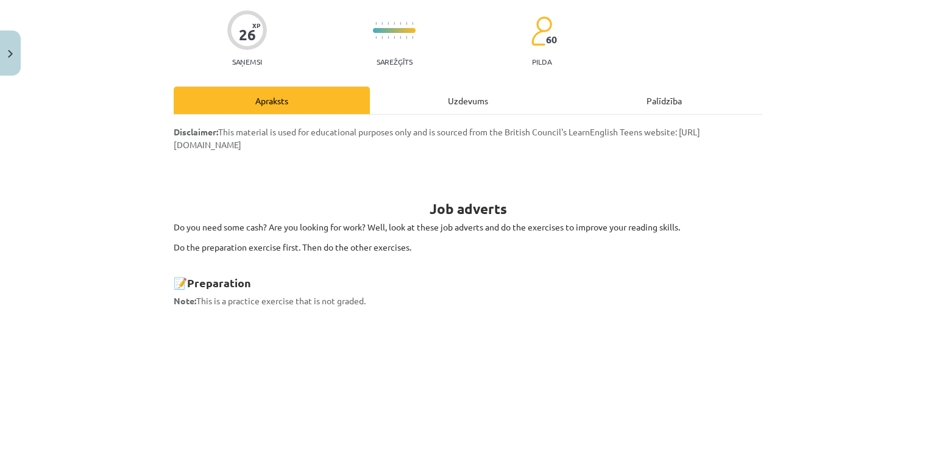
scroll to position [30, 0]
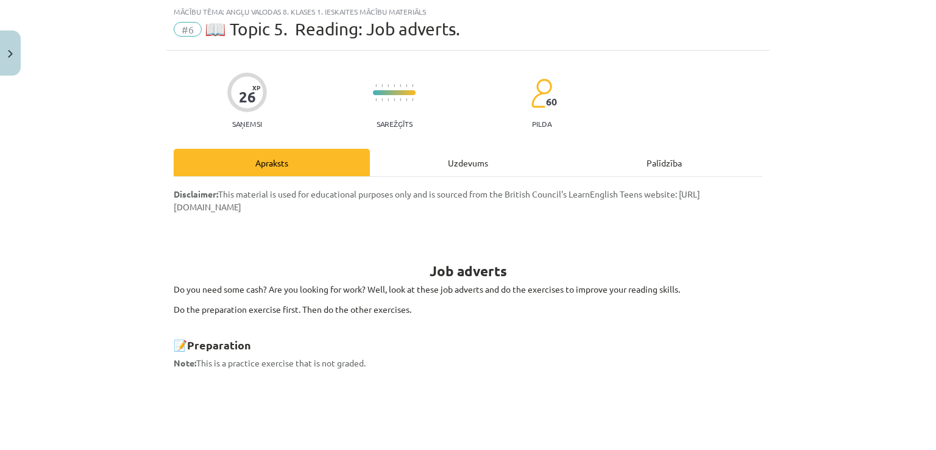
click at [408, 161] on div "Uzdevums" at bounding box center [468, 162] width 196 height 27
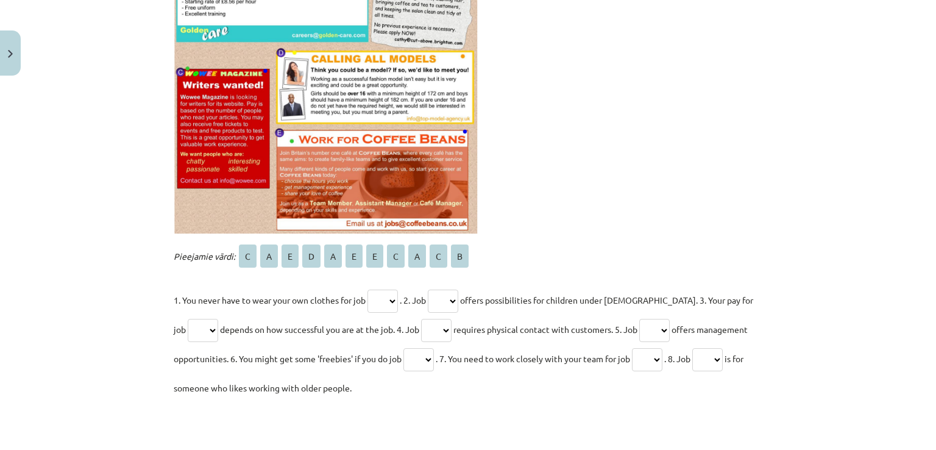
scroll to position [335, 0]
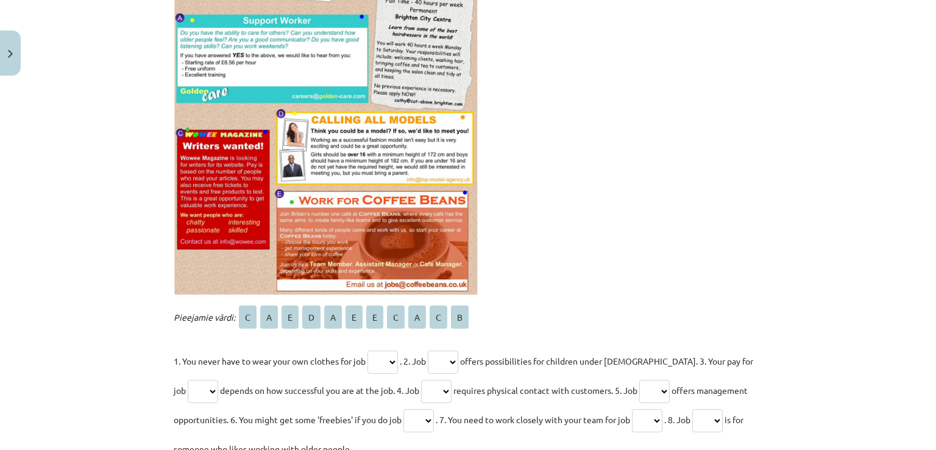
click at [386, 361] on select "* * * * * * * * * * *" at bounding box center [382, 361] width 30 height 23
select select "*"
click at [367, 350] on select "* * * * * * * * * * *" at bounding box center [382, 361] width 30 height 23
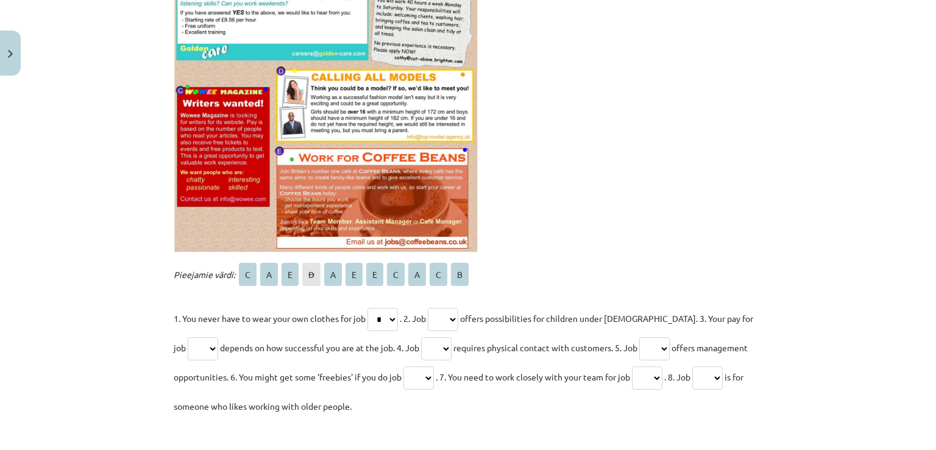
scroll to position [396, 0]
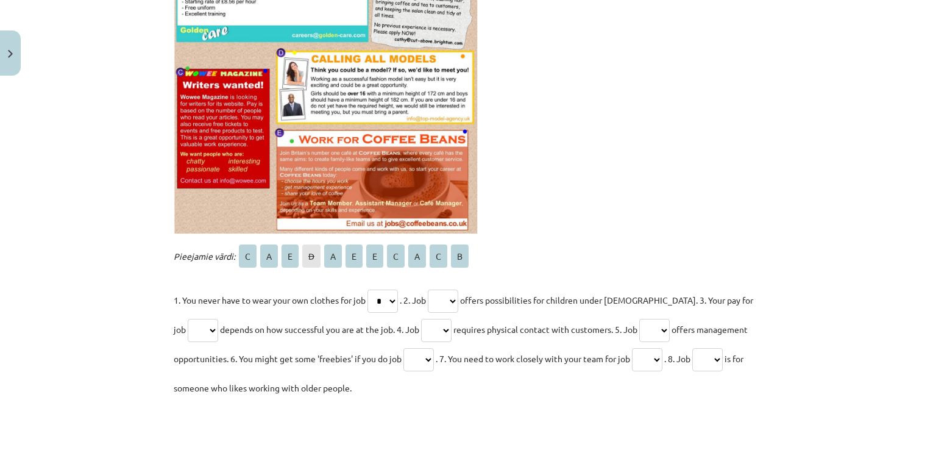
click at [455, 294] on select "* * * * * * * * * * *" at bounding box center [443, 300] width 30 height 23
select select "*"
click at [432, 289] on select "* * * * * * * * * * *" at bounding box center [443, 300] width 30 height 23
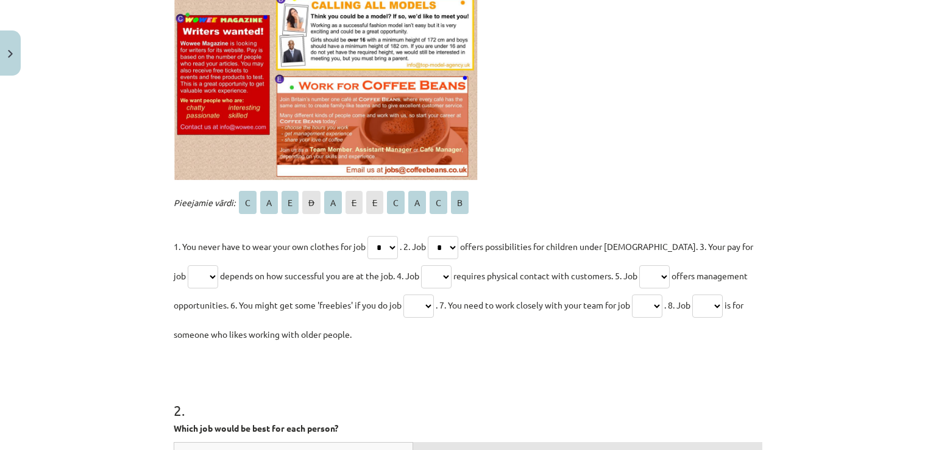
scroll to position [518, 0]
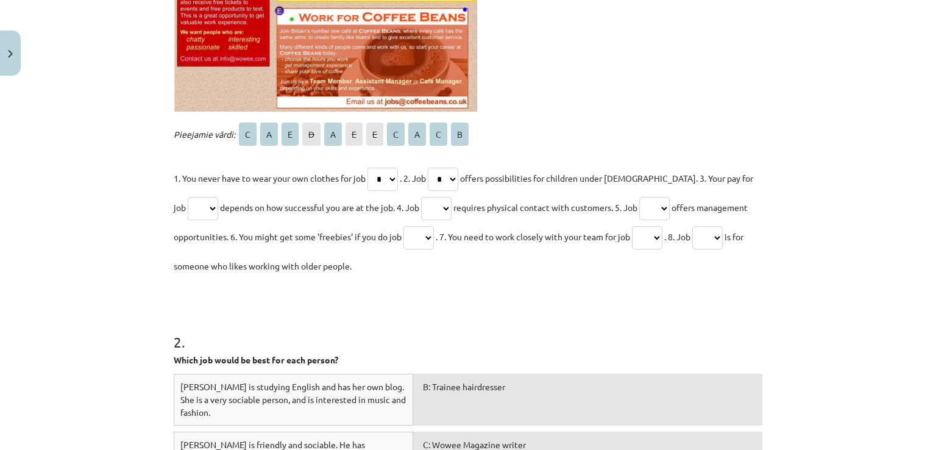
click at [190, 203] on select "* * * * * * * * * * *" at bounding box center [203, 208] width 30 height 23
select select "*"
click at [188, 197] on select "* * * * * * * * * * *" at bounding box center [203, 208] width 30 height 23
click at [430, 203] on select "* * * * * * * * * * *" at bounding box center [436, 208] width 30 height 23
select select "*"
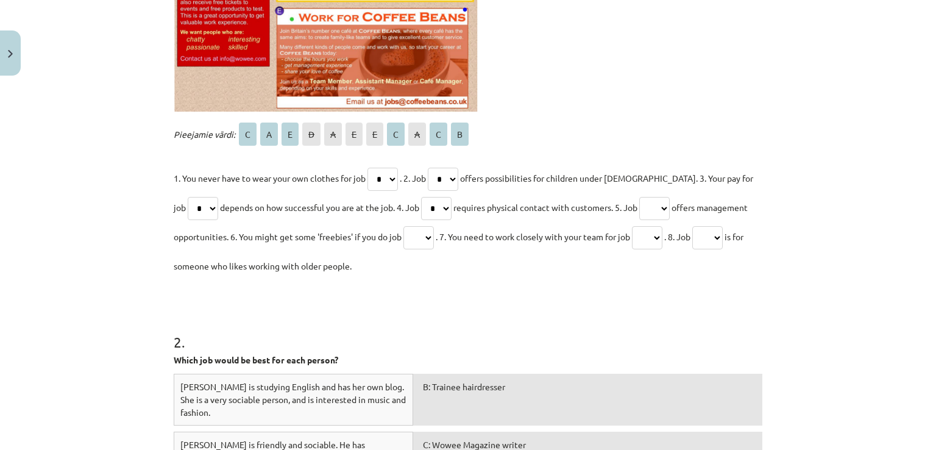
click at [421, 197] on select "* * * * * * * * * * *" at bounding box center [436, 208] width 30 height 23
drag, startPoint x: 646, startPoint y: 211, endPoint x: 615, endPoint y: 216, distance: 31.6
click at [646, 211] on select "* * * * * * * * * * *" at bounding box center [654, 208] width 30 height 23
select select "*"
click at [639, 197] on select "* * * * * * * * * * *" at bounding box center [654, 208] width 30 height 23
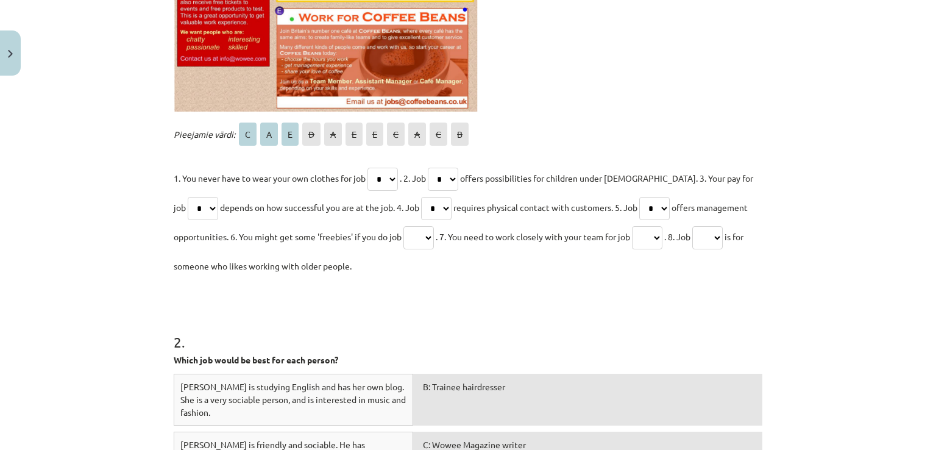
click at [431, 233] on select "* * * * * * * * * * *" at bounding box center [418, 237] width 30 height 23
select select "*"
click at [403, 226] on select "* * * * * * * * * * *" at bounding box center [418, 237] width 30 height 23
drag, startPoint x: 657, startPoint y: 235, endPoint x: 656, endPoint y: 242, distance: 6.8
click at [657, 237] on select "* * * * * * * * * * *" at bounding box center [647, 237] width 30 height 23
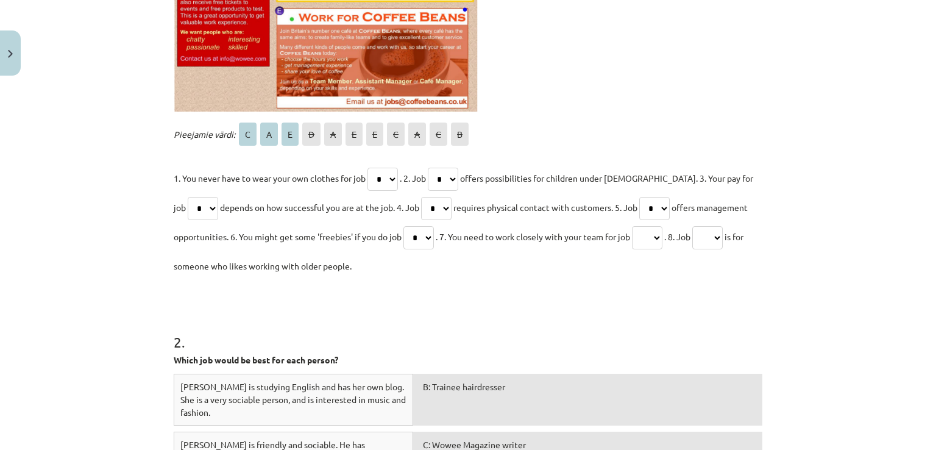
select select "*"
click at [638, 226] on select "* * * * * * * * * * *" at bounding box center [647, 237] width 30 height 23
drag, startPoint x: 716, startPoint y: 232, endPoint x: 707, endPoint y: 232, distance: 9.1
click at [716, 232] on select "* * * * * * * * * * *" at bounding box center [707, 237] width 30 height 23
select select "*"
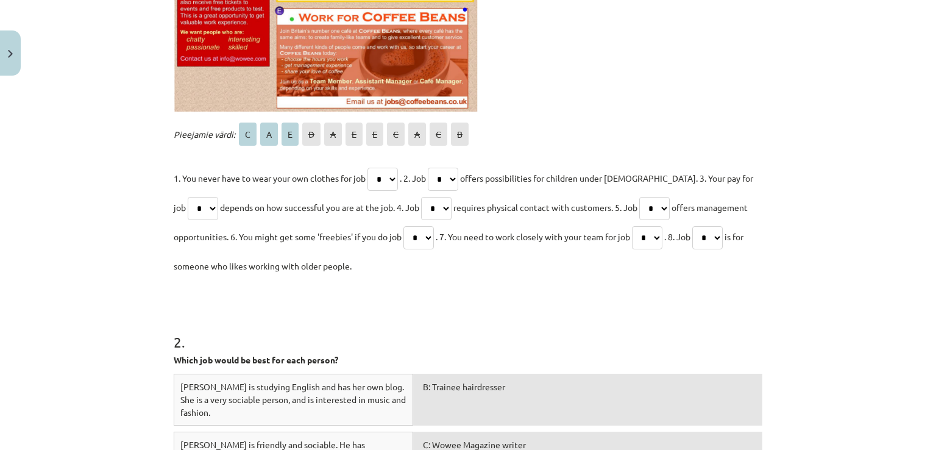
click at [703, 226] on select "* * * * * * * * * * *" at bounding box center [707, 237] width 30 height 23
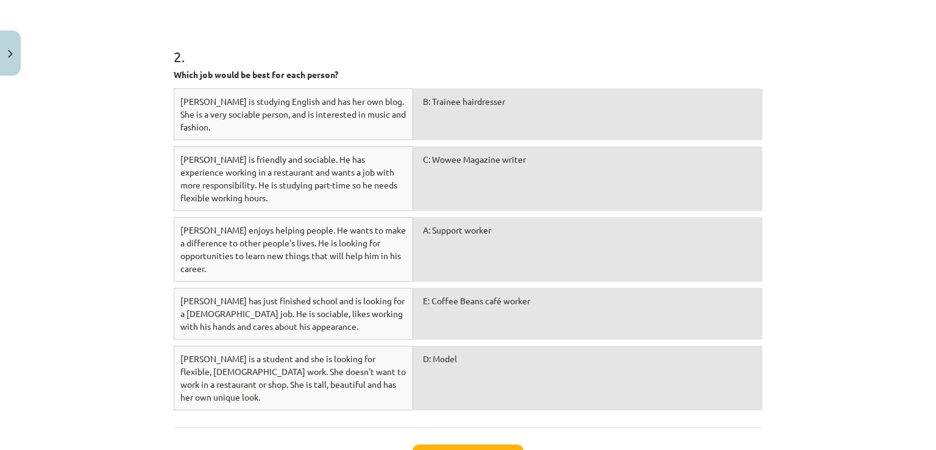
scroll to position [802, 0]
drag, startPoint x: 446, startPoint y: 418, endPoint x: 450, endPoint y: 411, distance: 7.6
click at [448, 445] on button "Iesniegt" at bounding box center [467, 458] width 111 height 27
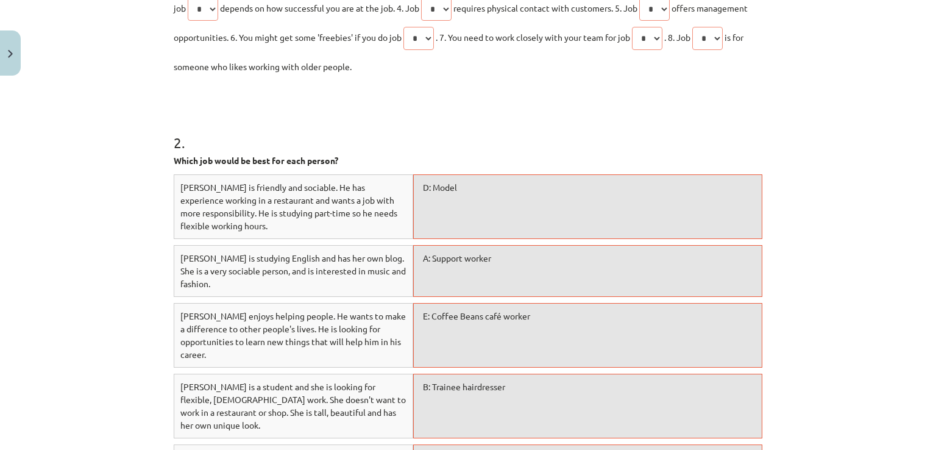
scroll to position [902, 0]
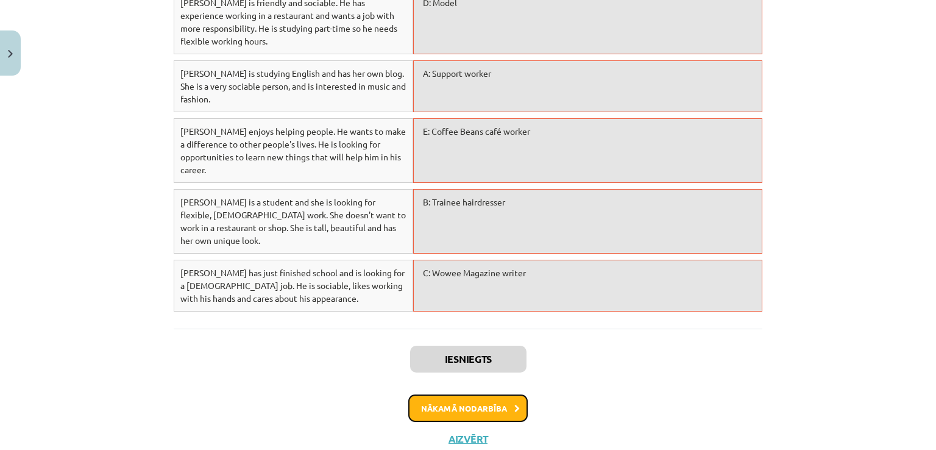
click at [492, 394] on button "Nākamā nodarbība" at bounding box center [467, 408] width 119 height 28
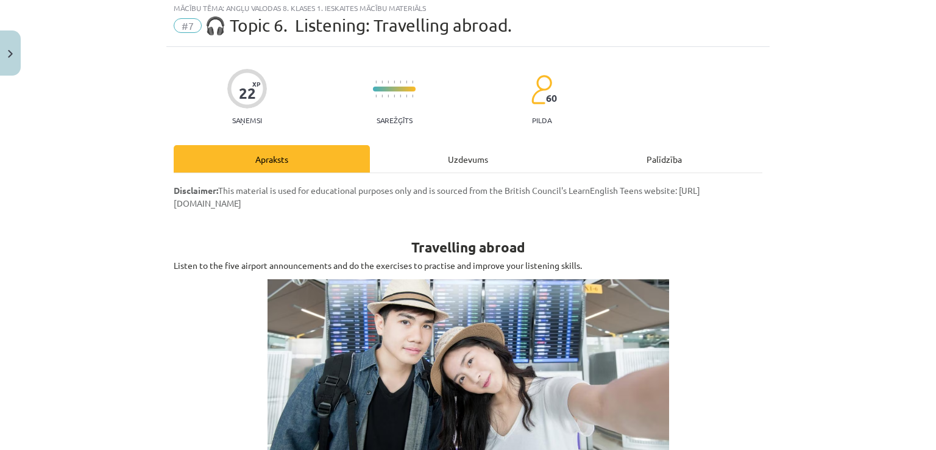
scroll to position [30, 0]
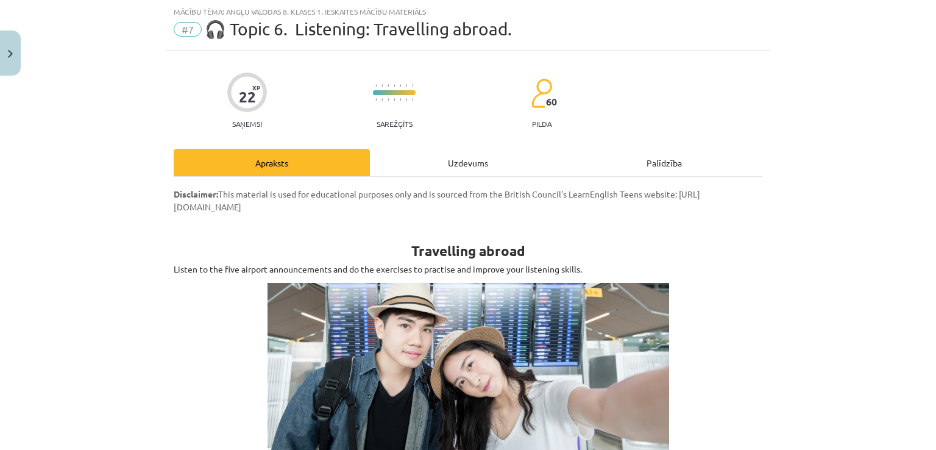
click at [467, 158] on div "Uzdevums" at bounding box center [468, 162] width 196 height 27
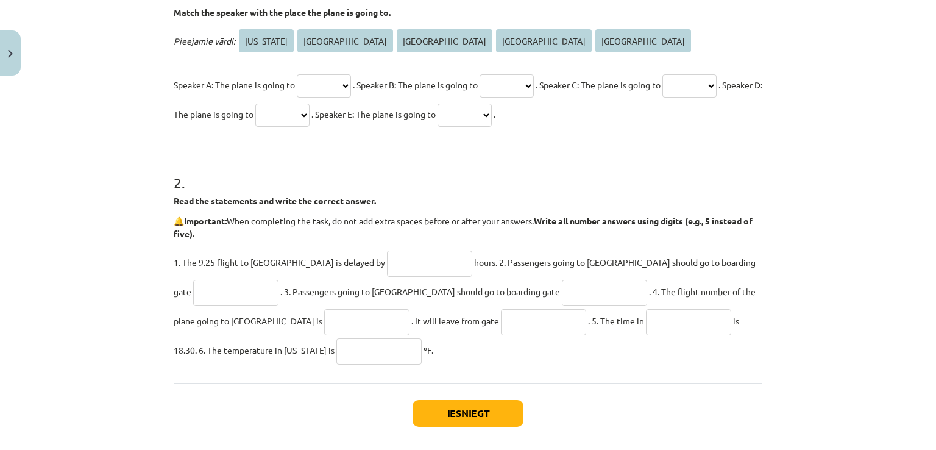
scroll to position [151, 0]
